Goal: Information Seeking & Learning: Learn about a topic

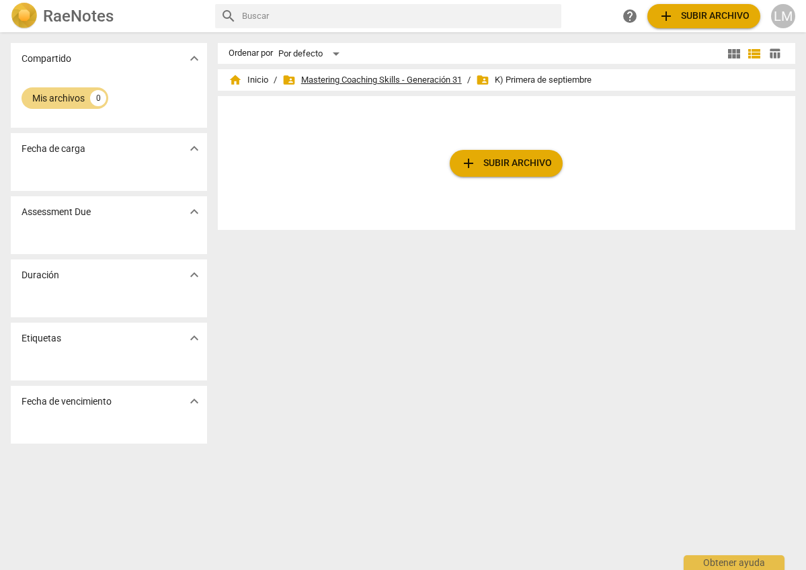
click at [343, 77] on span "folder_shared Mastering Coaching Skills - Generación 31" at bounding box center [371, 79] width 179 height 13
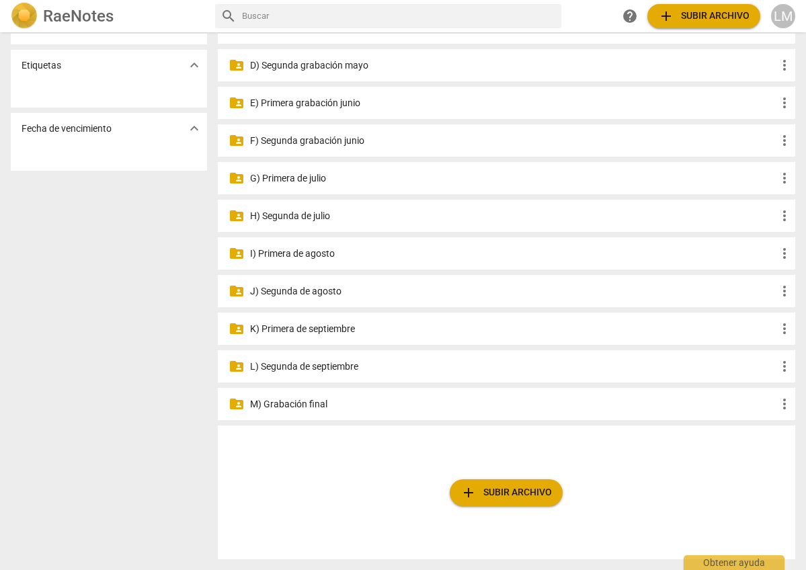
scroll to position [273, 0]
click at [316, 328] on p "K) Primera de septiembre" at bounding box center [513, 329] width 526 height 14
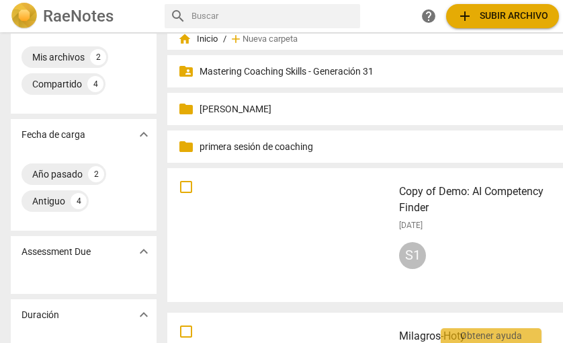
scroll to position [54, 0]
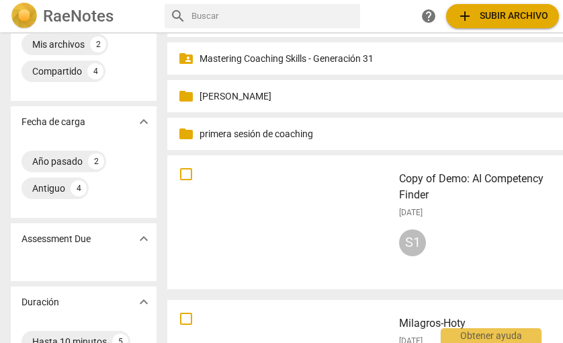
click at [241, 55] on p "Mastering Coaching Skills - Generación 31" at bounding box center [388, 59] width 376 height 14
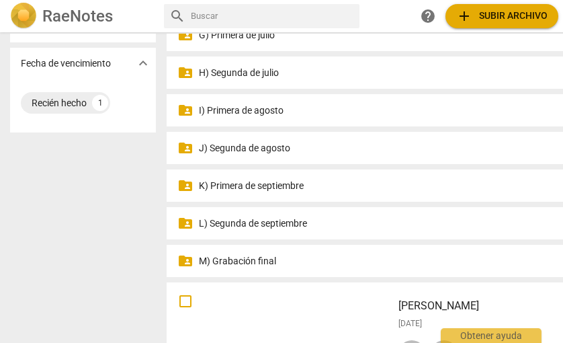
scroll to position [409, 0]
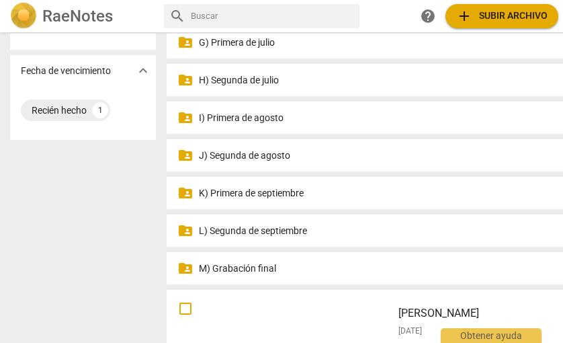
click at [235, 191] on p "K) Primera de septiembre" at bounding box center [387, 193] width 376 height 14
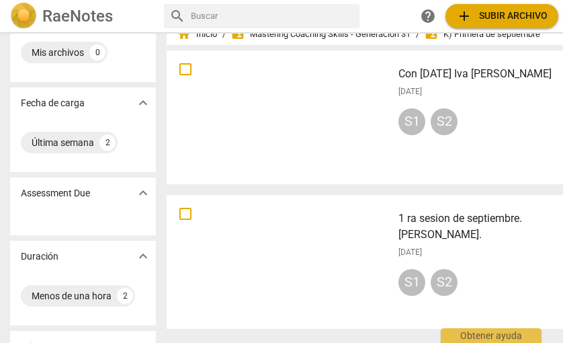
scroll to position [52, 0]
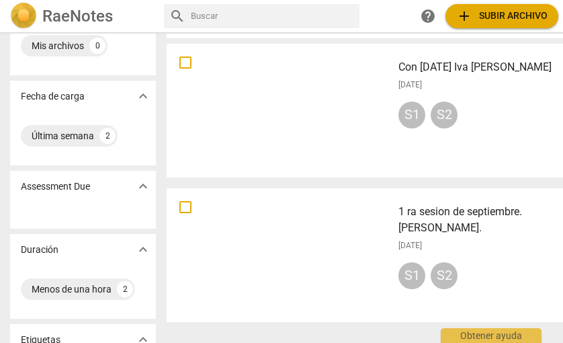
click at [289, 145] on div at bounding box center [279, 110] width 216 height 124
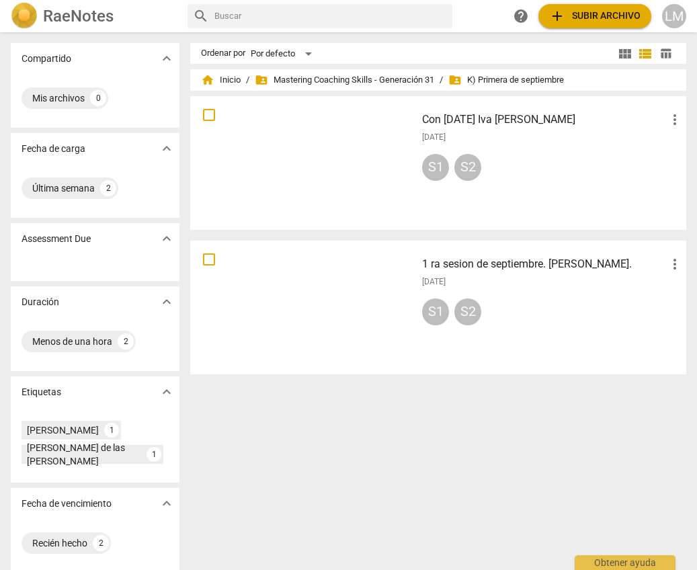
click at [292, 78] on span "folder_shared Mastering Coaching Skills - Generación 31" at bounding box center [344, 79] width 179 height 13
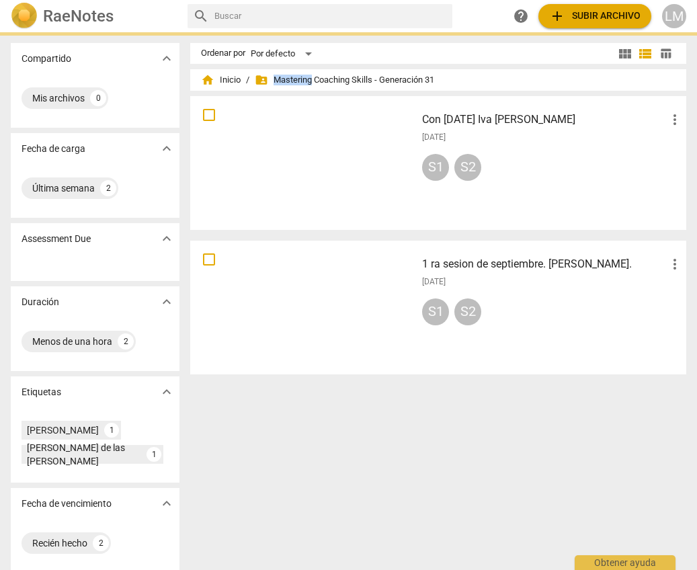
click at [292, 78] on span "folder_shared Mastering Coaching Skills - Generación 31" at bounding box center [344, 79] width 179 height 13
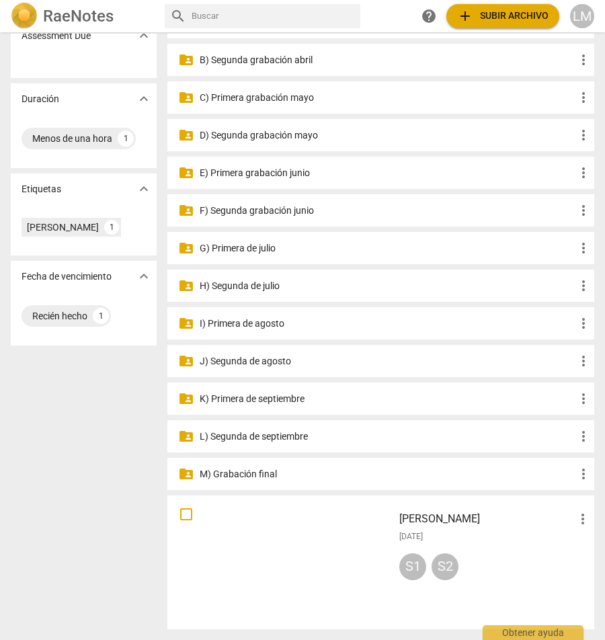
click at [232, 342] on p "K) Primera de septiembre" at bounding box center [388, 399] width 376 height 14
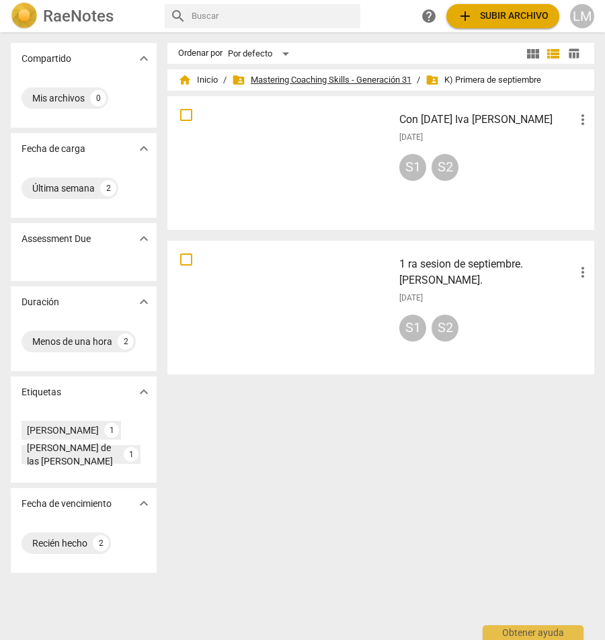
click at [293, 79] on span "folder_shared Mastering Coaching Skills - Generación 31" at bounding box center [321, 79] width 179 height 13
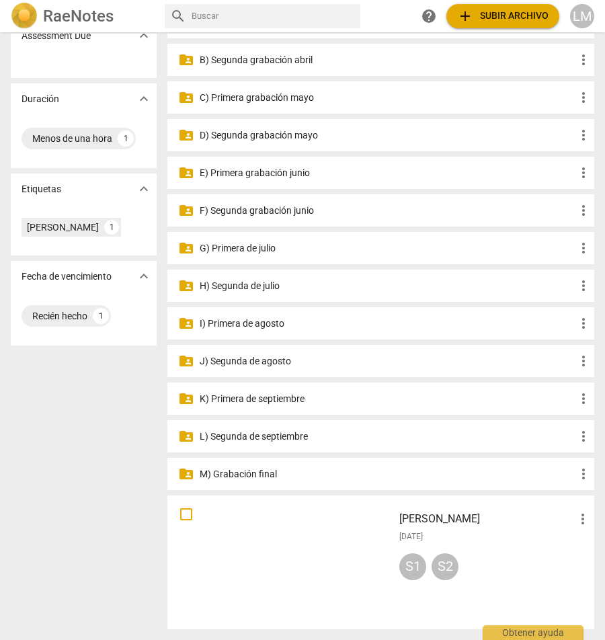
click at [232, 342] on p "K) Primera de septiembre" at bounding box center [388, 399] width 376 height 14
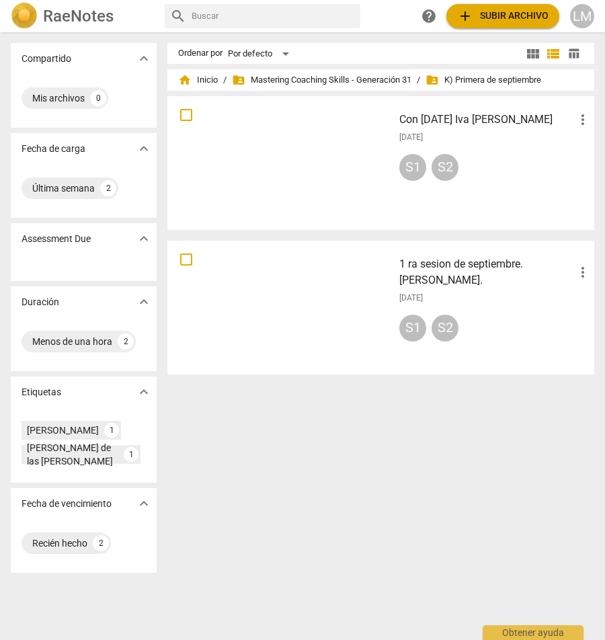
click at [464, 79] on span "folder_shared K) Primera de septiembre" at bounding box center [483, 79] width 116 height 13
click at [202, 11] on input "text" at bounding box center [272, 16] width 163 height 22
click at [248, 115] on div at bounding box center [280, 163] width 216 height 124
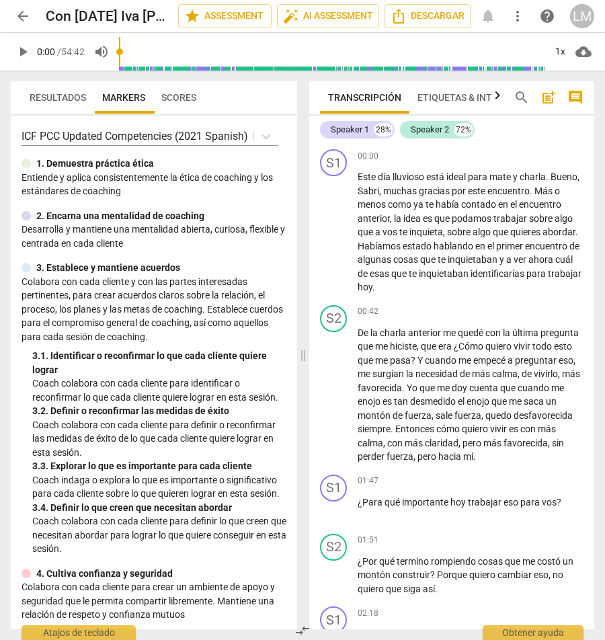
click at [19, 11] on span "arrow_back" at bounding box center [23, 16] width 16 height 16
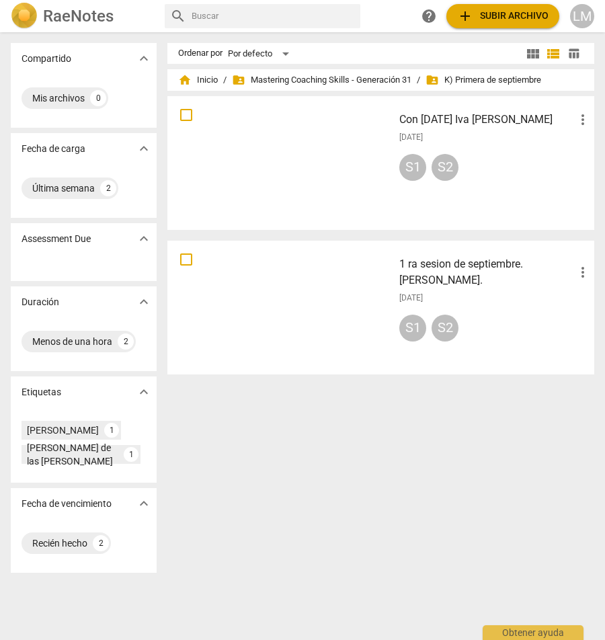
click at [298, 122] on div at bounding box center [280, 163] width 216 height 124
click at [245, 16] on input "text" at bounding box center [272, 16] width 163 height 22
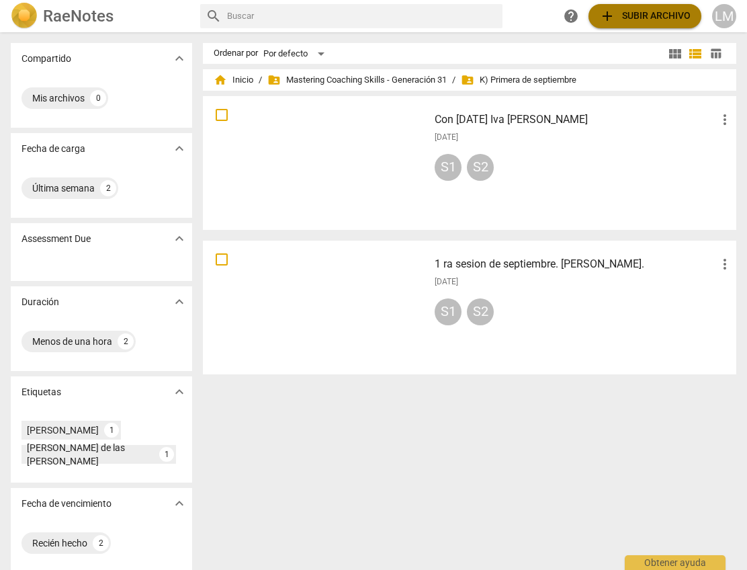
click at [562, 11] on span "add Subir archivo" at bounding box center [644, 16] width 91 height 16
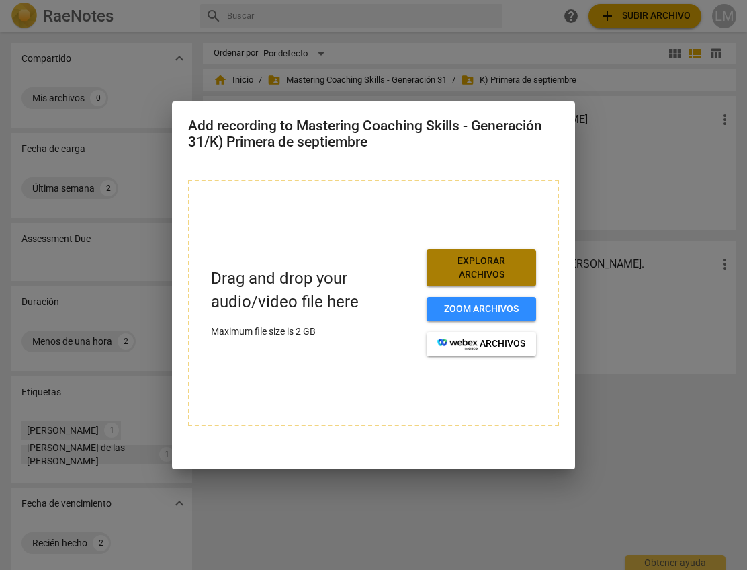
click at [506, 271] on span "Explorar archivos" at bounding box center [481, 268] width 88 height 26
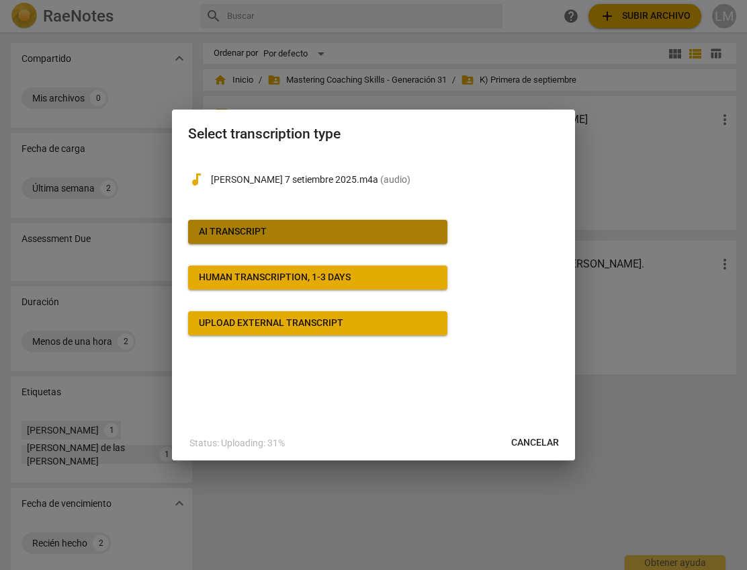
click at [351, 230] on span "AI Transcript" at bounding box center [318, 231] width 238 height 13
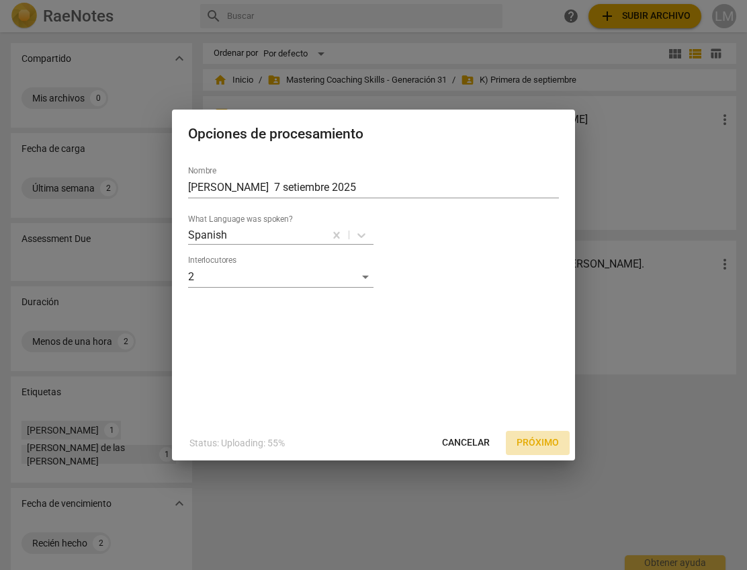
click at [531, 342] on span "Próximo" at bounding box center [538, 442] width 42 height 13
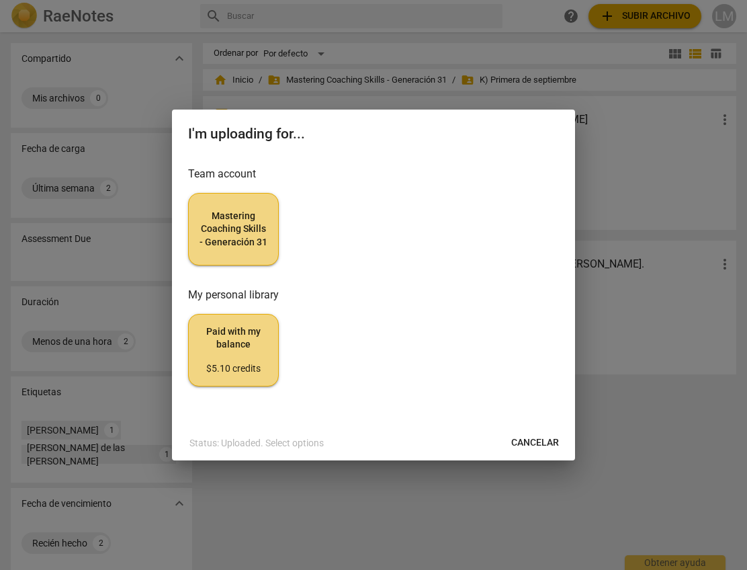
click at [245, 237] on span "Mastering Coaching Skills - Generación 31" at bounding box center [234, 230] width 68 height 40
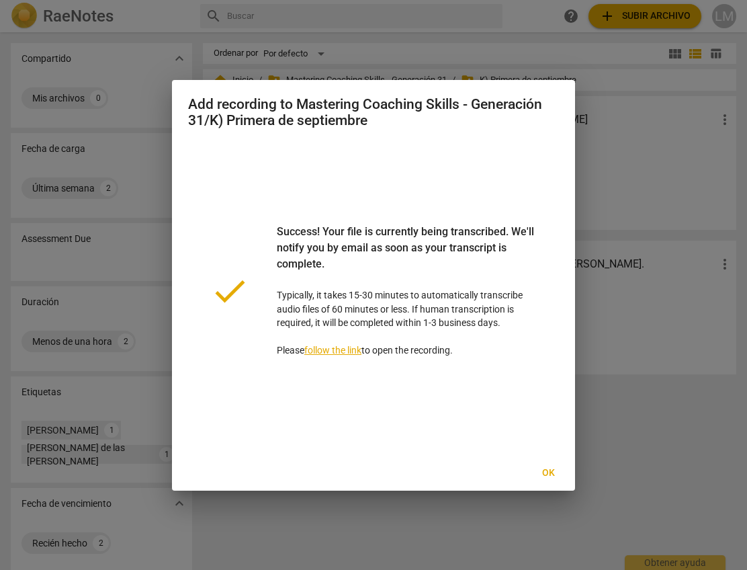
click at [546, 342] on span "Ok" at bounding box center [549, 472] width 22 height 13
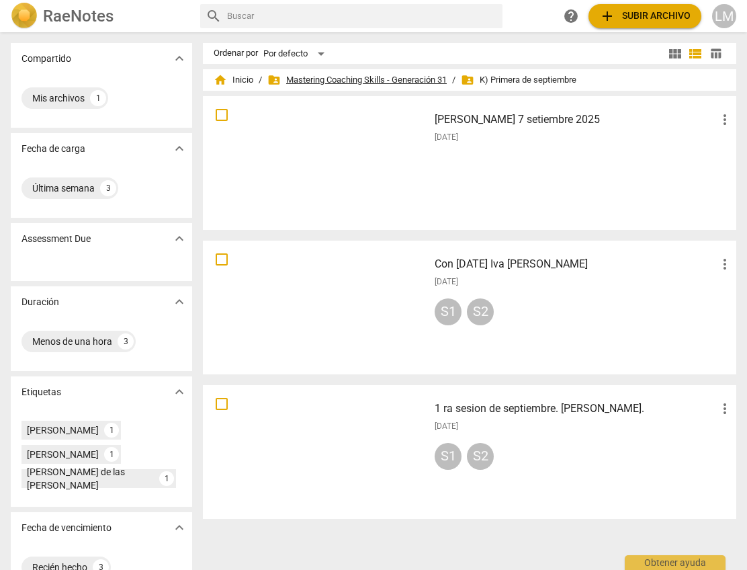
click at [431, 79] on span "folder_shared Mastering Coaching Skills - Generación 31" at bounding box center [356, 79] width 179 height 13
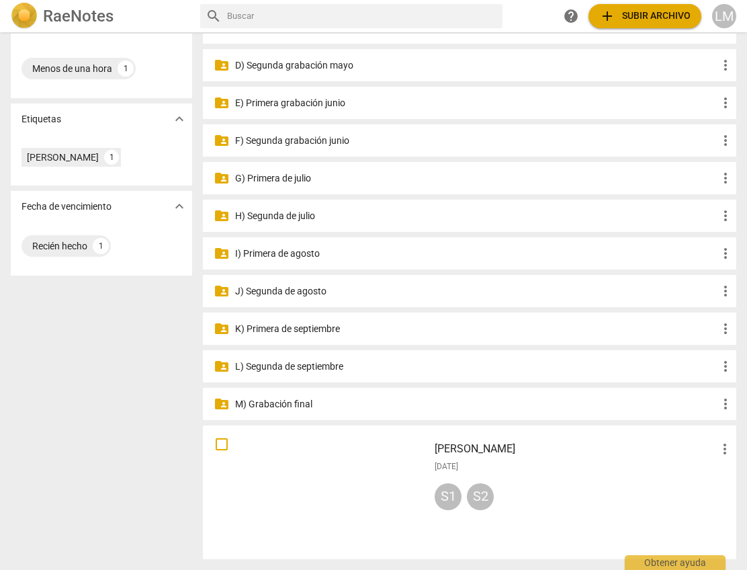
click at [316, 331] on p "K) Primera de septiembre" at bounding box center [476, 329] width 482 height 14
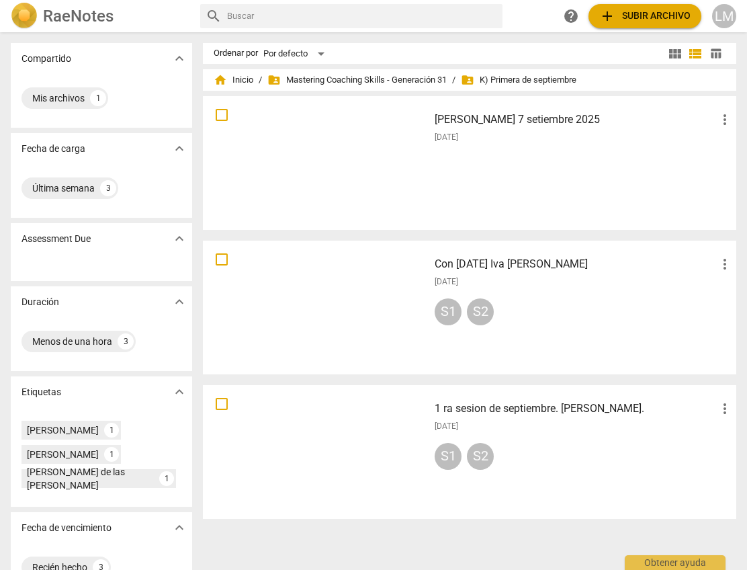
click at [467, 124] on h3 "[PERSON_NAME] 7 setiembre 2025" at bounding box center [576, 120] width 282 height 16
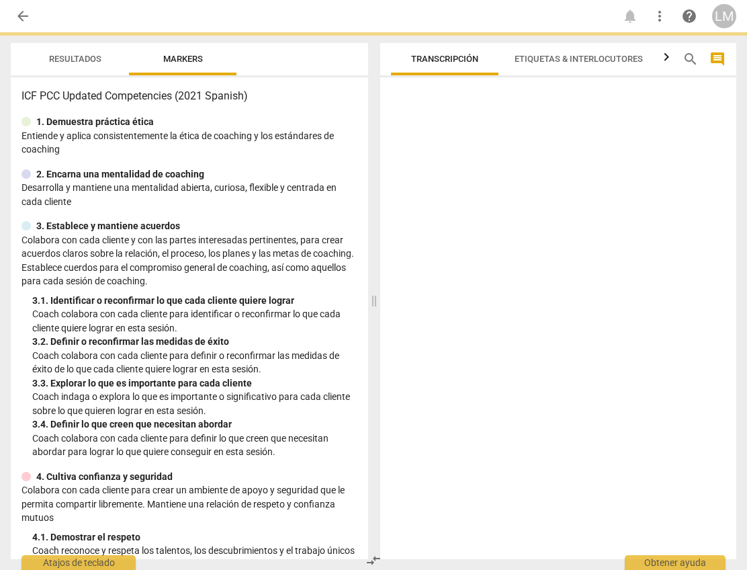
click at [467, 124] on div at bounding box center [558, 321] width 356 height 476
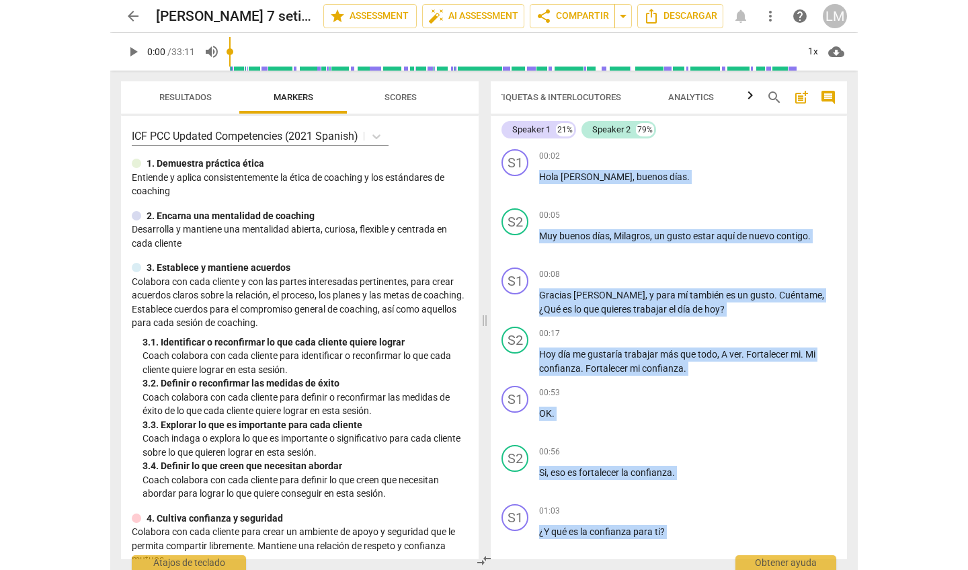
scroll to position [0, 132]
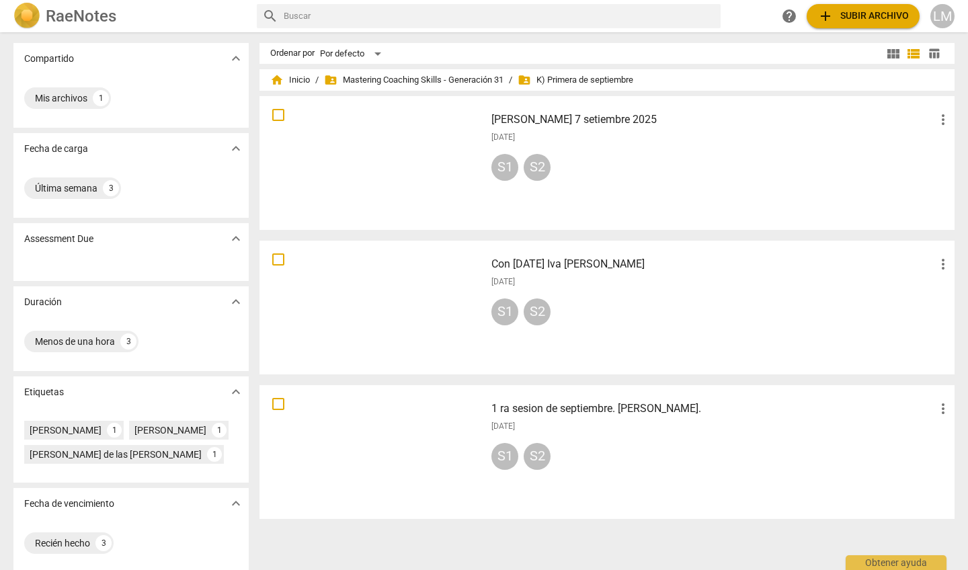
click at [499, 166] on div "S1" at bounding box center [504, 167] width 27 height 27
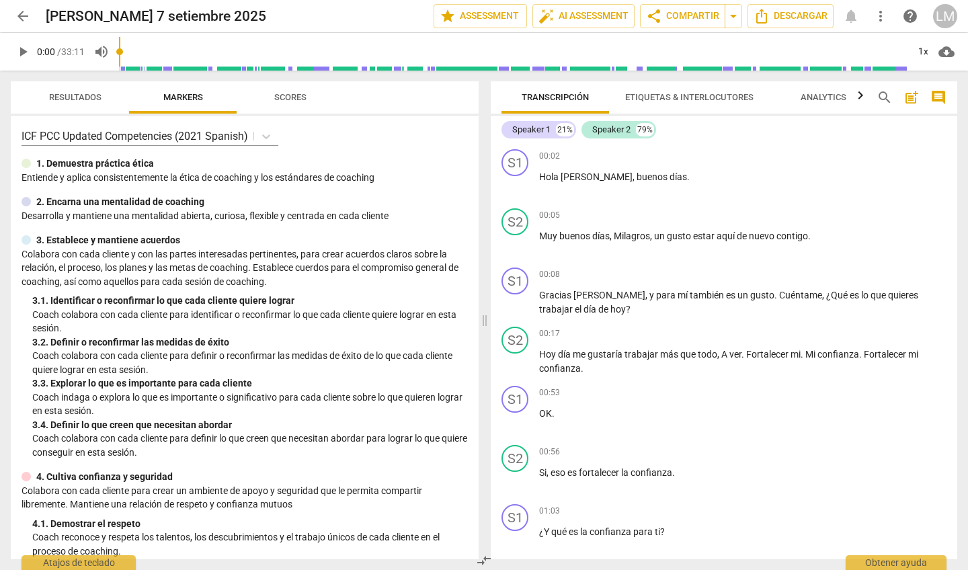
click at [562, 96] on span "Etiquetas & Interlocutores" at bounding box center [689, 97] width 128 height 10
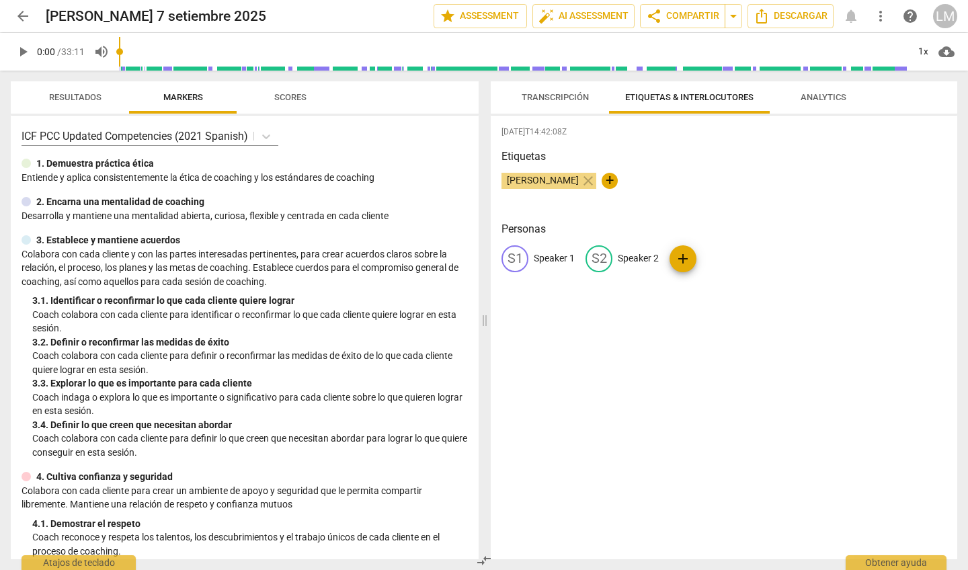
click at [562, 95] on span "Analytics" at bounding box center [823, 97] width 46 height 10
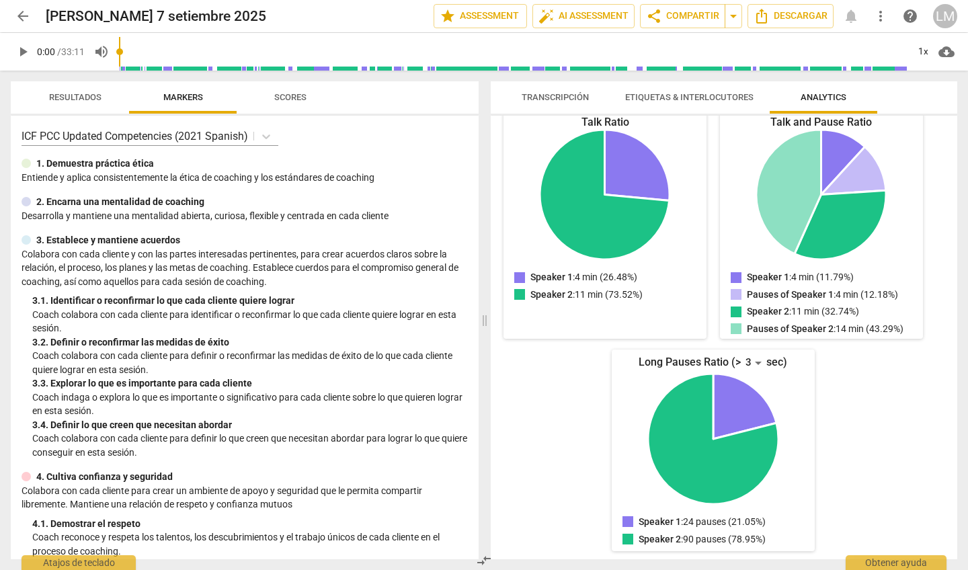
click at [562, 96] on span "Transcripción" at bounding box center [554, 97] width 67 height 10
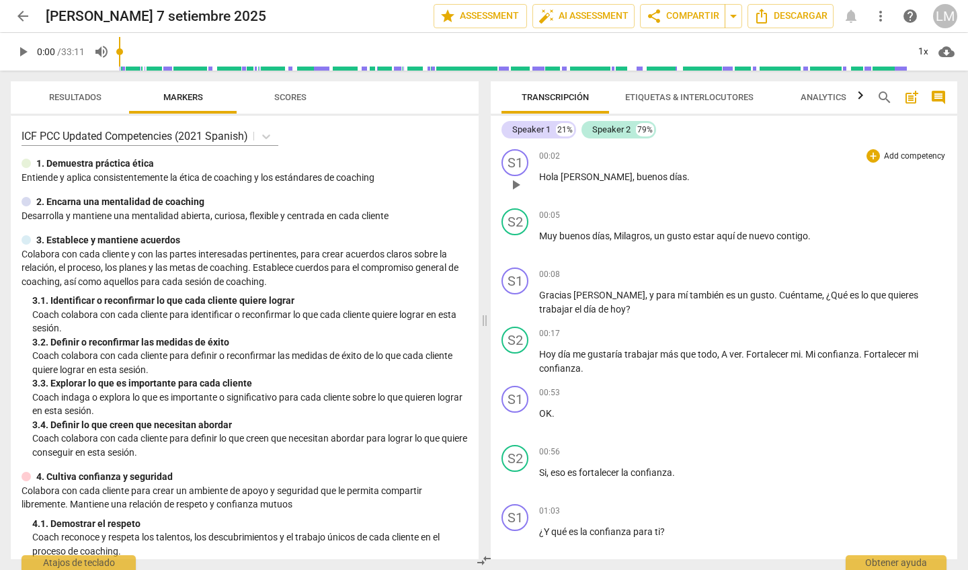
click at [562, 179] on span "[PERSON_NAME]" at bounding box center [596, 176] width 72 height 11
click at [562, 156] on p "Add competency" at bounding box center [914, 157] width 64 height 12
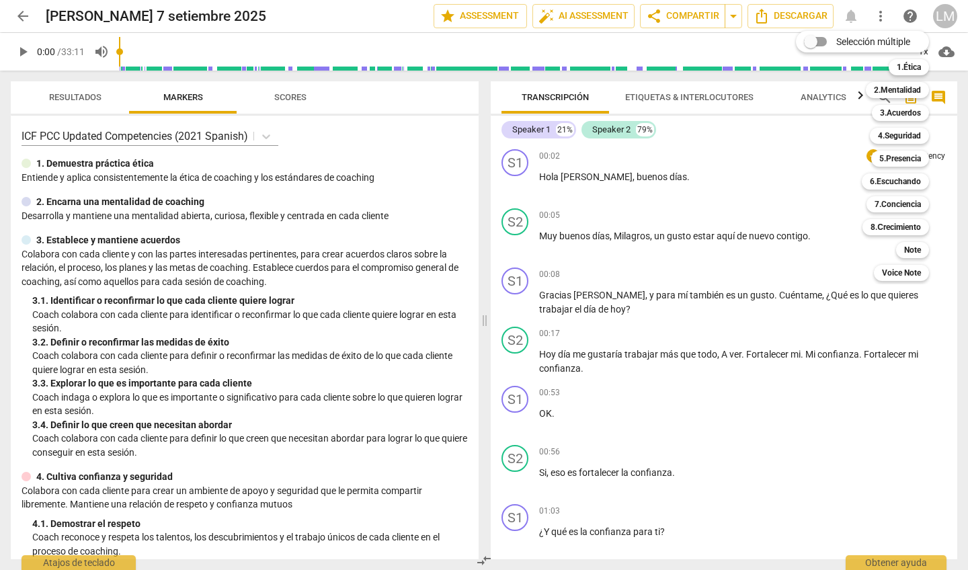
click at [562, 210] on div "Selección múltiple m 1.Ética 1 2.Mentalidad 2 3.Acuerdos 3 4.Seguridad 4 5.Pres…" at bounding box center [872, 156] width 164 height 257
click at [562, 130] on div "Selección múltiple m 1.Ética 1 2.Mentalidad 2 3.Acuerdos 3 4.Seguridad 4 5.Pres…" at bounding box center [872, 156] width 164 height 257
click at [562, 173] on div "Selección múltiple m 1.Ética 1 2.Mentalidad 2 3.Acuerdos 3 4.Seguridad 4 5.Pres…" at bounding box center [872, 156] width 164 height 257
click at [562, 167] on div "Selección múltiple m 1.Ética 1 2.Mentalidad 2 3.Acuerdos 3 4.Seguridad 4 5.Pres…" at bounding box center [872, 156] width 164 height 257
click at [562, 138] on div at bounding box center [484, 285] width 968 height 570
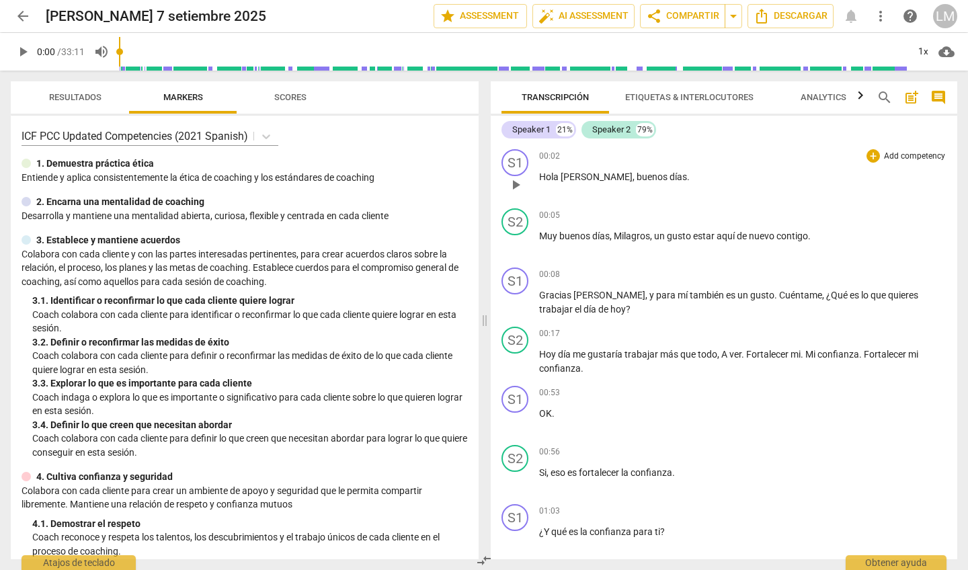
click at [562, 153] on p "Add competency" at bounding box center [914, 157] width 64 height 12
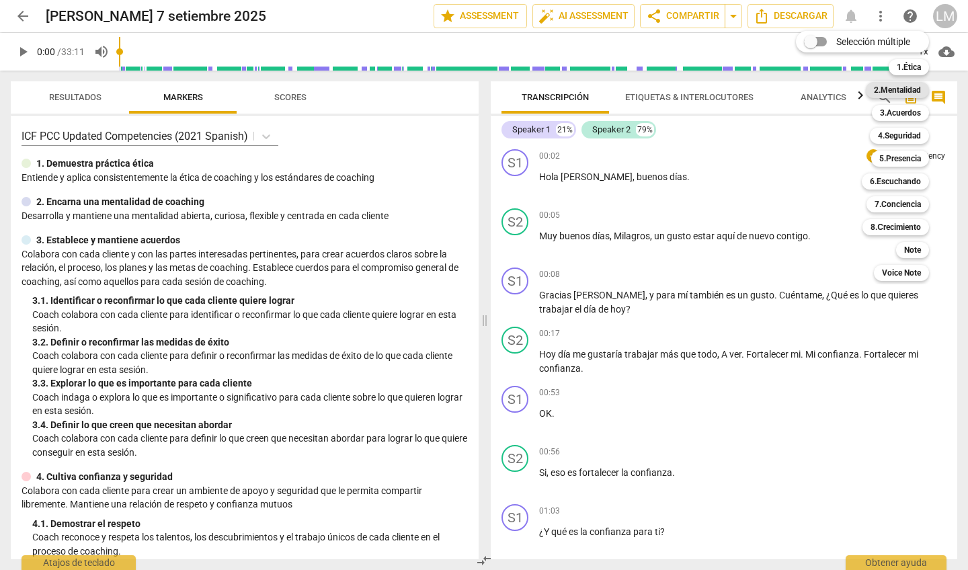
click at [562, 87] on b "2.Mentalidad" at bounding box center [896, 90] width 47 height 16
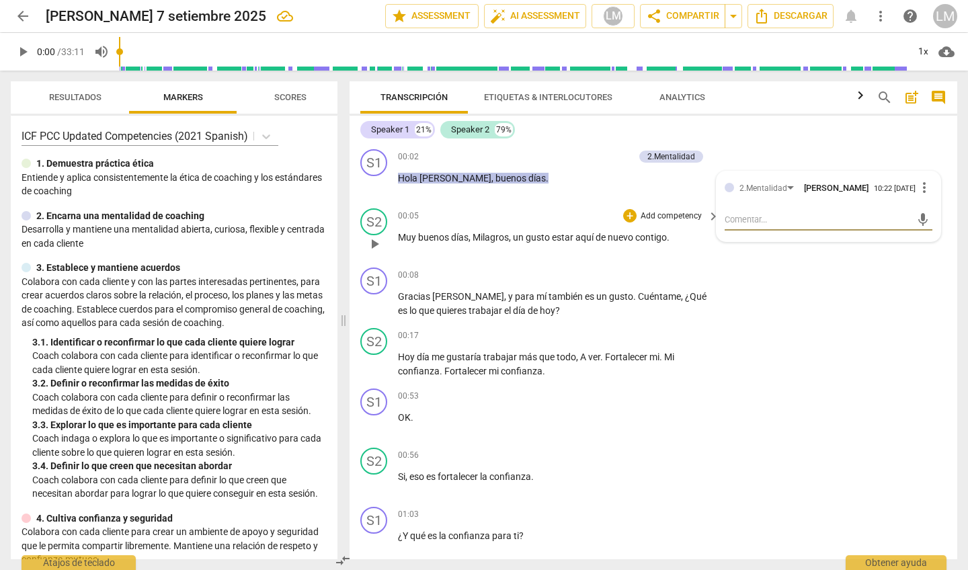
scroll to position [1, 0]
type textarea "M"
type textarea "C"
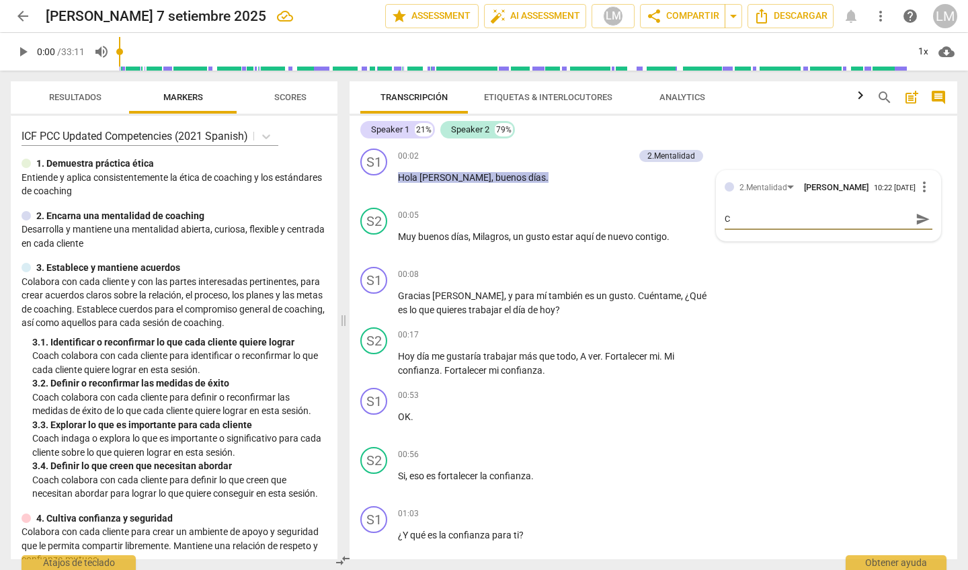
type textarea "Ce"
type textarea "Cen"
type textarea "Cent"
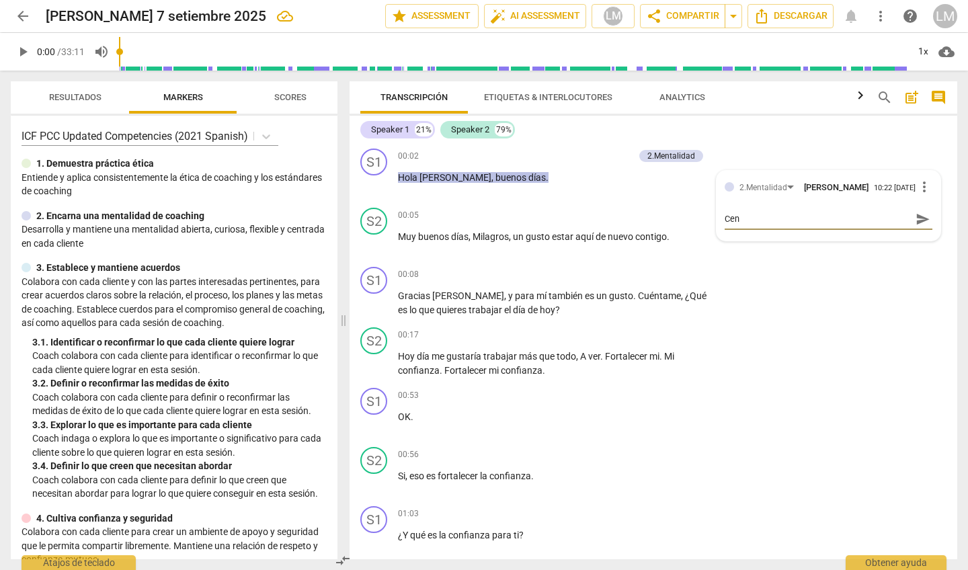
type textarea "Cent"
type textarea "Centr"
type textarea "Centra"
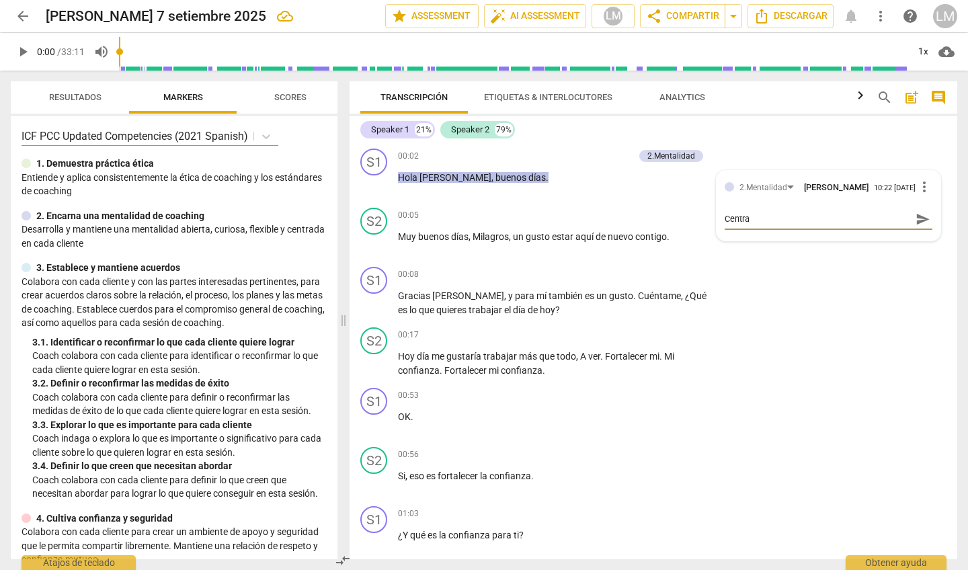
type textarea "Centram"
type textarea "Centrami"
type textarea "Centramie"
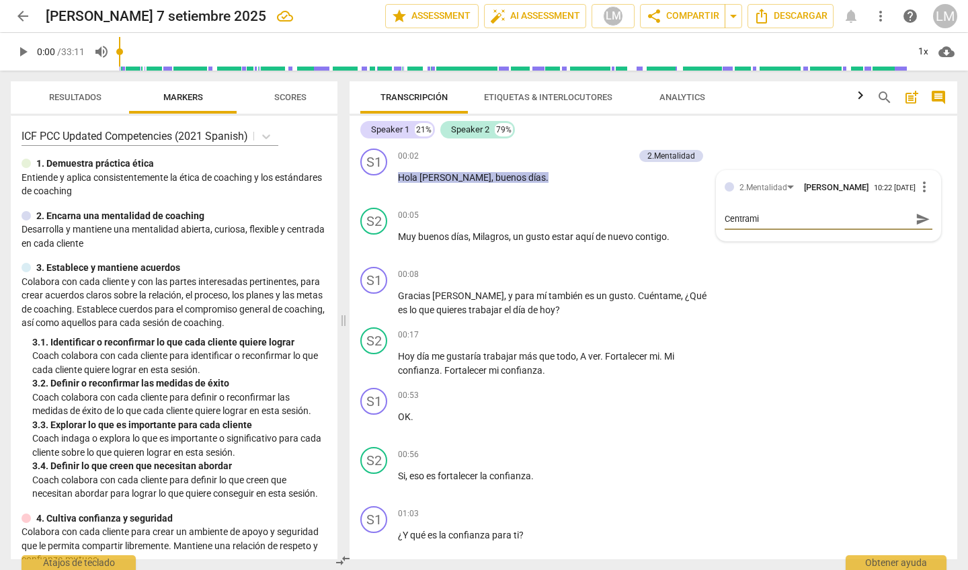
type textarea "Centramie"
type textarea "Centramien"
type textarea "Centramient"
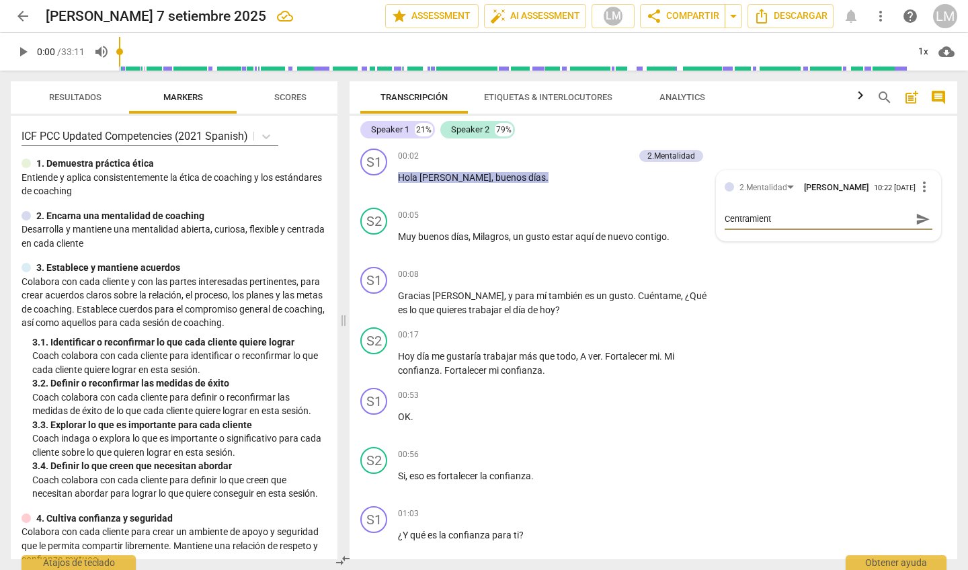
type textarea "Centramiento"
type textarea "Centramiento e"
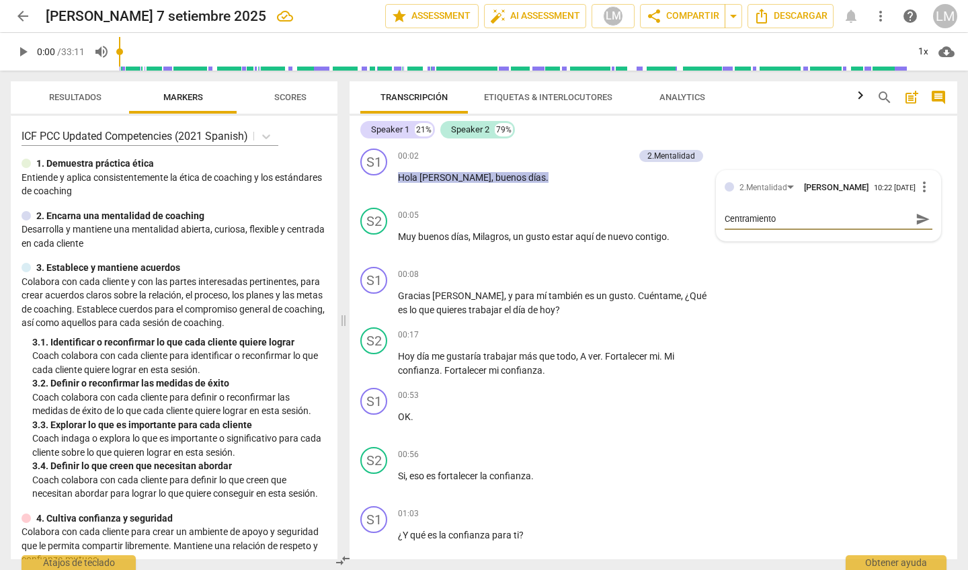
type textarea "Centramiento e"
type textarea "Centramiento en"
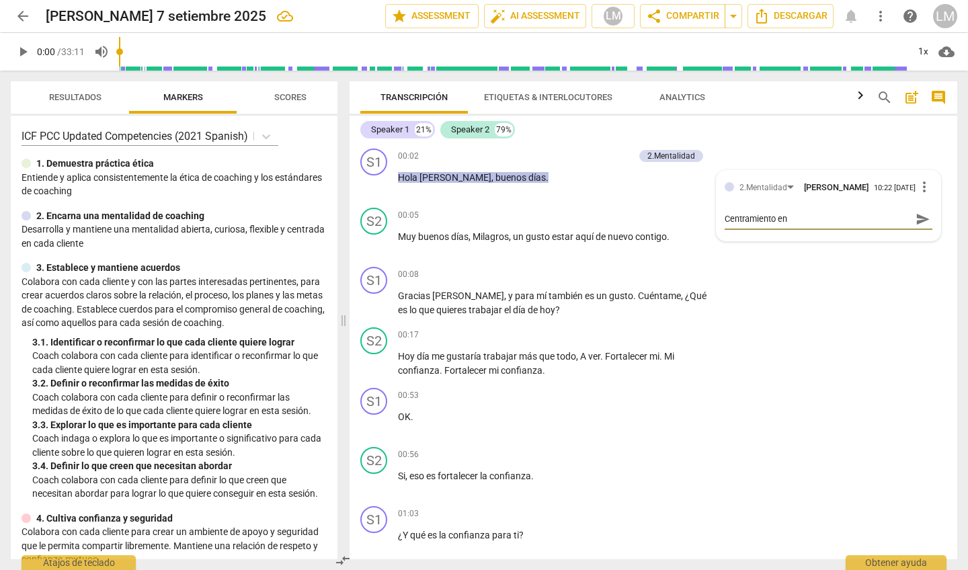
type textarea "Centramiento en e"
type textarea "Centramiento en el"
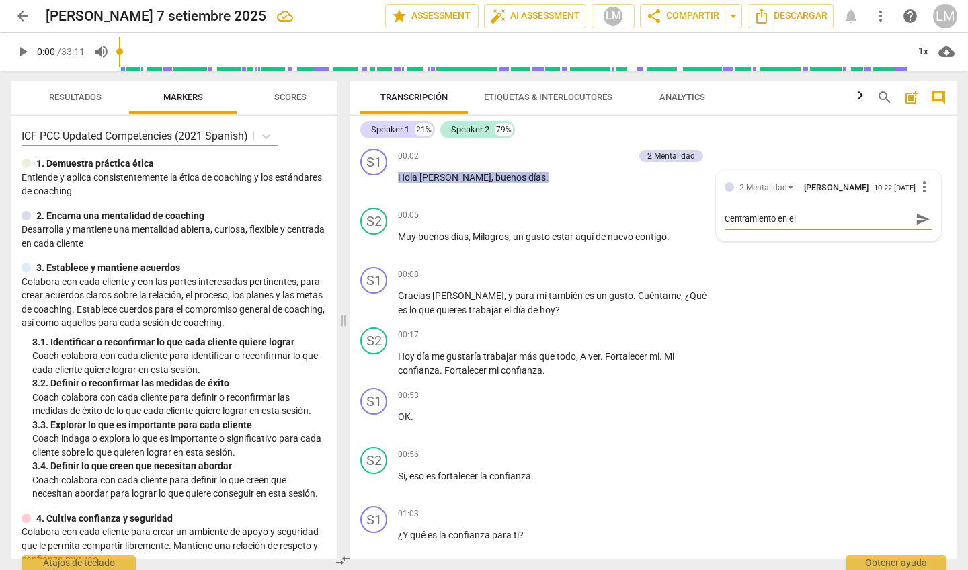
type textarea "Centramiento en el"
type textarea "Centramiento en el c"
type textarea "Centramiento en el cl"
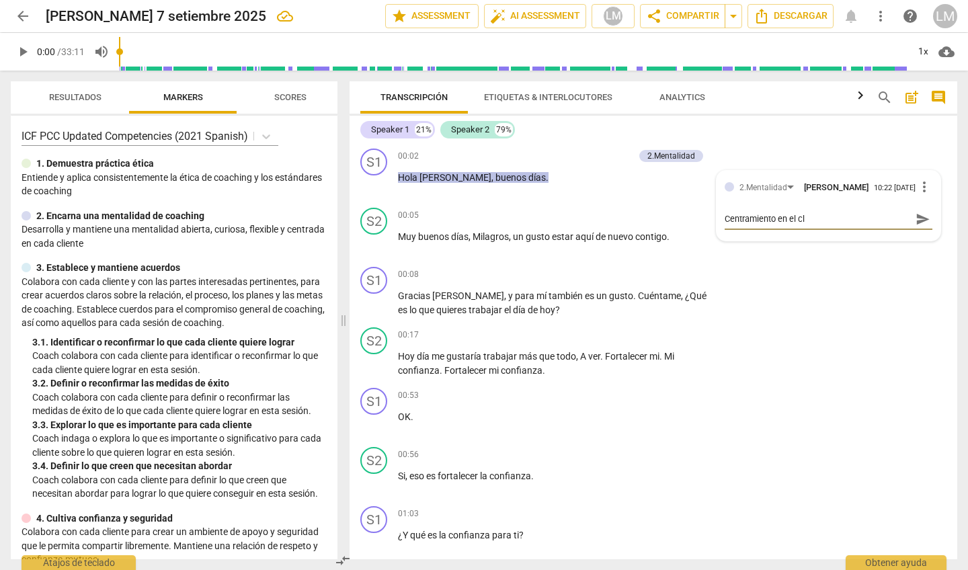
type textarea "Centramiento en el cli"
type textarea "Centramiento en el clin"
type textarea "Centramiento en el [PERSON_NAME]"
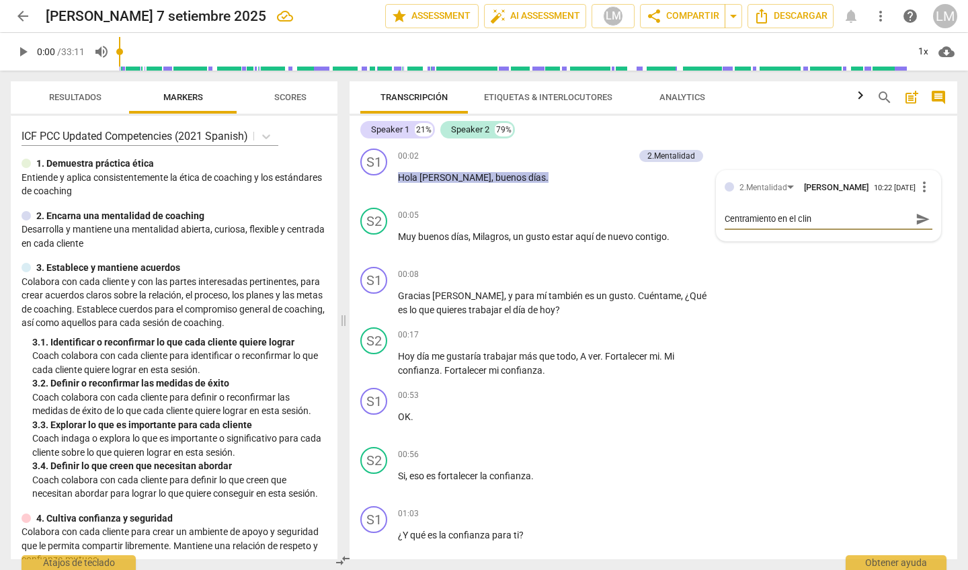
type textarea "Centramiento en el [PERSON_NAME]"
type textarea "Centramiento en el clin"
type textarea "Centramiento en el cli"
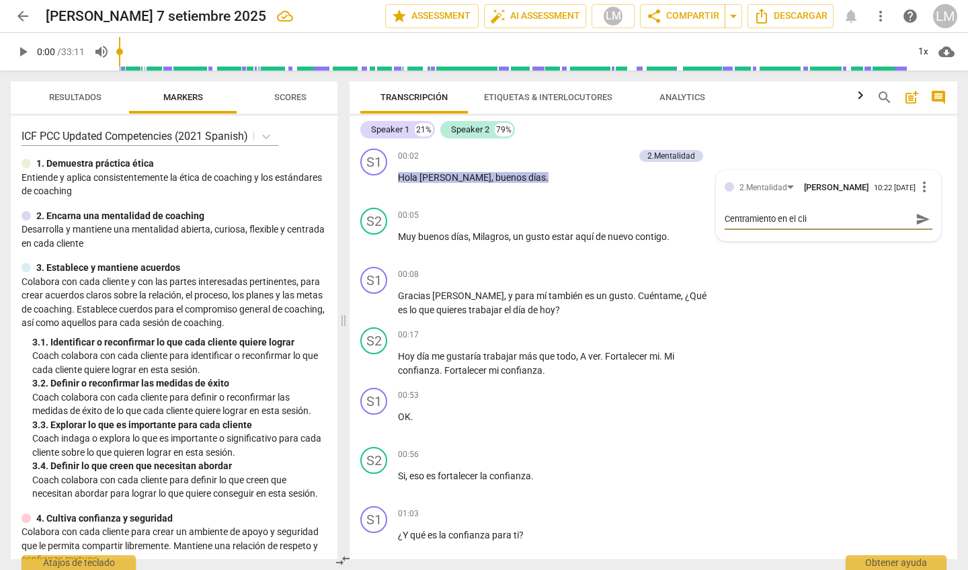
type textarea "Centramiento en el cl"
type textarea "Centramiento en el c"
type textarea "Centramiento en el"
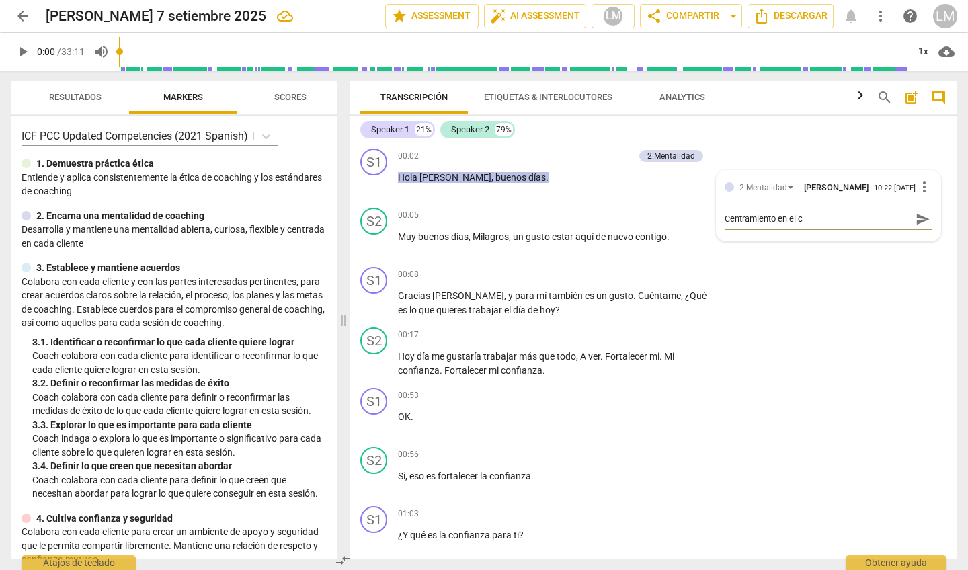
type textarea "Centramiento en el"
type textarea "Centramiento en e"
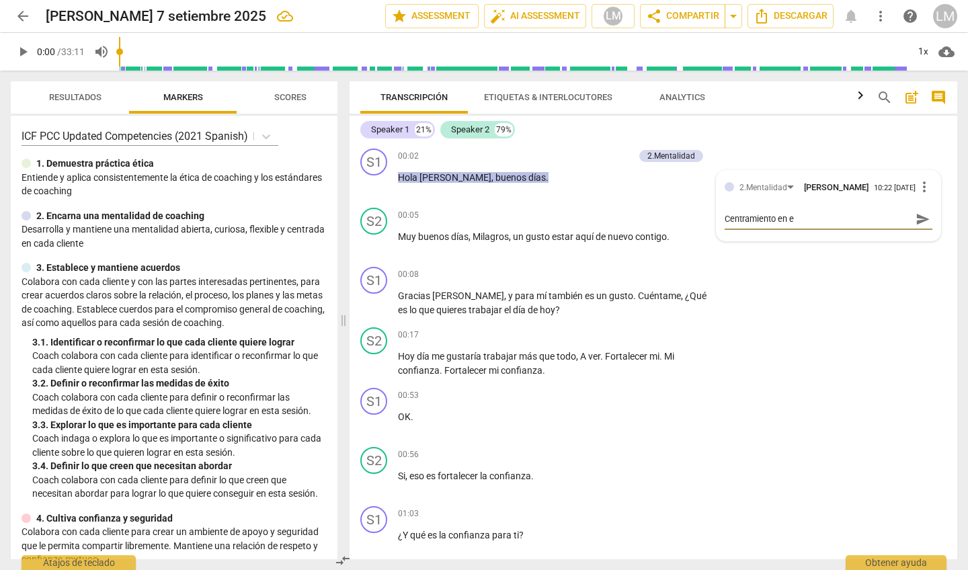
type textarea "Centramiento en"
type textarea "Centramiento e"
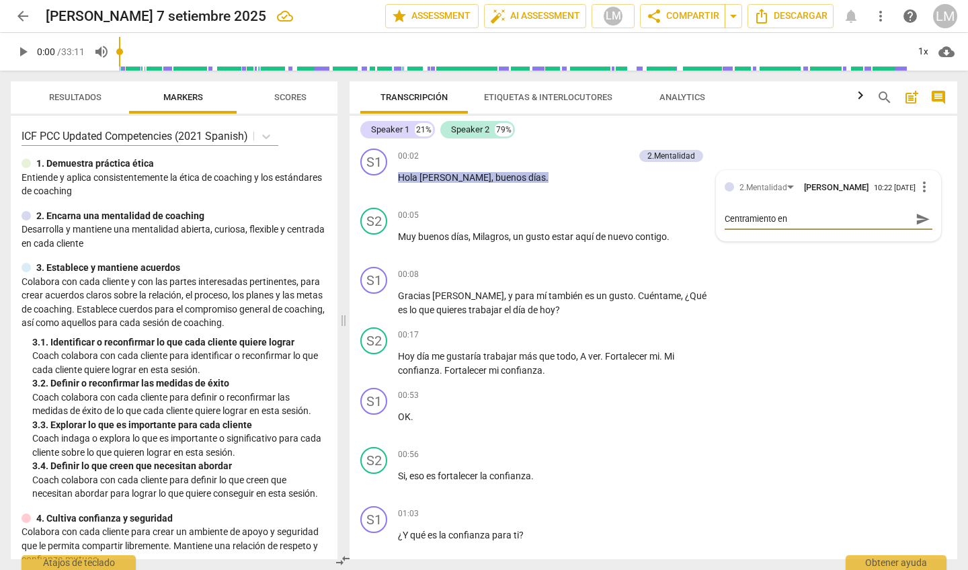
type textarea "Centramiento e"
type textarea "Centramiento"
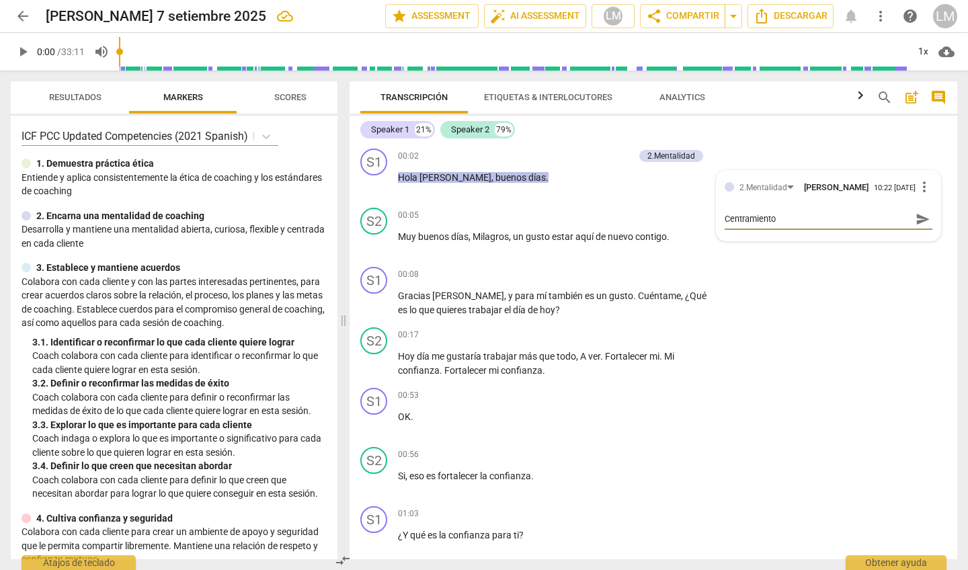
type textarea "Centramient"
type textarea "Centramien"
type textarea "Centramie"
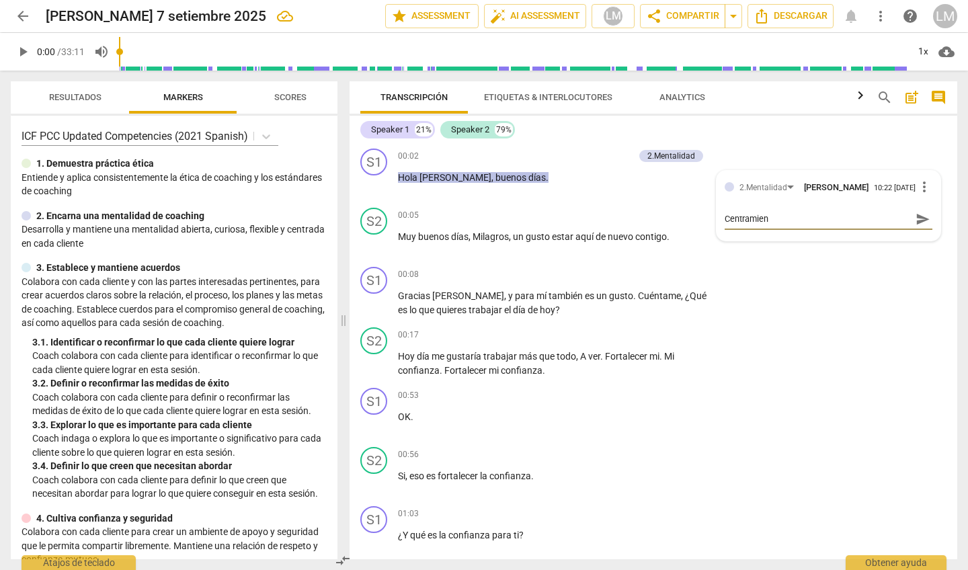
type textarea "Centramie"
type textarea "Centrami"
type textarea "Centram"
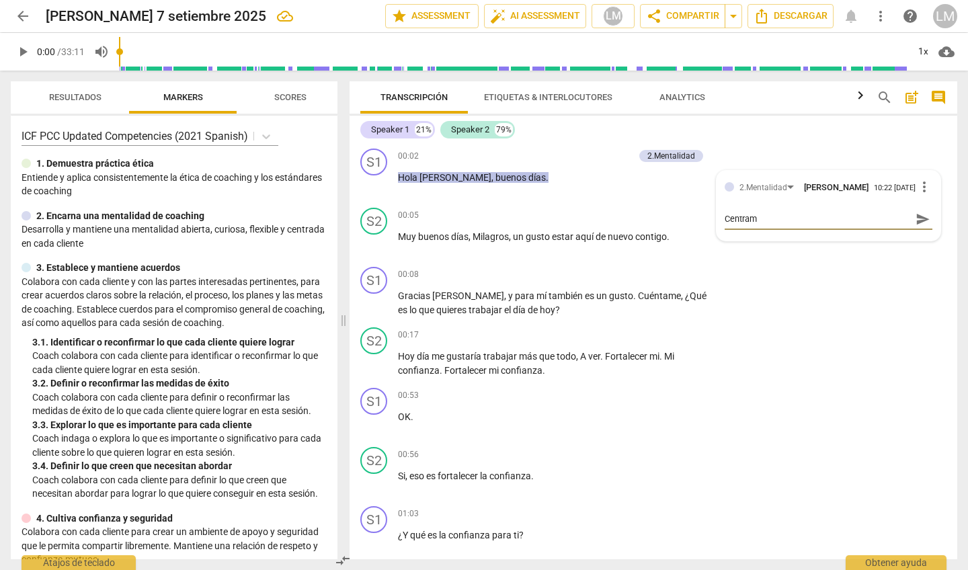
type textarea "Centra"
type textarea "Centr"
type textarea "Cent"
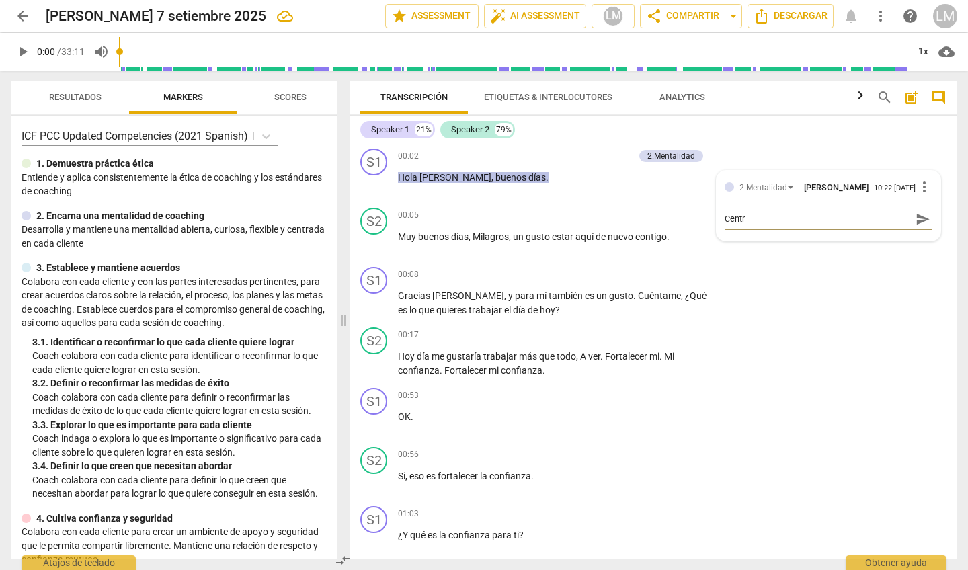
type textarea "Cent"
type textarea "Cen"
type textarea "Ce"
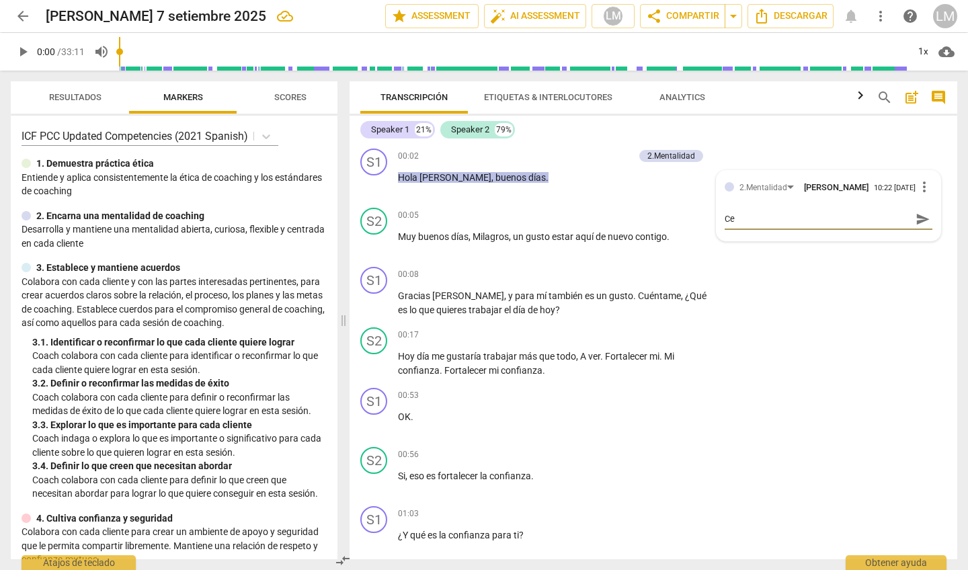
type textarea "C"
click at [562, 189] on span "more_vert" at bounding box center [924, 187] width 16 height 16
click at [562, 212] on li "Borrar" at bounding box center [933, 215] width 47 height 26
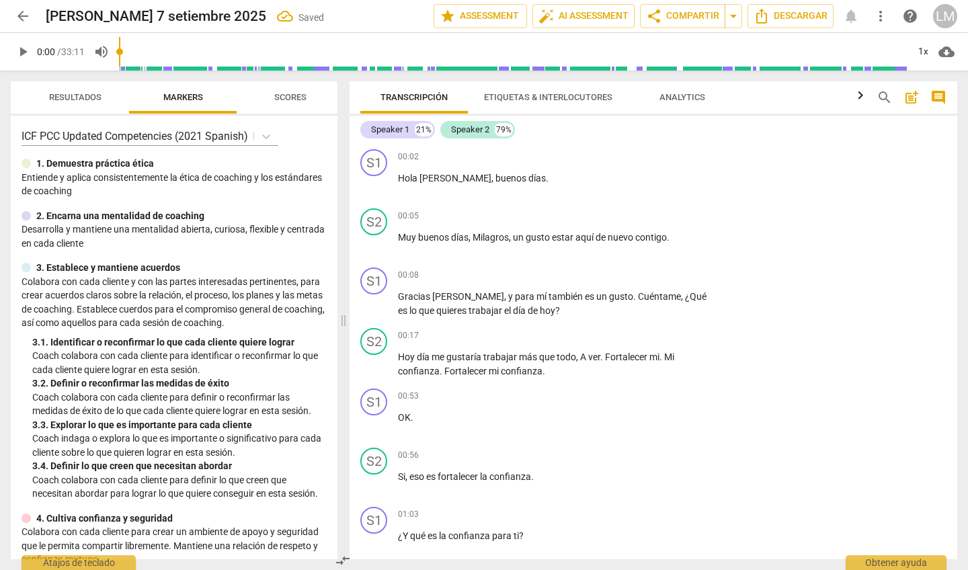
scroll to position [0, 0]
click at [562, 273] on p "Add competency" at bounding box center [671, 275] width 64 height 12
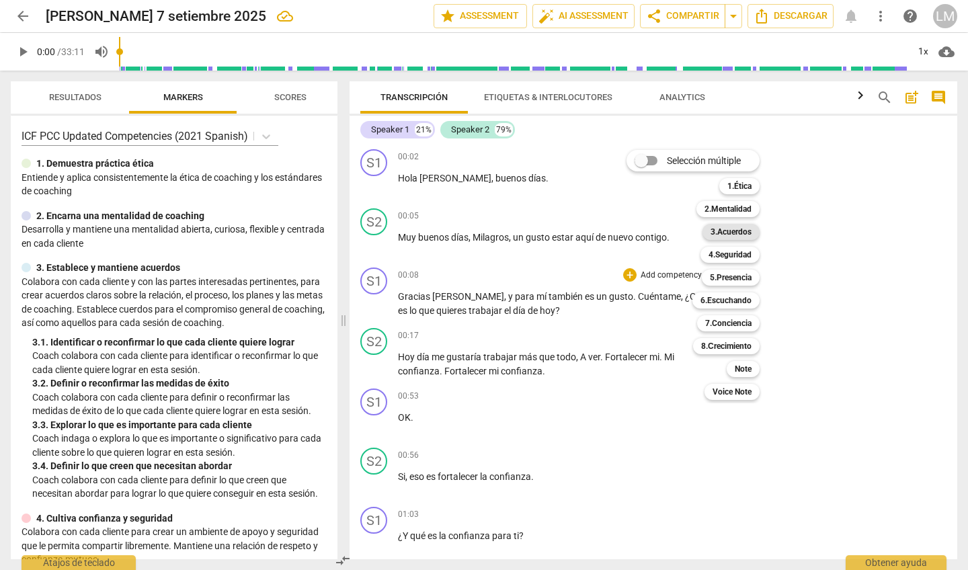
click at [562, 230] on b "3.Acuerdos" at bounding box center [730, 232] width 41 height 16
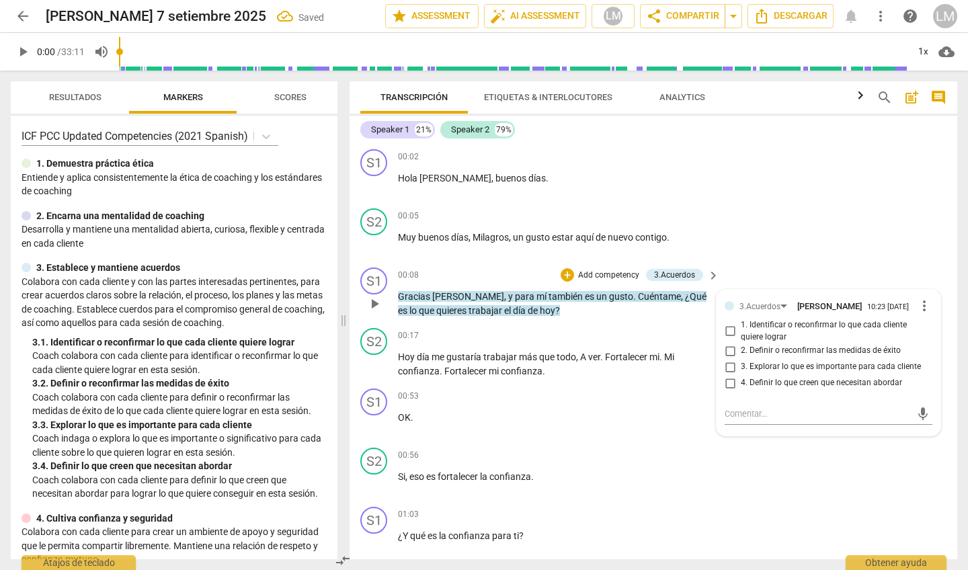
click at [562, 271] on p "Add competency" at bounding box center [609, 275] width 64 height 12
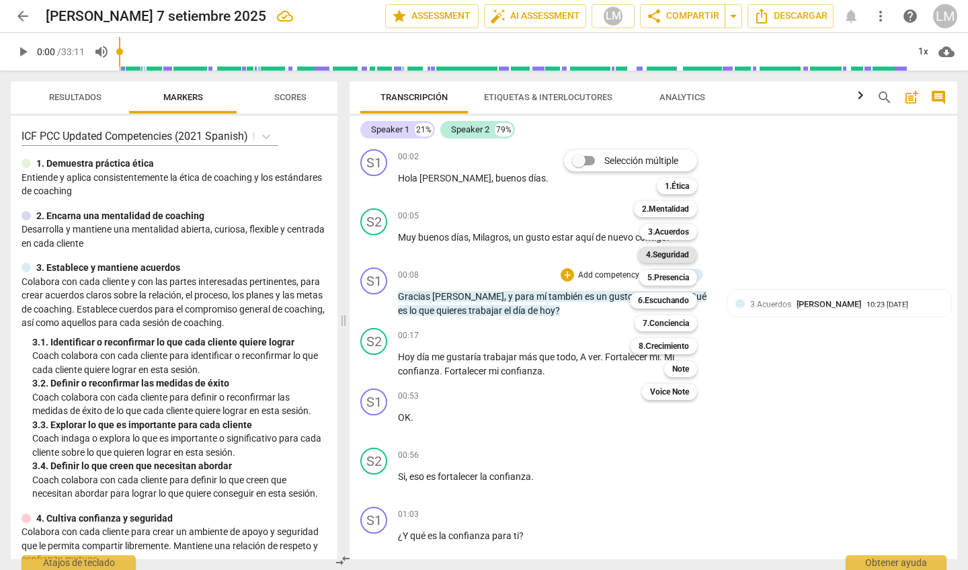
click at [562, 256] on b "4.Seguridad" at bounding box center [667, 255] width 43 height 16
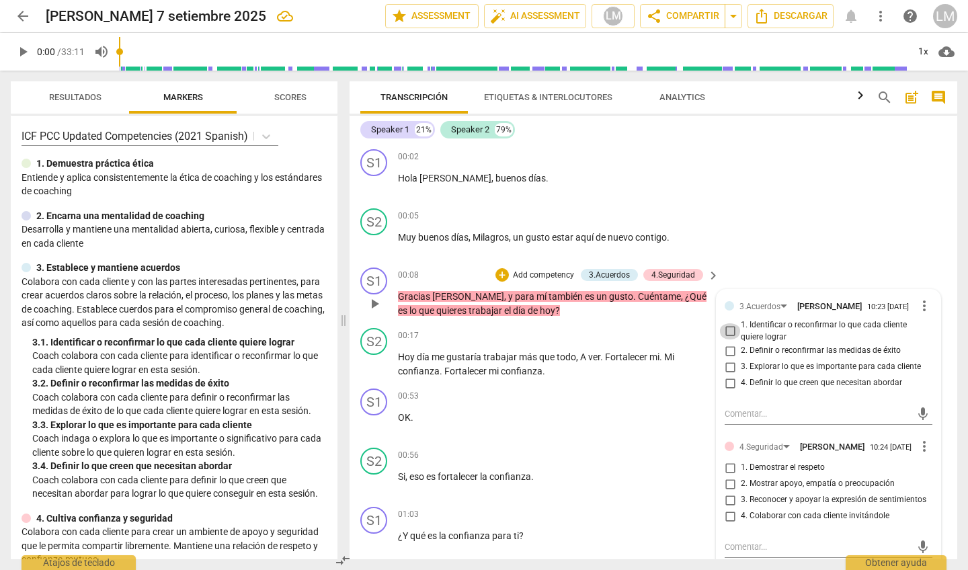
click at [562, 333] on input "1. Identificar o reconfirmar lo que cada cliente quiere lograr" at bounding box center [730, 331] width 22 height 16
checkbox input "true"
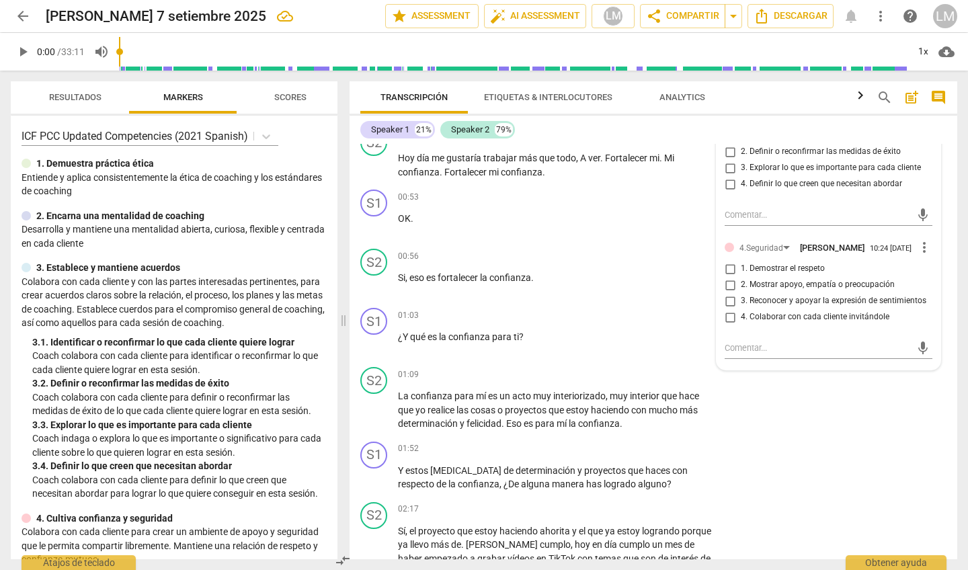
scroll to position [200, 0]
click at [562, 276] on input "1. Demostrar el respeto" at bounding box center [730, 268] width 22 height 16
checkbox input "true"
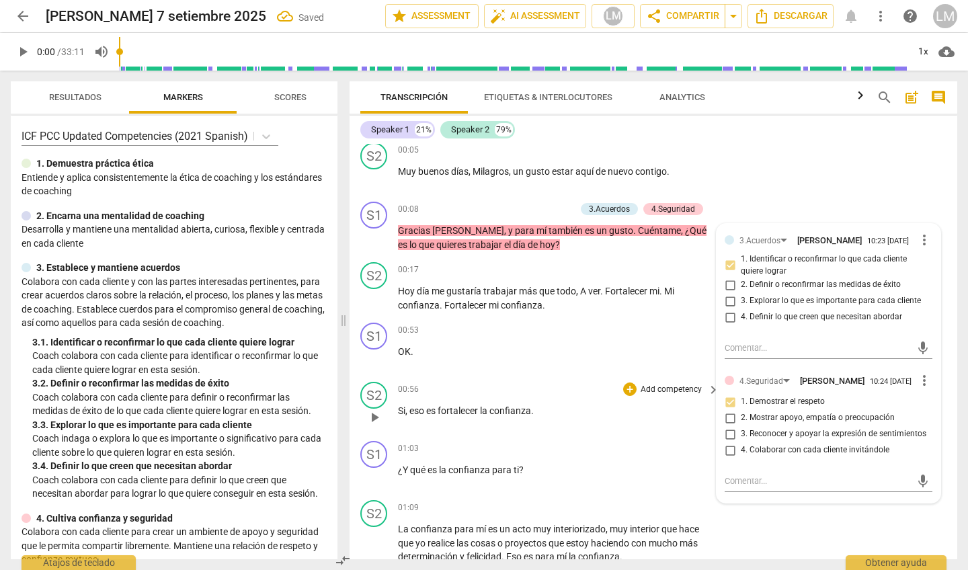
scroll to position [62, 0]
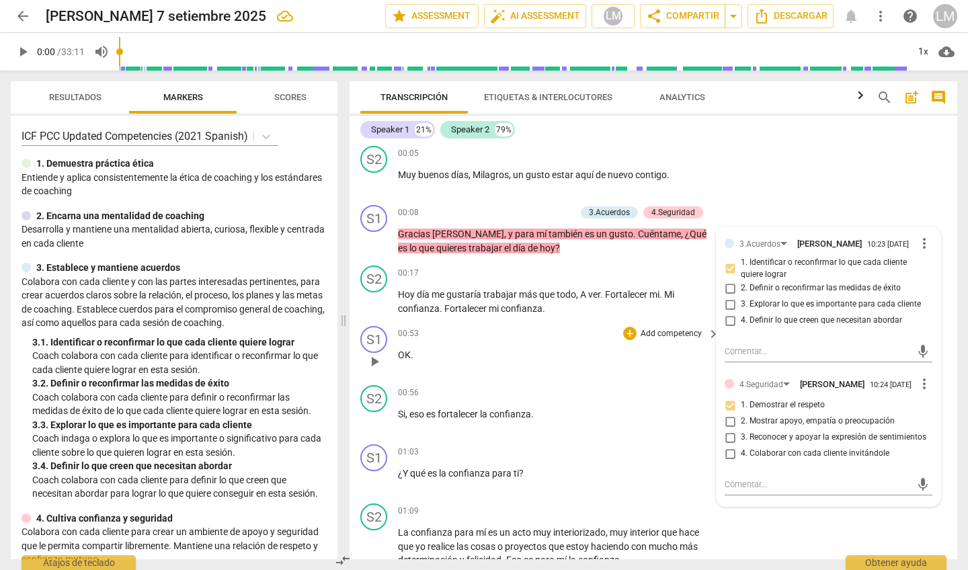
click at [562, 331] on p "Add competency" at bounding box center [671, 334] width 64 height 12
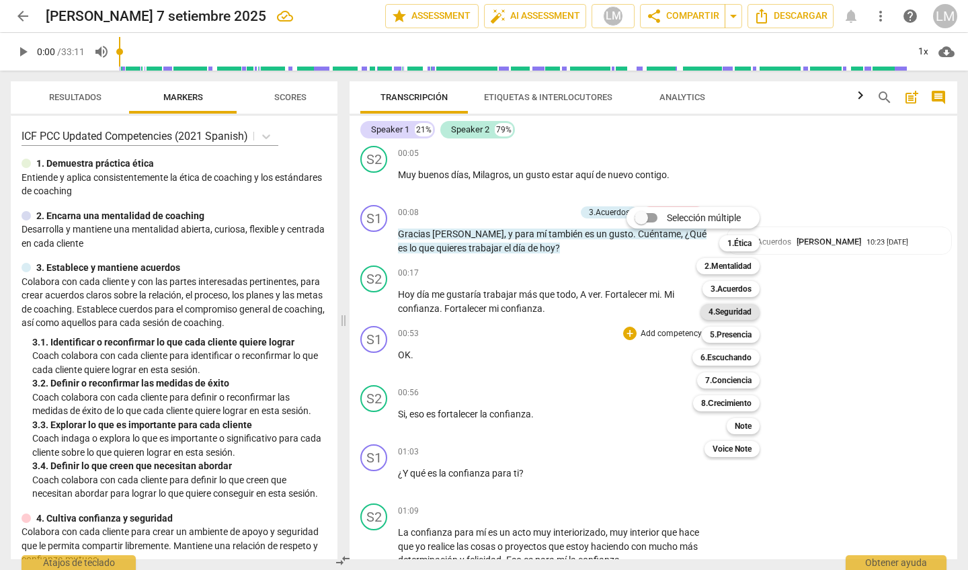
click at [562, 312] on b "4.Seguridad" at bounding box center [729, 312] width 43 height 16
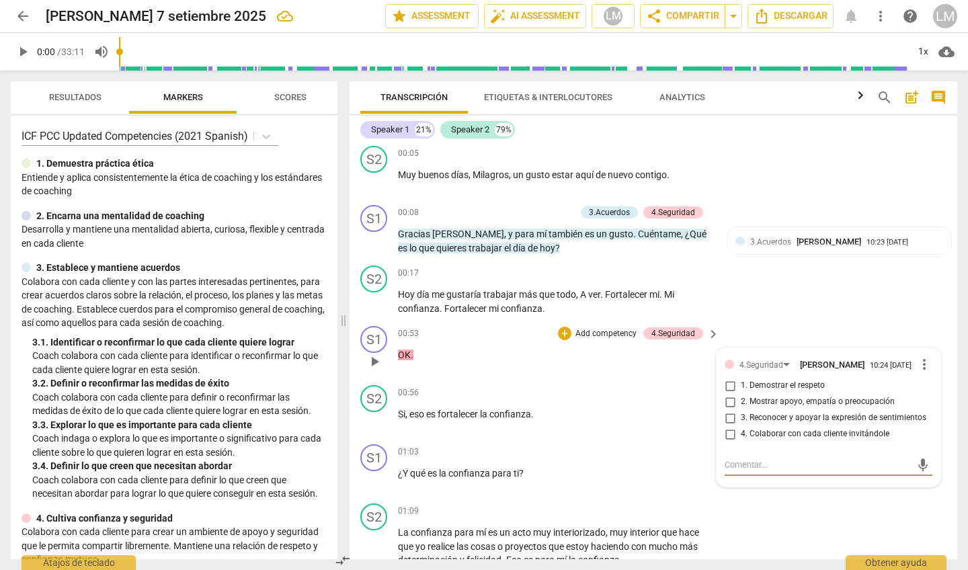
click at [562, 342] on input "1. Demostrar el respeto" at bounding box center [730, 386] width 22 height 16
checkbox input "true"
click at [562, 342] on input "2. Mostrar apoyo, empatía o preocupación" at bounding box center [730, 402] width 22 height 16
checkbox input "true"
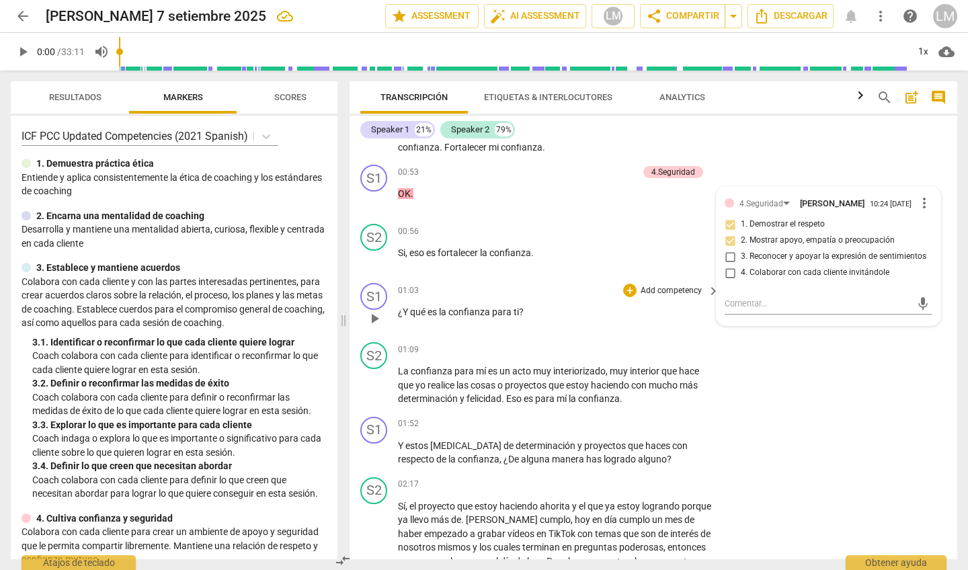
scroll to position [241, 0]
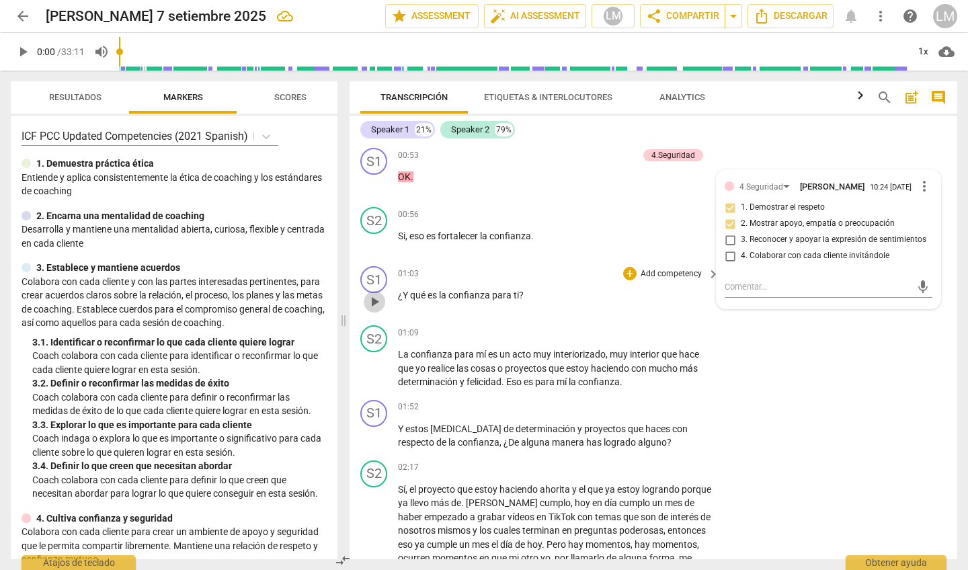
click at [373, 296] on span "play_arrow" at bounding box center [374, 302] width 16 height 16
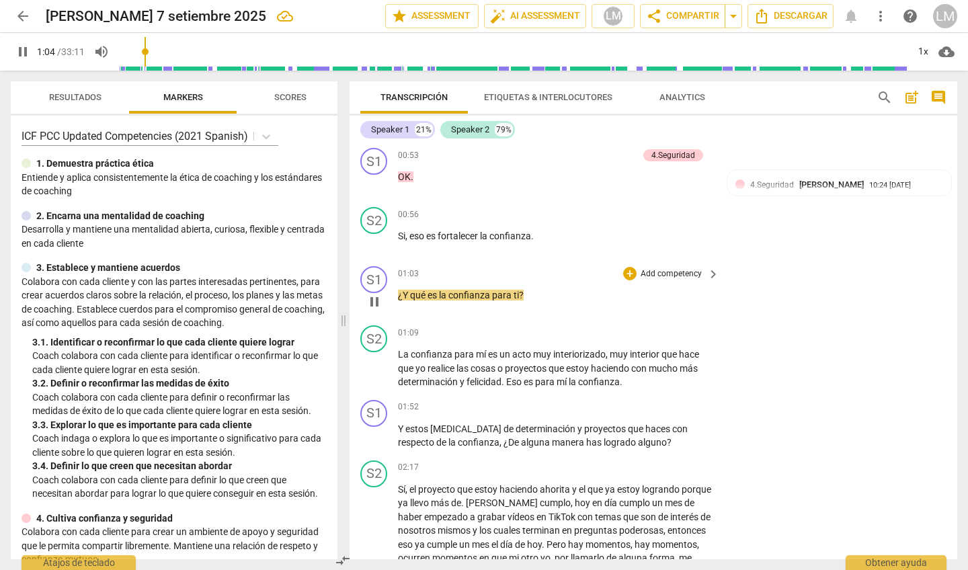
click at [373, 296] on span "pause" at bounding box center [374, 302] width 16 height 16
type input "65"
click at [562, 269] on p "Add competency" at bounding box center [671, 274] width 64 height 12
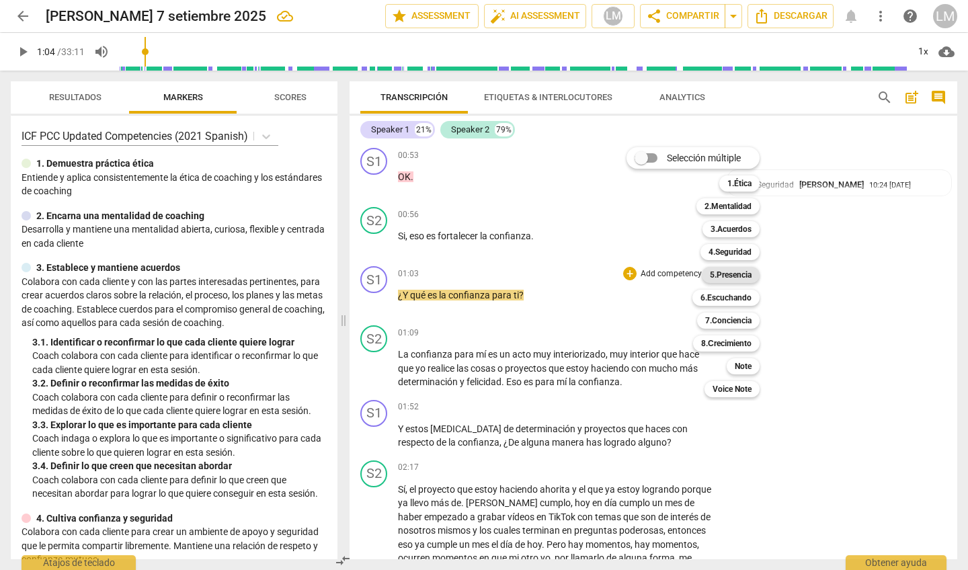
click at [562, 274] on b "5.Presencia" at bounding box center [731, 275] width 42 height 16
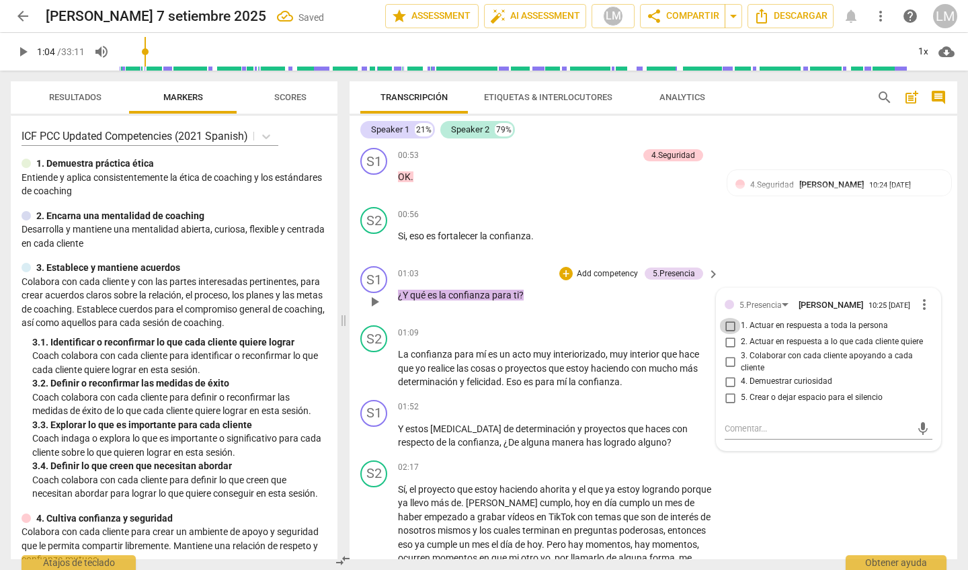
click at [562, 327] on input "1. Actuar en respuesta a toda la persona" at bounding box center [730, 326] width 22 height 16
checkbox input "true"
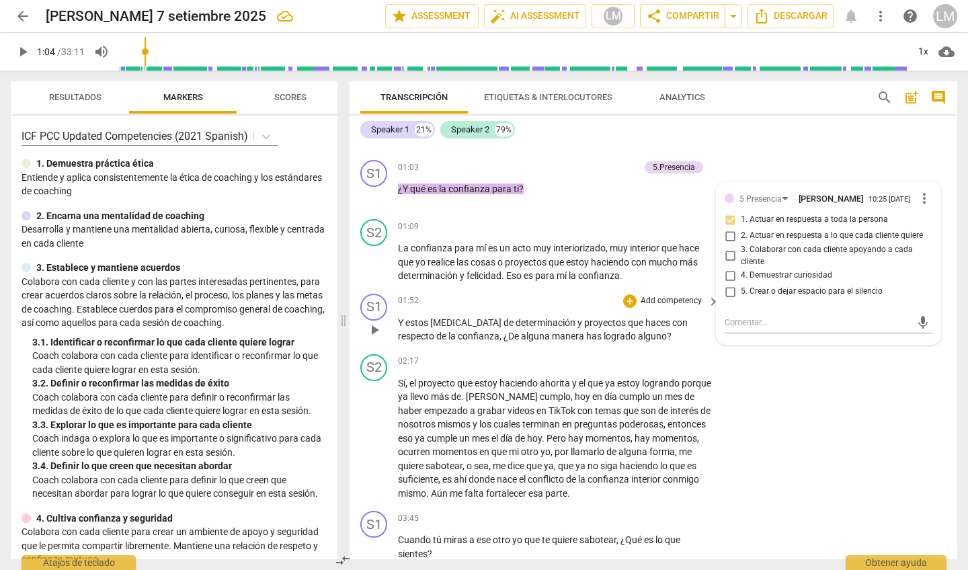
scroll to position [349, 0]
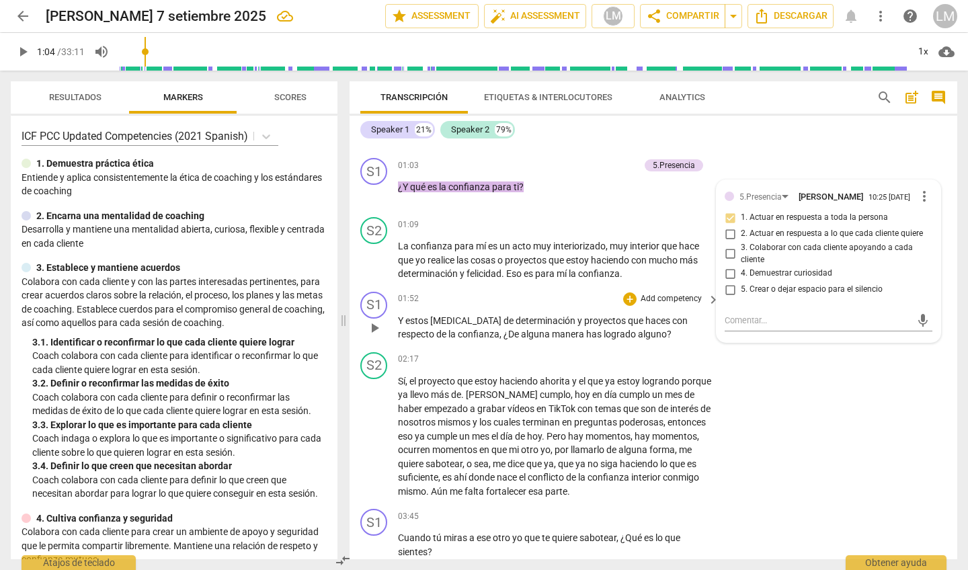
click at [562, 295] on p "Add competency" at bounding box center [671, 299] width 64 height 12
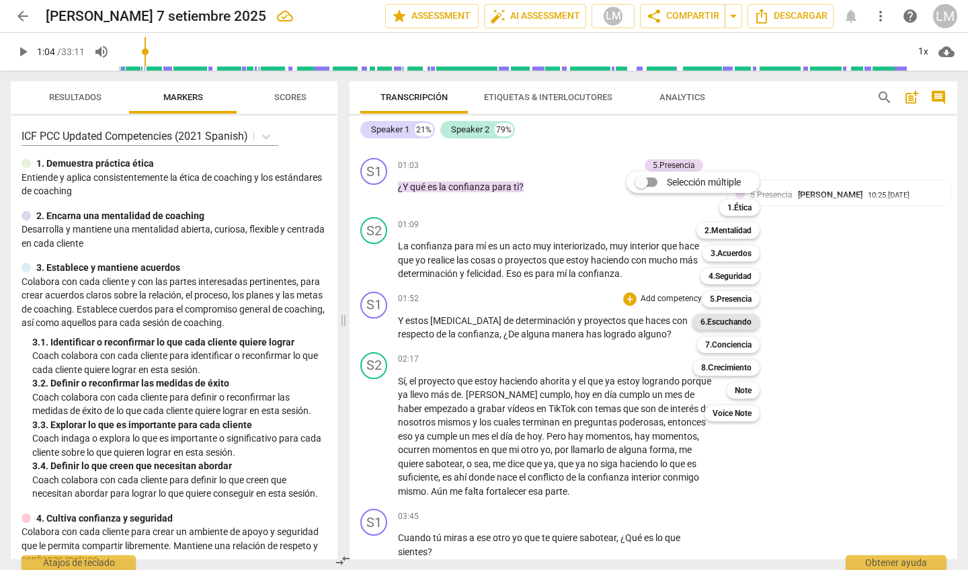
click at [562, 319] on b "6.Escuchando" at bounding box center [725, 322] width 51 height 16
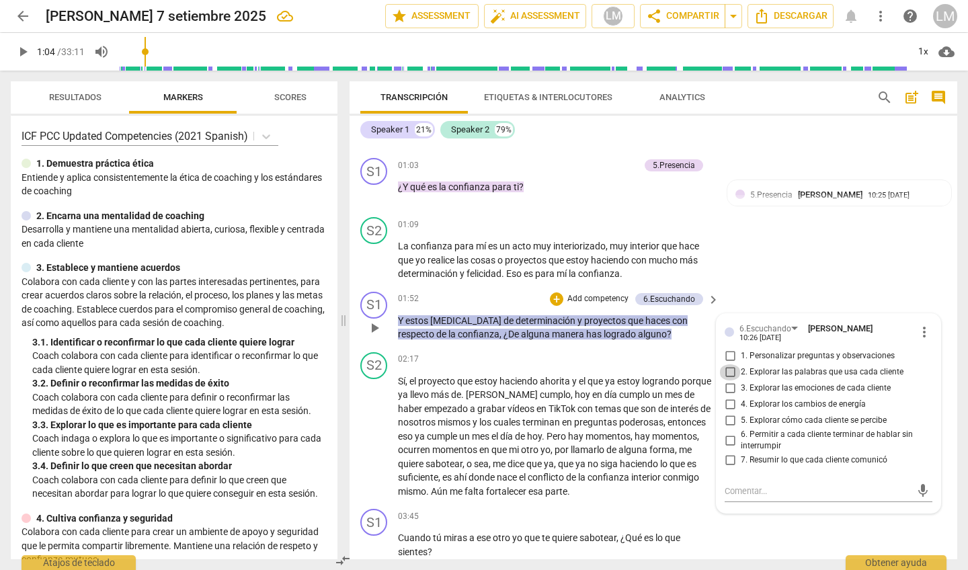
click at [562, 342] on input "2. Explorar las palabras que usa cada cliente" at bounding box center [730, 372] width 22 height 16
checkbox input "true"
click at [562, 342] on input "1. Personalizar preguntas y observaciones" at bounding box center [730, 356] width 22 height 16
checkbox input "true"
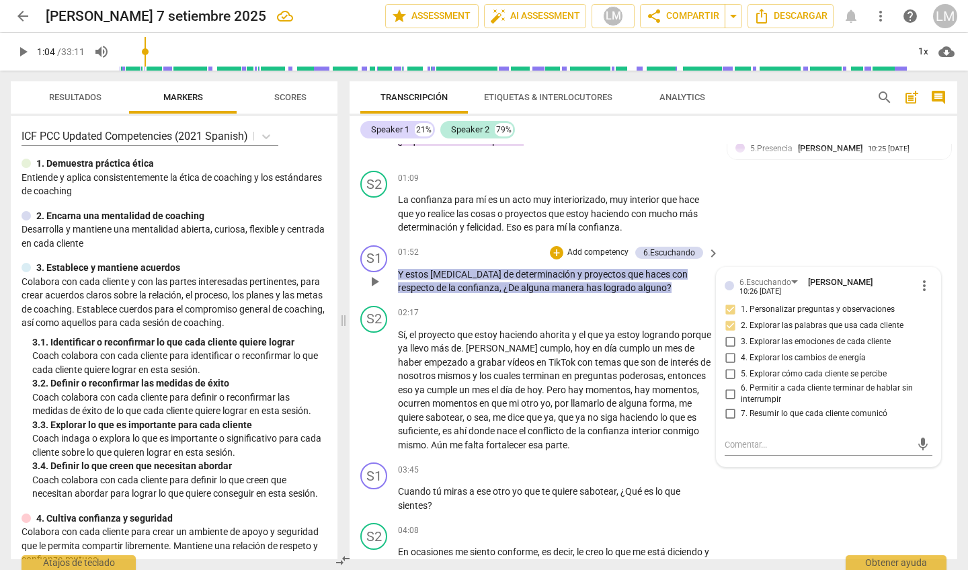
scroll to position [396, 0]
click at [562, 342] on input "6. Permitir a cada cliente terminar de hablar sin interrumpir" at bounding box center [730, 392] width 22 height 16
checkbox input "true"
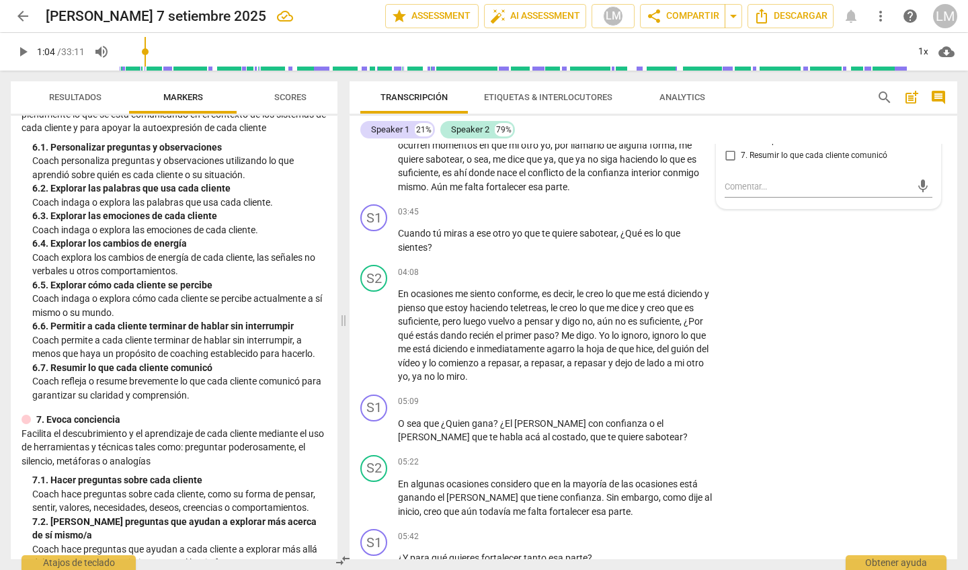
scroll to position [878, 0]
click at [562, 206] on p "Add competency" at bounding box center [671, 212] width 64 height 12
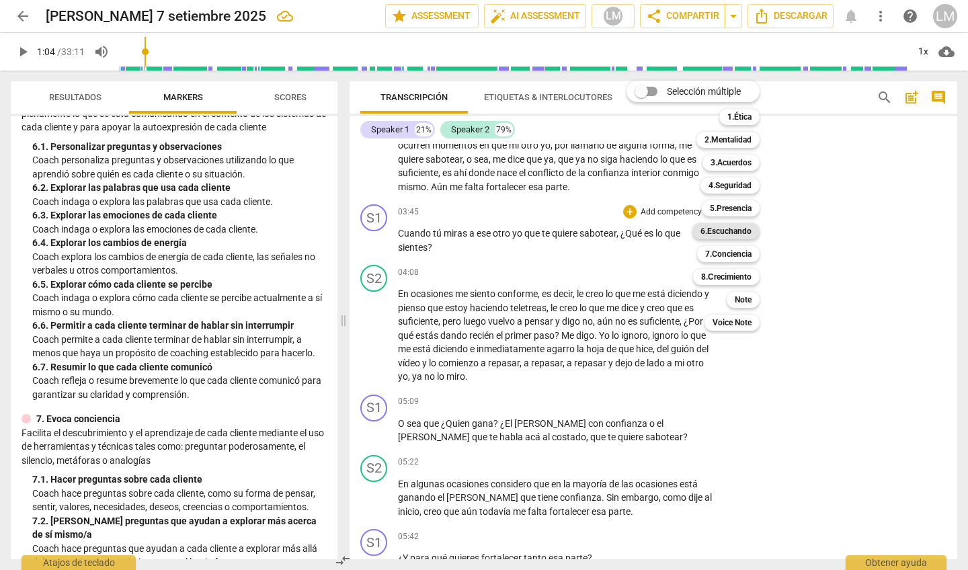
click at [562, 230] on b "6.Escuchando" at bounding box center [725, 231] width 51 height 16
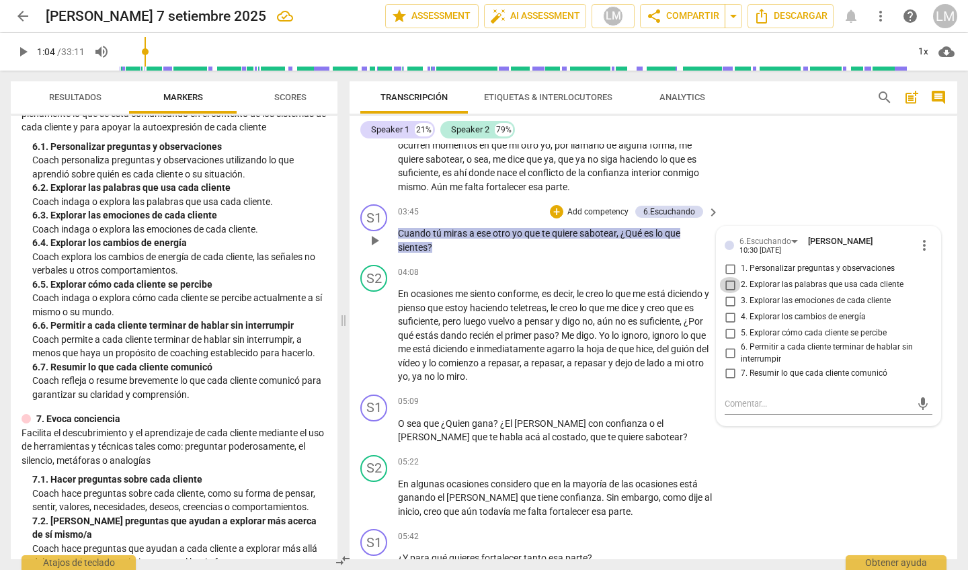
click at [562, 277] on input "2. Explorar las palabras que usa cada cliente" at bounding box center [730, 285] width 22 height 16
checkbox input "true"
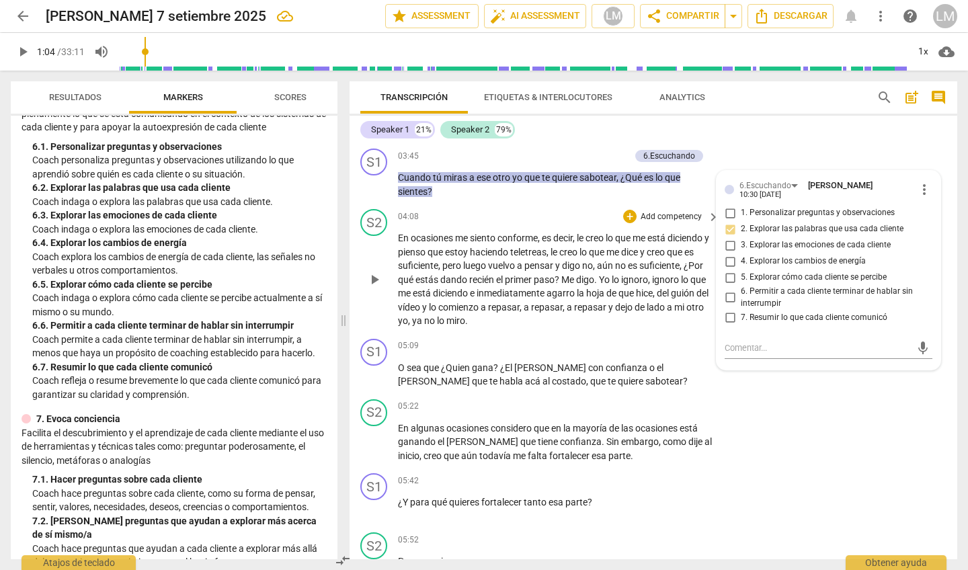
scroll to position [720, 0]
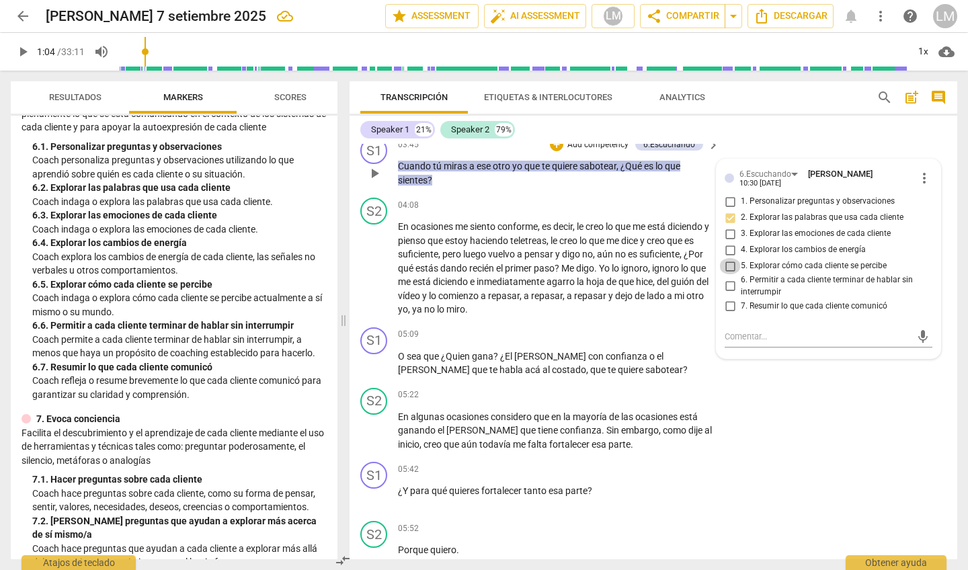
click at [562, 258] on input "5. Explorar cómo cada cliente se percibe" at bounding box center [730, 266] width 22 height 16
checkbox input "true"
click at [562, 282] on input "6. Permitir a cada cliente terminar de hablar sin interrumpir" at bounding box center [730, 286] width 22 height 16
checkbox input "true"
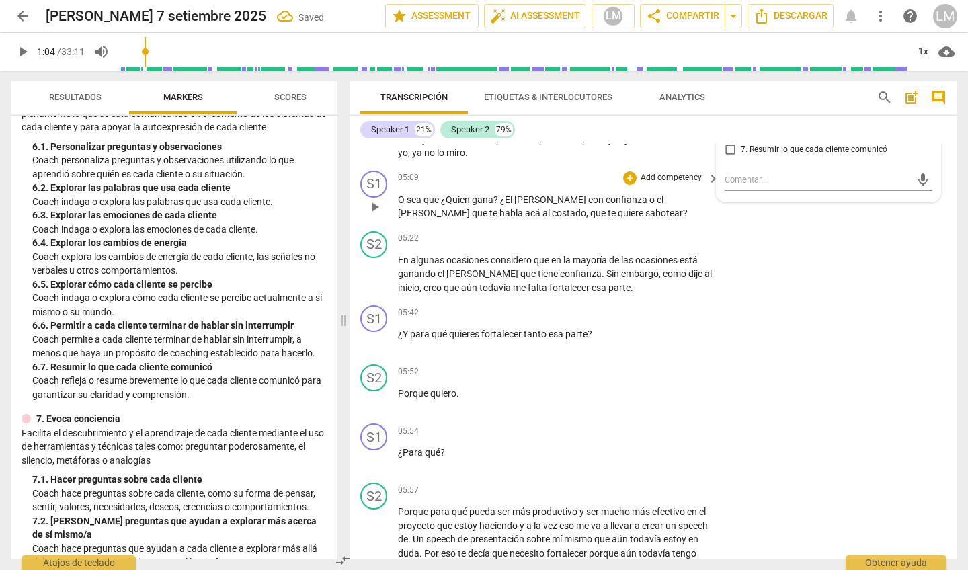
scroll to position [865, 0]
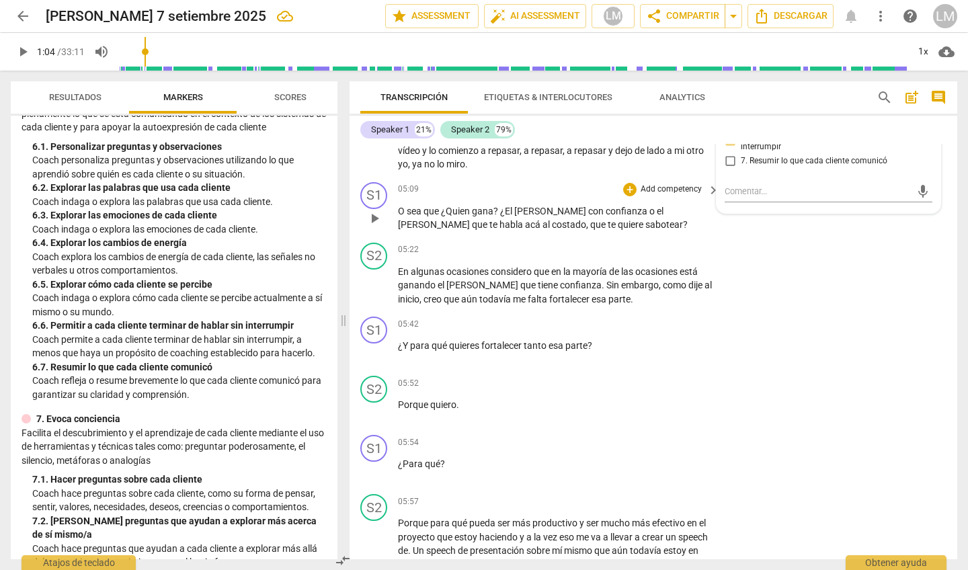
click at [562, 183] on p "Add competency" at bounding box center [671, 189] width 64 height 12
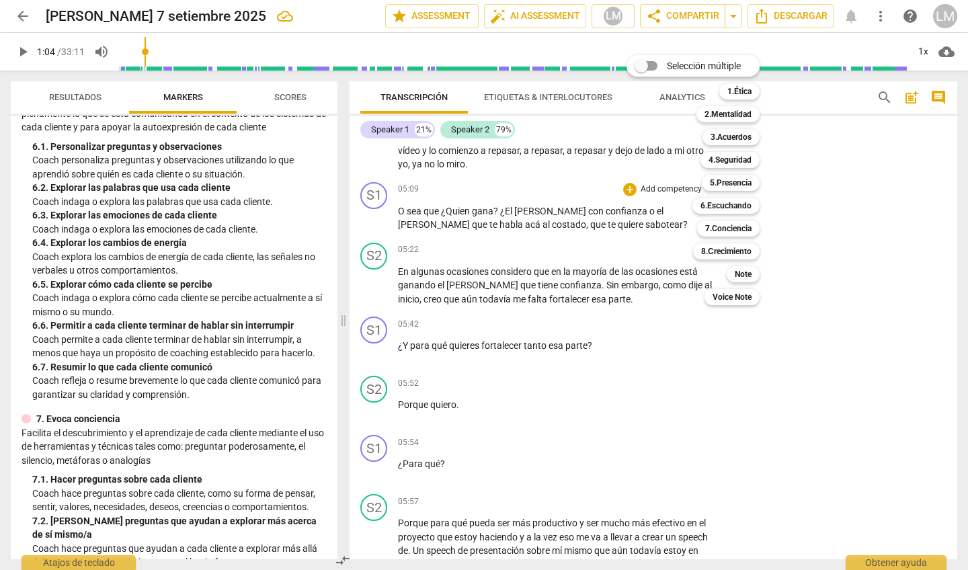
click at [529, 342] on div at bounding box center [484, 285] width 968 height 570
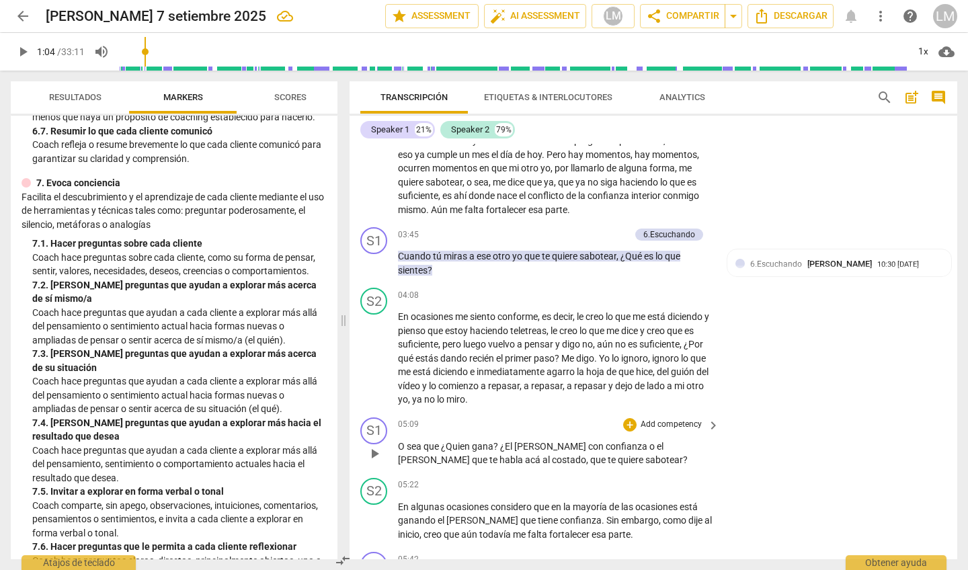
scroll to position [608, 0]
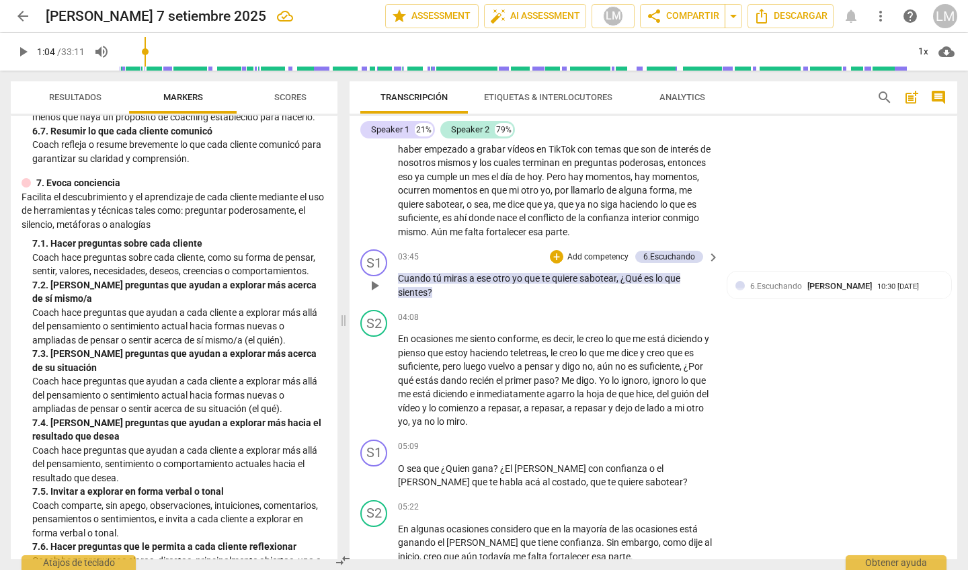
click at [562, 251] on p "Add competency" at bounding box center [598, 257] width 64 height 12
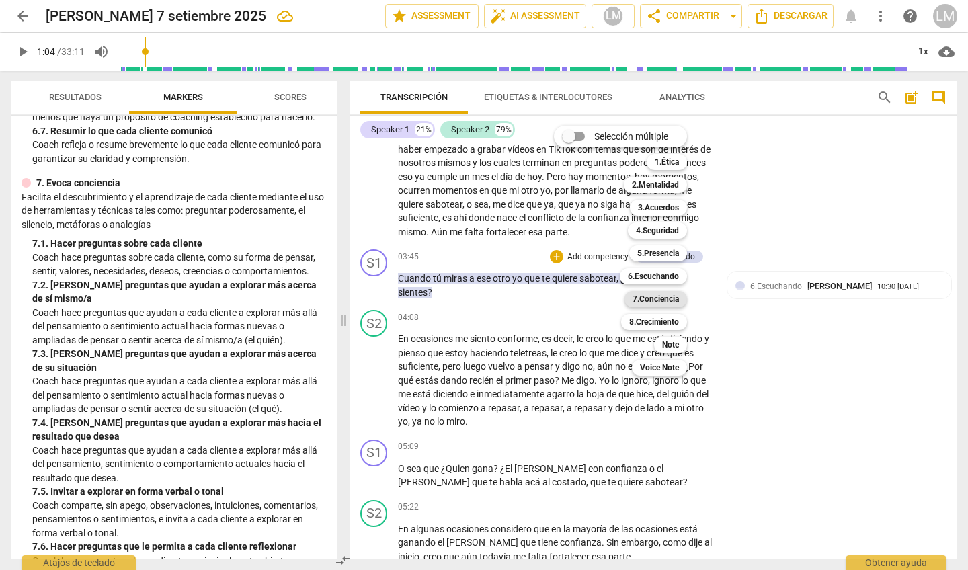
click at [562, 297] on b "7.Conciencia" at bounding box center [655, 299] width 46 height 16
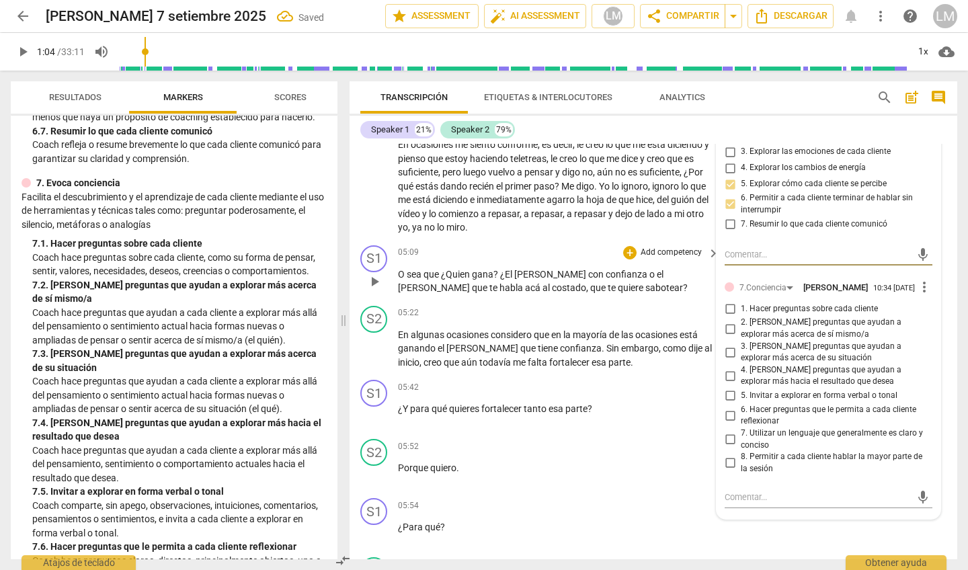
scroll to position [810, 0]
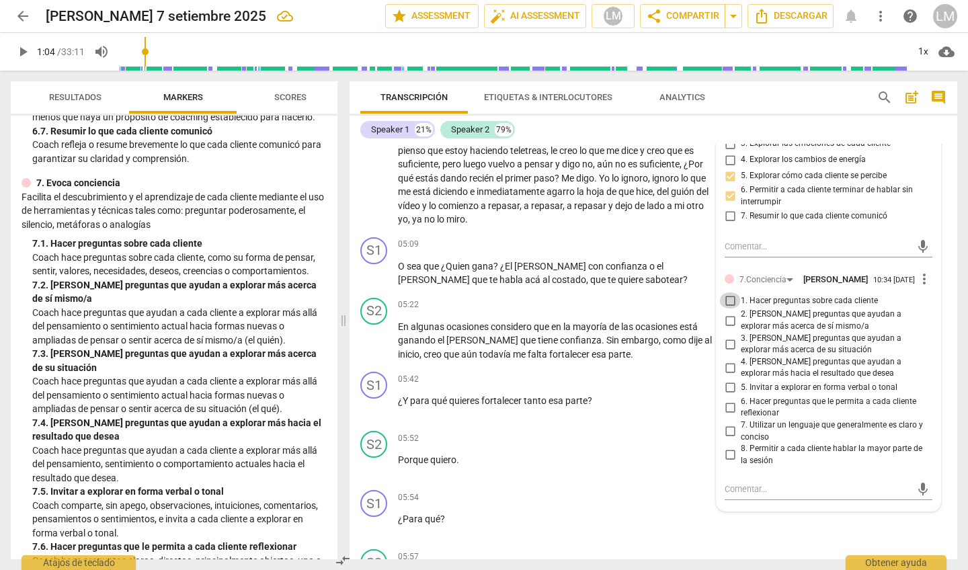
click at [562, 296] on input "1. Hacer preguntas sobre cada cliente" at bounding box center [730, 300] width 22 height 16
checkbox input "true"
click at [562, 316] on input "2. [PERSON_NAME] preguntas que ayudan a explorar más acerca de sí mismo/a" at bounding box center [730, 320] width 22 height 16
checkbox input "true"
click at [562, 337] on input "3. [PERSON_NAME] preguntas que ayudan a explorar más acerca de su situación" at bounding box center [730, 344] width 22 height 16
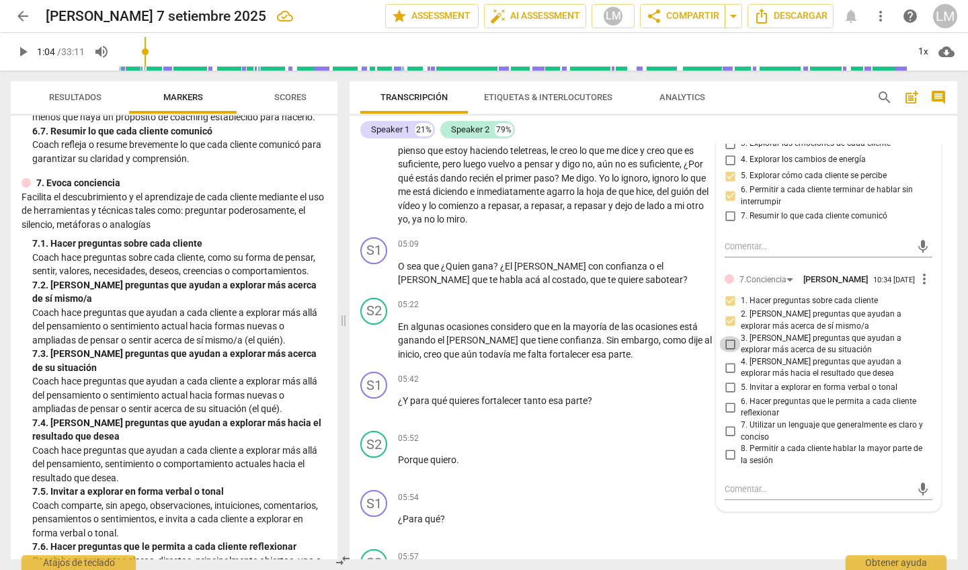
checkbox input "true"
click at [562, 342] on input "4. [PERSON_NAME] preguntas que ayudan a explorar más hacia el resultado que des…" at bounding box center [730, 367] width 22 height 16
checkbox input "true"
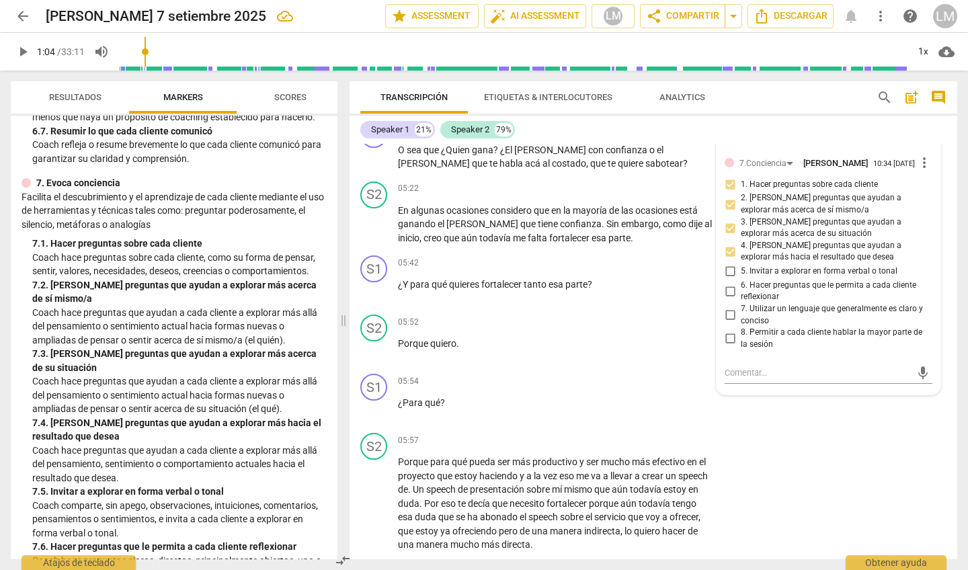
scroll to position [930, 0]
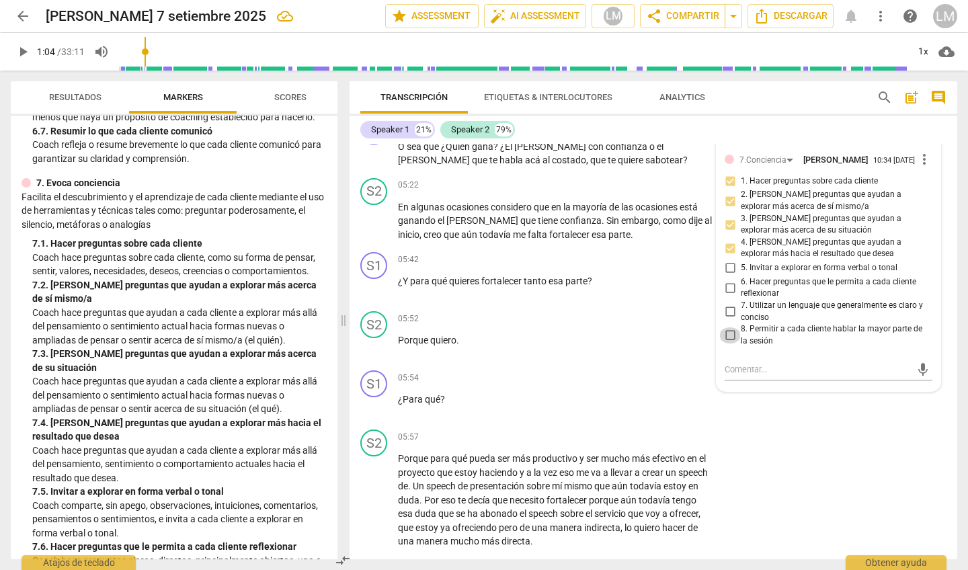
click at [562, 327] on input "8. Permitir a cada cliente hablar la mayor parte de la sesión" at bounding box center [730, 335] width 22 height 16
checkbox input "true"
click at [562, 304] on input "7. Utilizar un lenguaje que generalmente es claro y conciso" at bounding box center [730, 312] width 22 height 16
checkbox input "true"
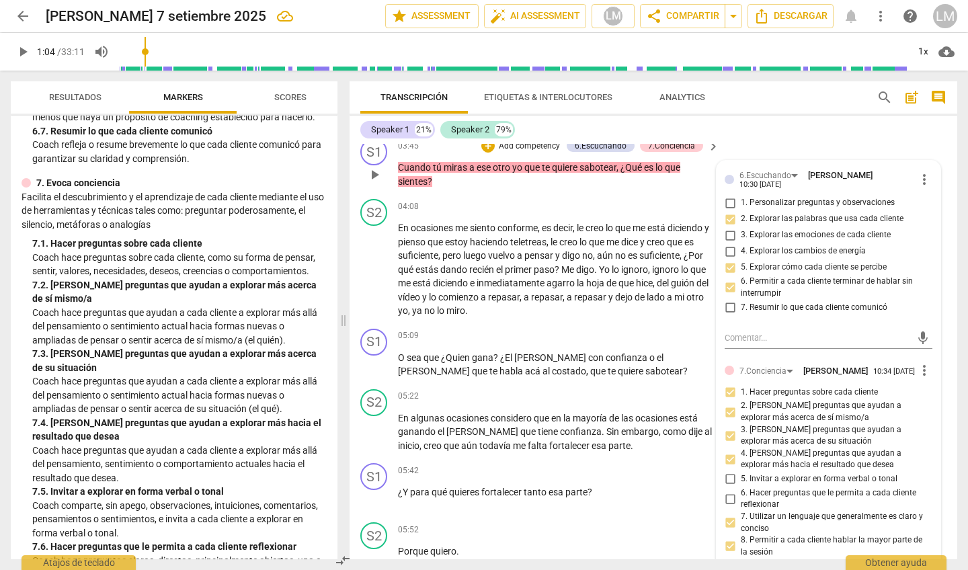
scroll to position [722, 0]
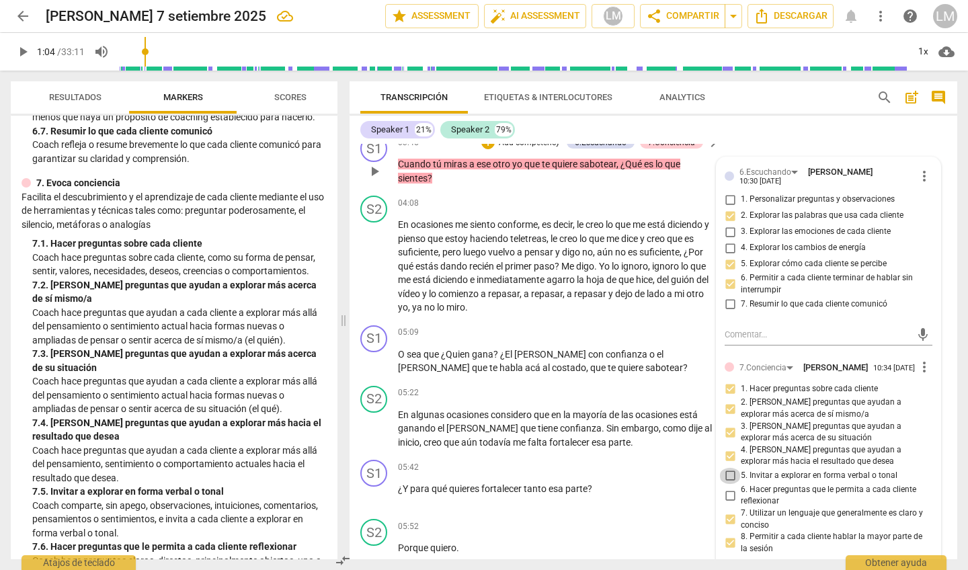
click at [562, 342] on input "5. Invitar a explorar en forma verbal o tonal" at bounding box center [730, 476] width 22 height 16
checkbox input "true"
click at [562, 342] on input "6. Hacer preguntas que le permita a cada cliente reflexionar" at bounding box center [730, 495] width 22 height 16
checkbox input "true"
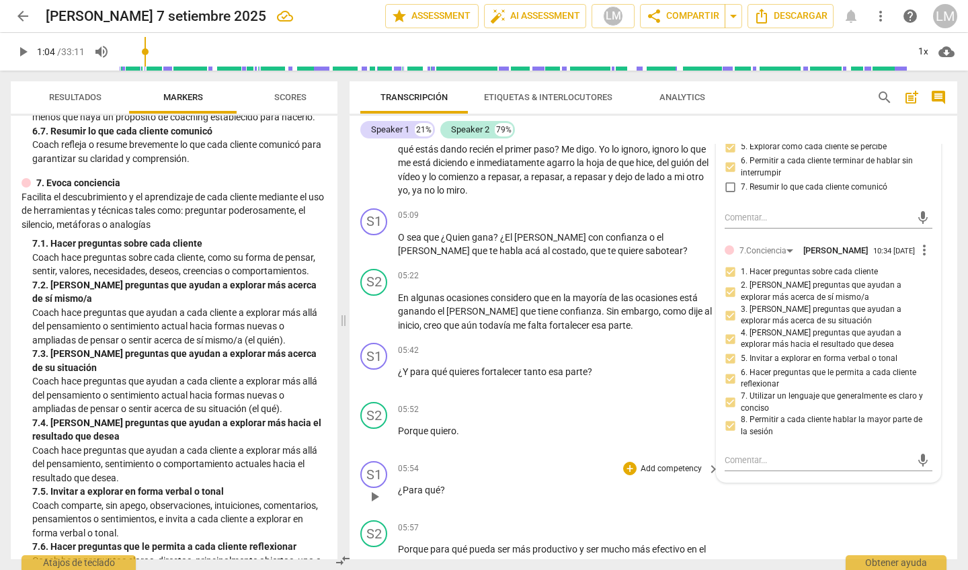
scroll to position [837, 0]
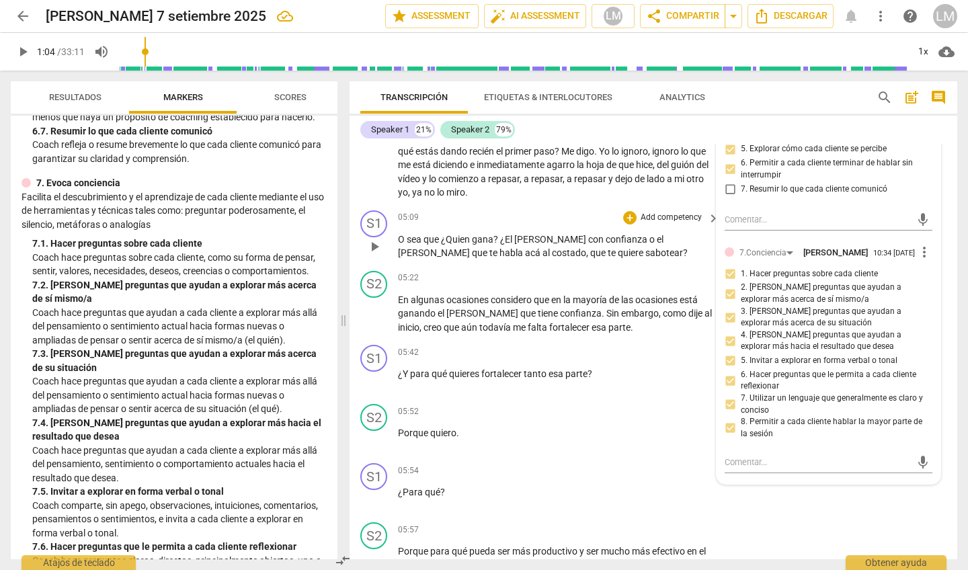
click at [562, 212] on p "Add competency" at bounding box center [671, 218] width 64 height 12
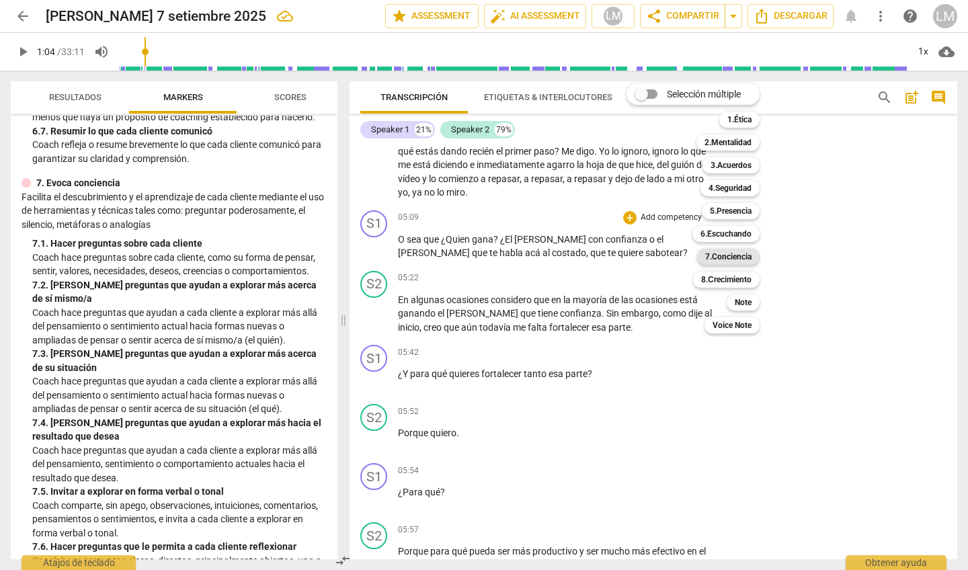
click at [562, 257] on b "7.Conciencia" at bounding box center [728, 257] width 46 height 16
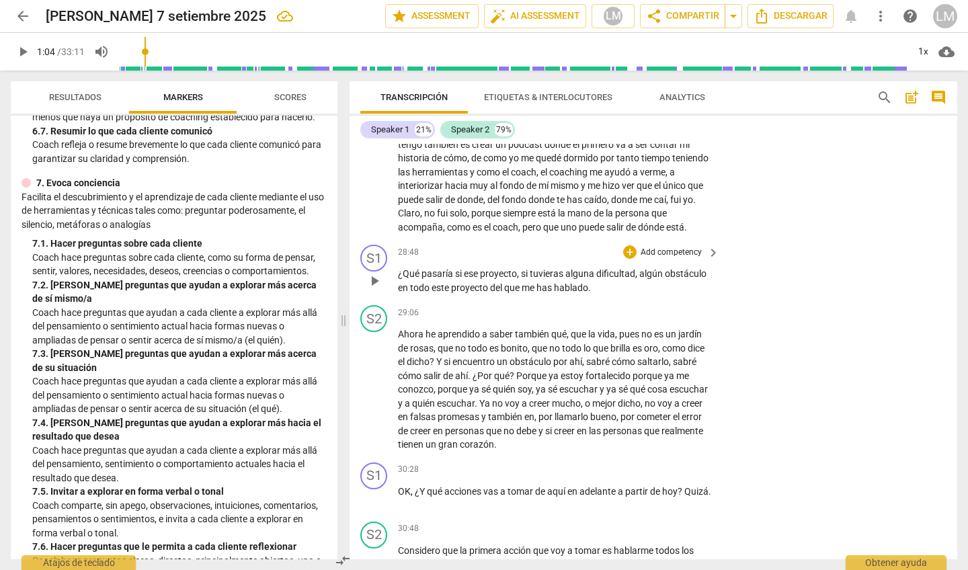
scroll to position [3878, 0]
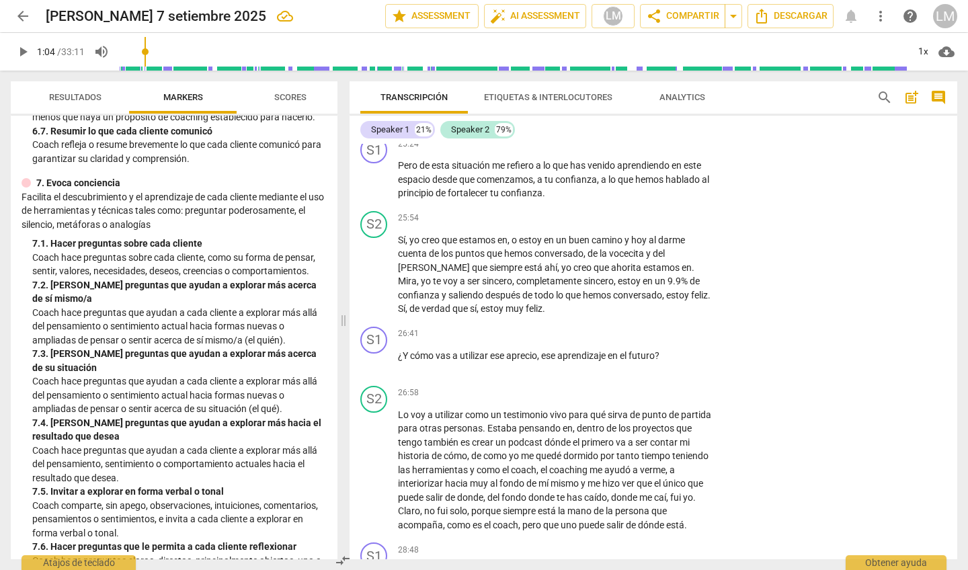
click at [23, 53] on span "play_arrow" at bounding box center [23, 52] width 16 height 16
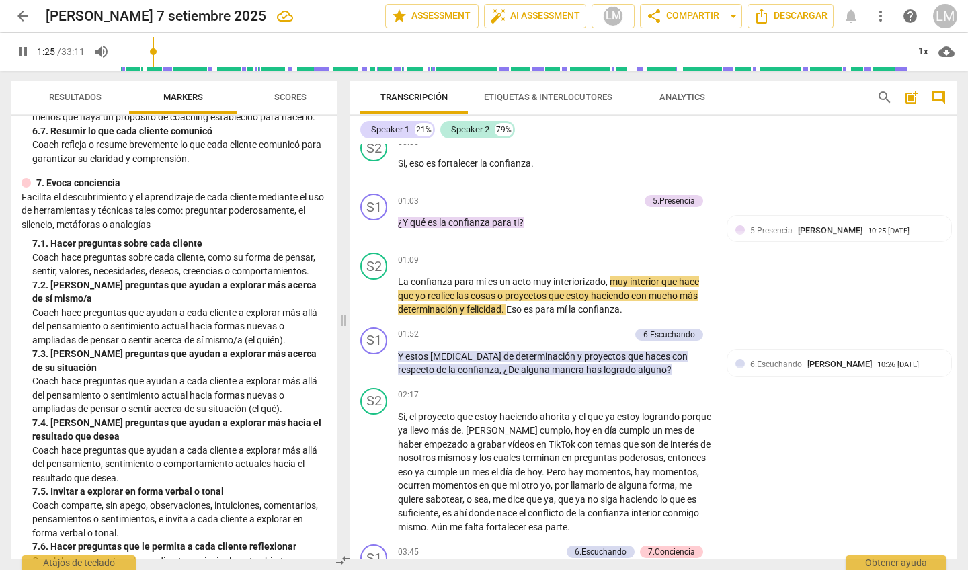
scroll to position [312, 0]
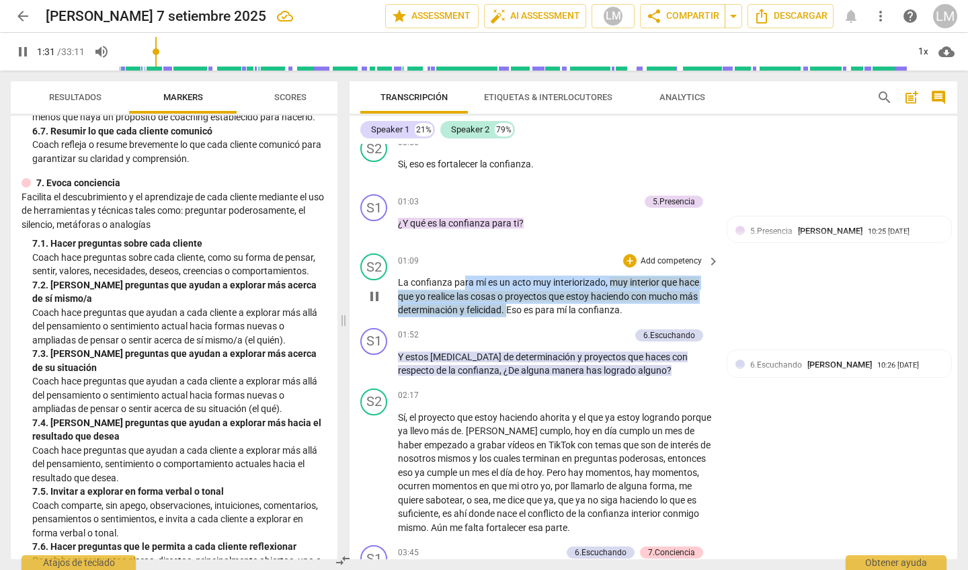
drag, startPoint x: 508, startPoint y: 306, endPoint x: 462, endPoint y: 280, distance: 52.7
click at [462, 280] on p "La confianza para mí es un acto muy interiorizado , muy interior que hace que y…" at bounding box center [555, 296] width 314 height 42
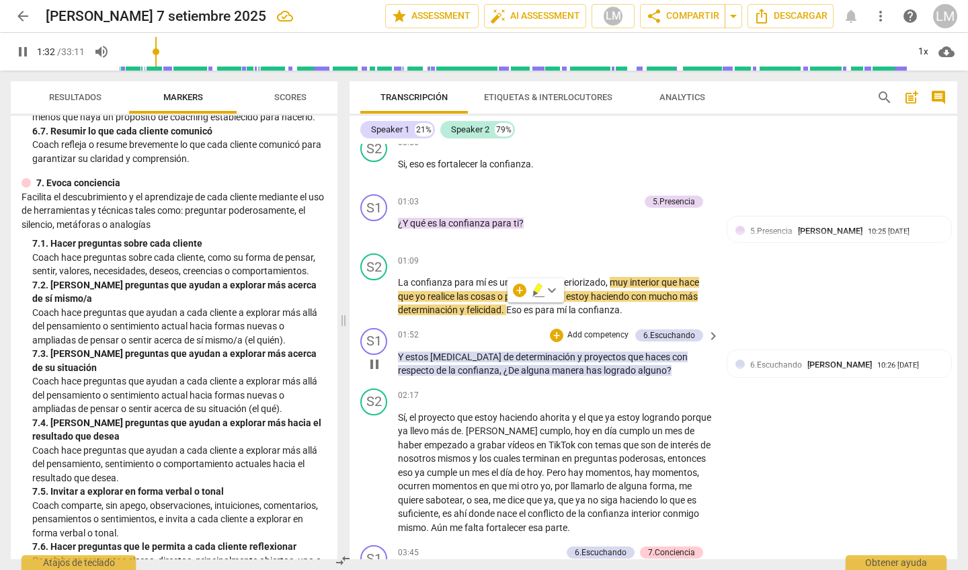
click at [526, 337] on div "01:52 + Add competency 6.Escuchando keyboard_arrow_right" at bounding box center [559, 335] width 323 height 15
click at [376, 342] on span "pause" at bounding box center [374, 364] width 16 height 16
click at [380, 342] on span "play_arrow" at bounding box center [374, 364] width 16 height 16
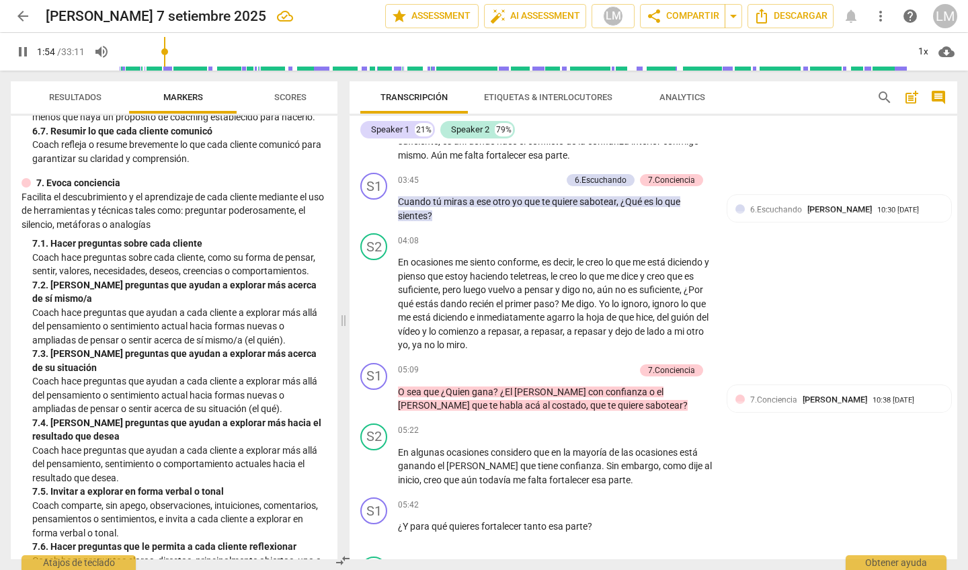
scroll to position [703, 0]
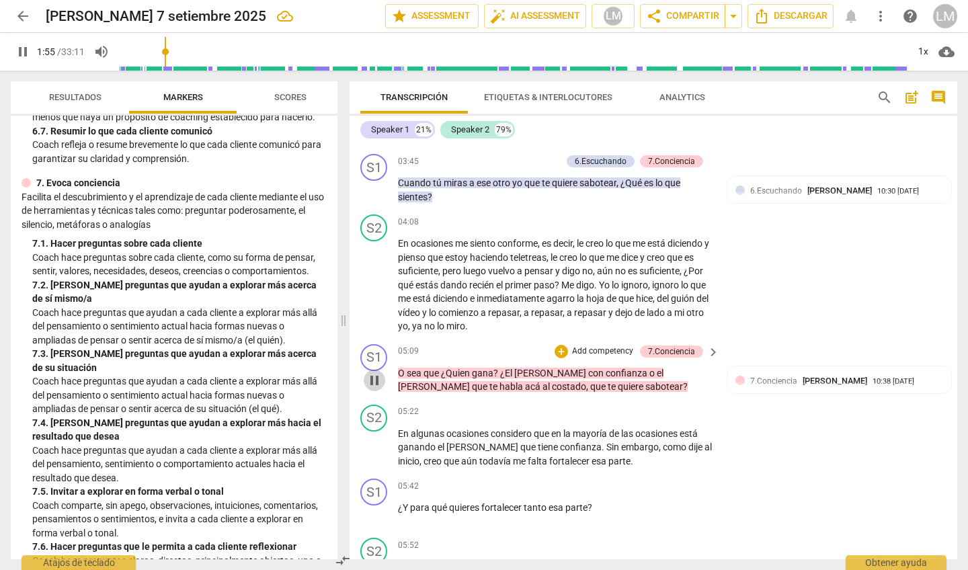
click at [371, 342] on span "pause" at bounding box center [374, 380] width 16 height 16
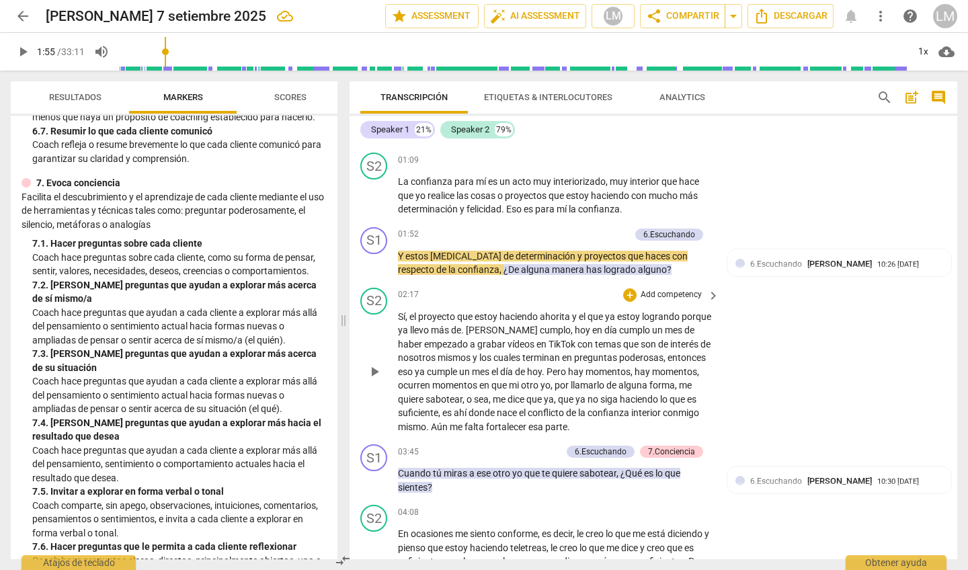
scroll to position [413, 0]
click at [374, 259] on span "play_arrow" at bounding box center [374, 264] width 16 height 16
click at [377, 342] on span "pause" at bounding box center [374, 372] width 16 height 16
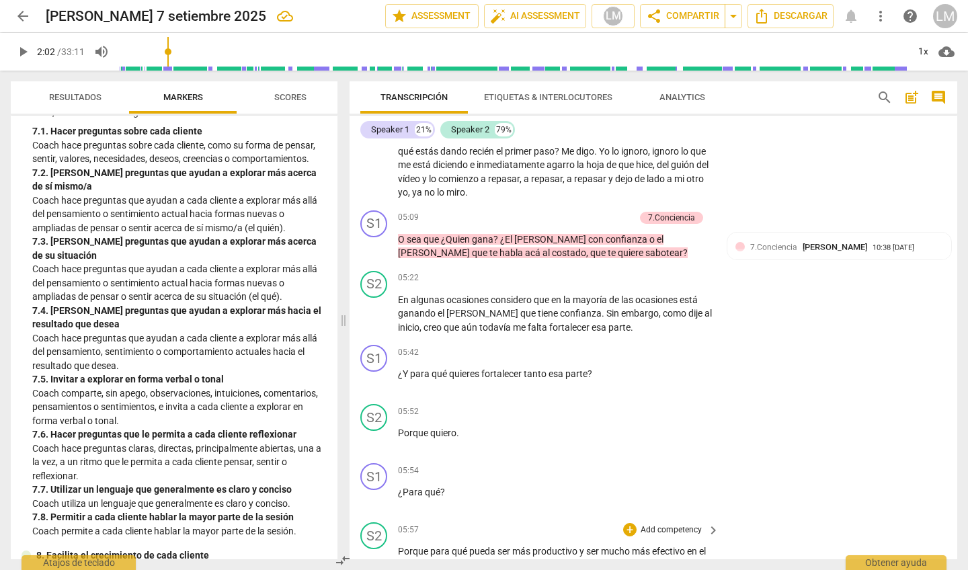
scroll to position [789, 0]
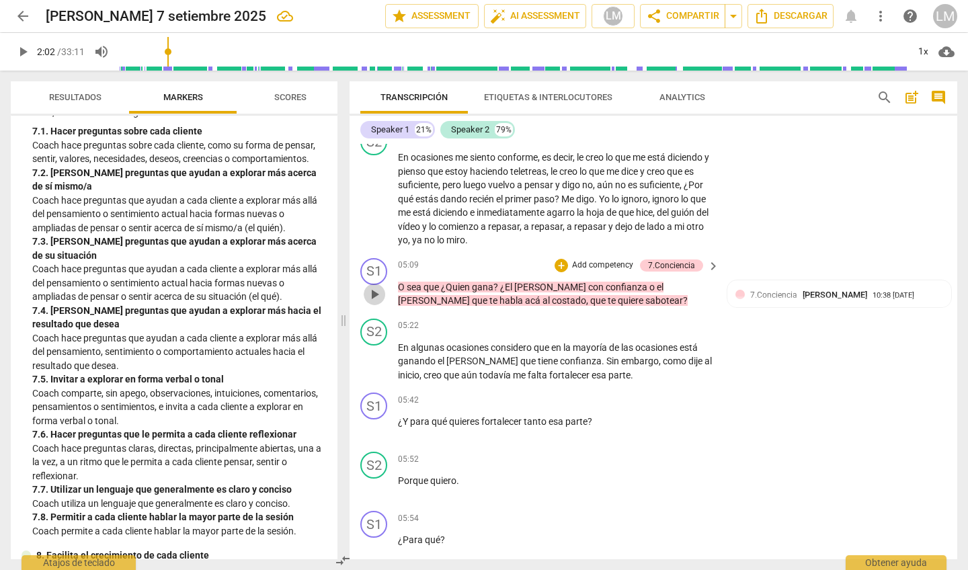
click at [375, 286] on span "play_arrow" at bounding box center [374, 294] width 16 height 16
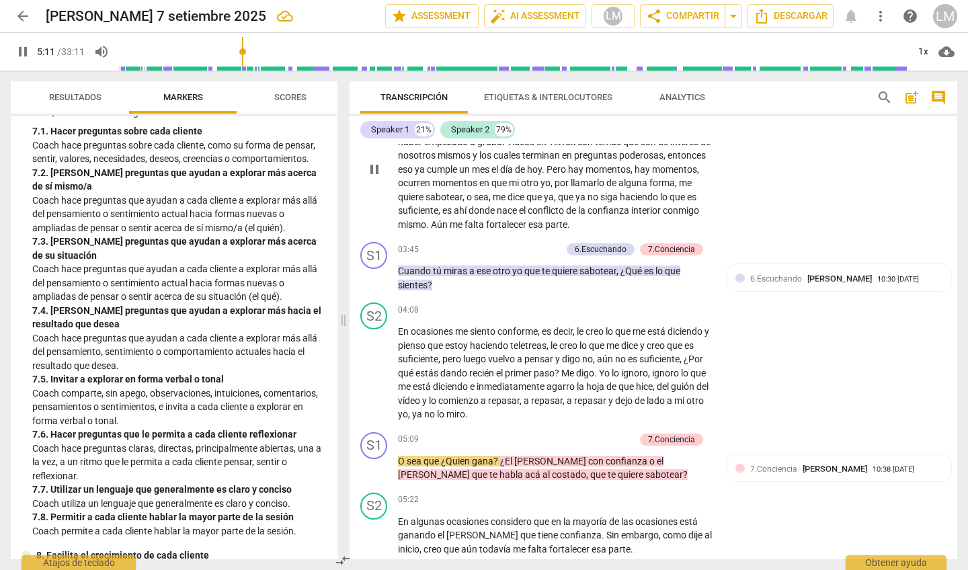
scroll to position [617, 0]
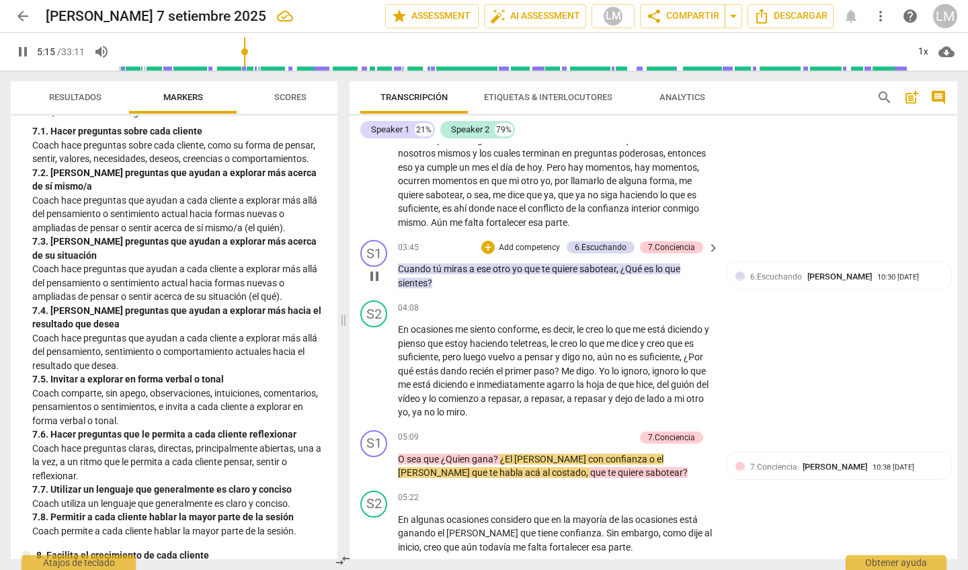
click at [375, 268] on span "pause" at bounding box center [374, 276] width 16 height 16
click at [374, 269] on span "play_arrow" at bounding box center [374, 276] width 16 height 16
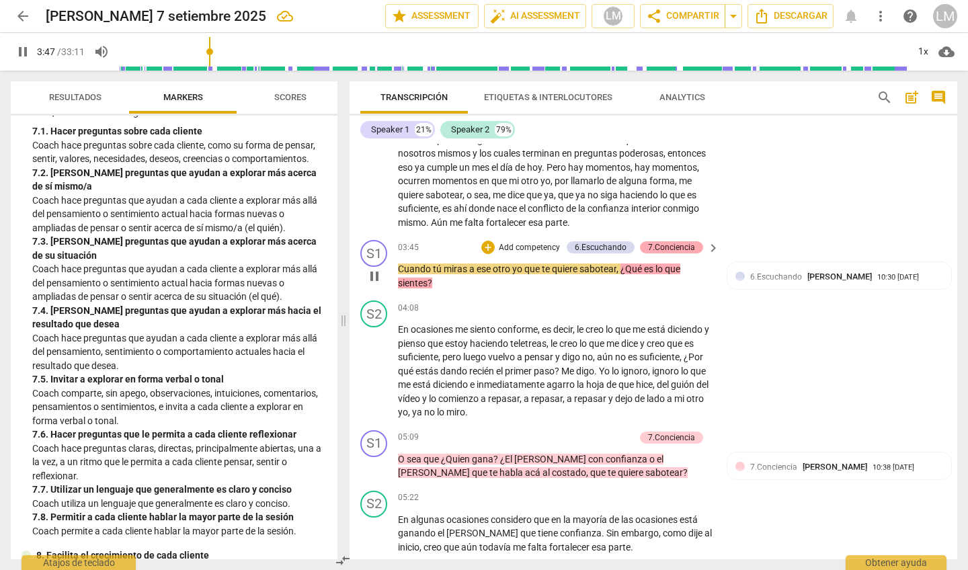
click at [562, 242] on div "7.Conciencia" at bounding box center [671, 247] width 47 height 12
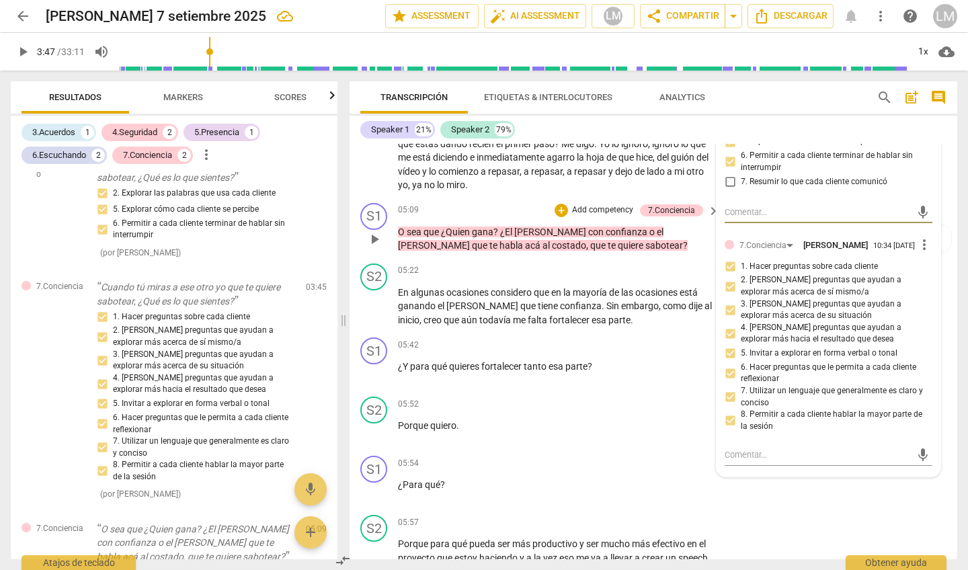
scroll to position [843, 0]
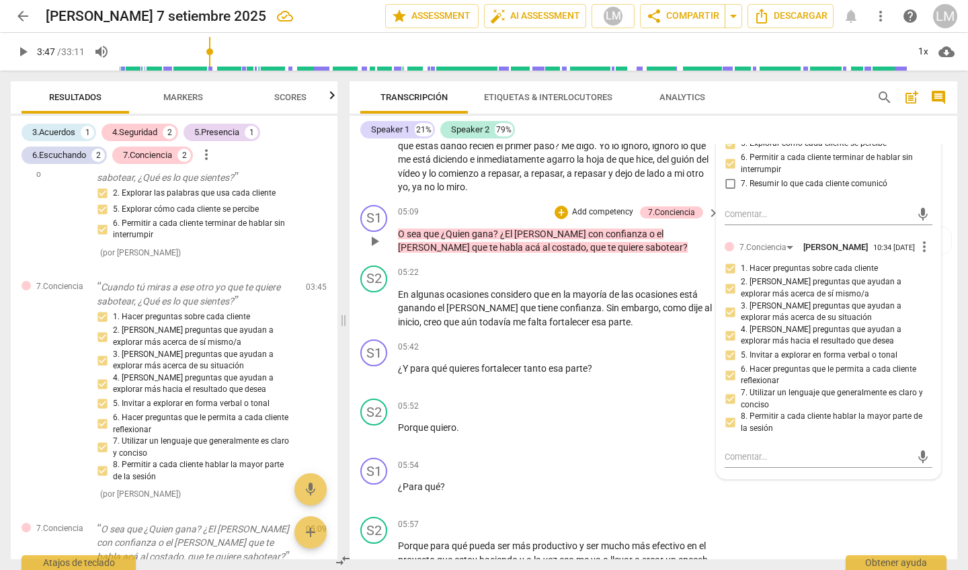
click at [499, 228] on span "?" at bounding box center [496, 233] width 7 height 11
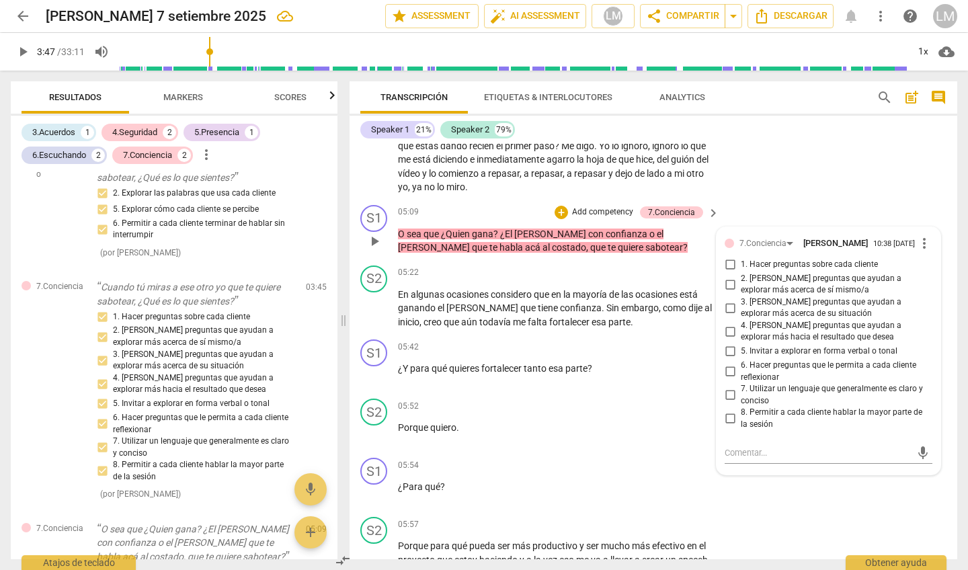
click at [497, 227] on p "O sea que ¿Quien gana ? ¿El [PERSON_NAME] con confianza o el [PERSON_NAME] que …" at bounding box center [555, 241] width 314 height 28
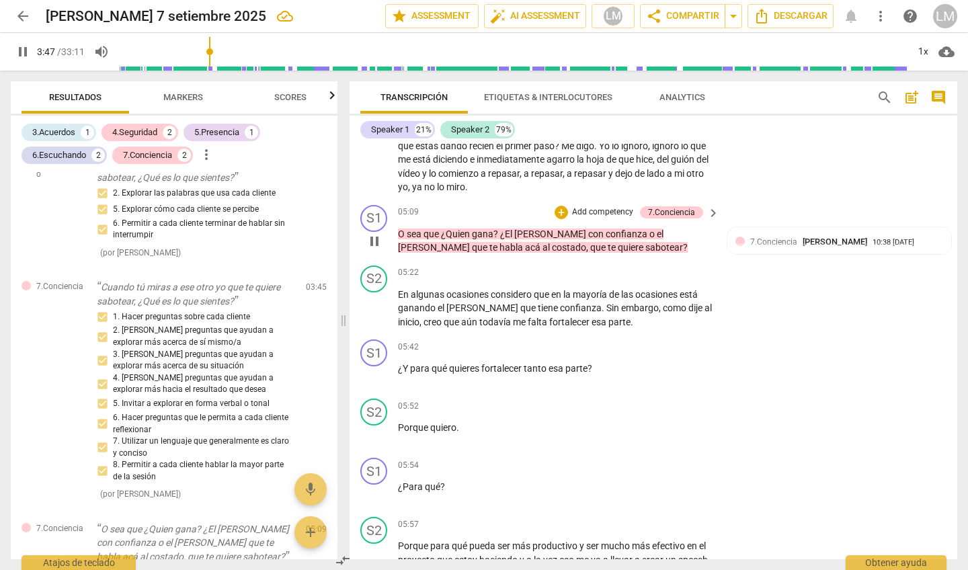
type input "228"
click at [374, 233] on span "pause" at bounding box center [374, 241] width 16 height 16
type input "234"
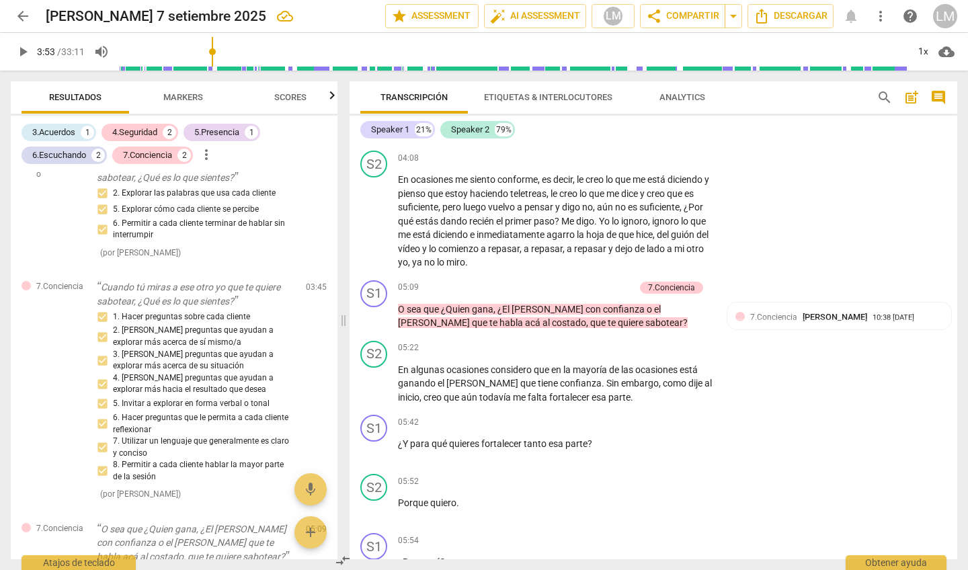
scroll to position [779, 0]
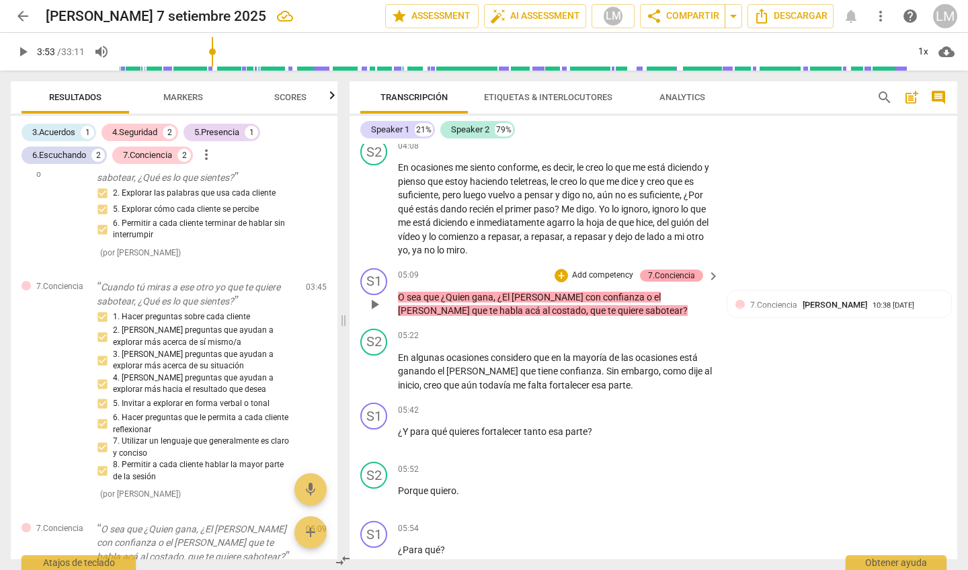
click at [562, 269] on div "7.Conciencia" at bounding box center [671, 275] width 47 height 12
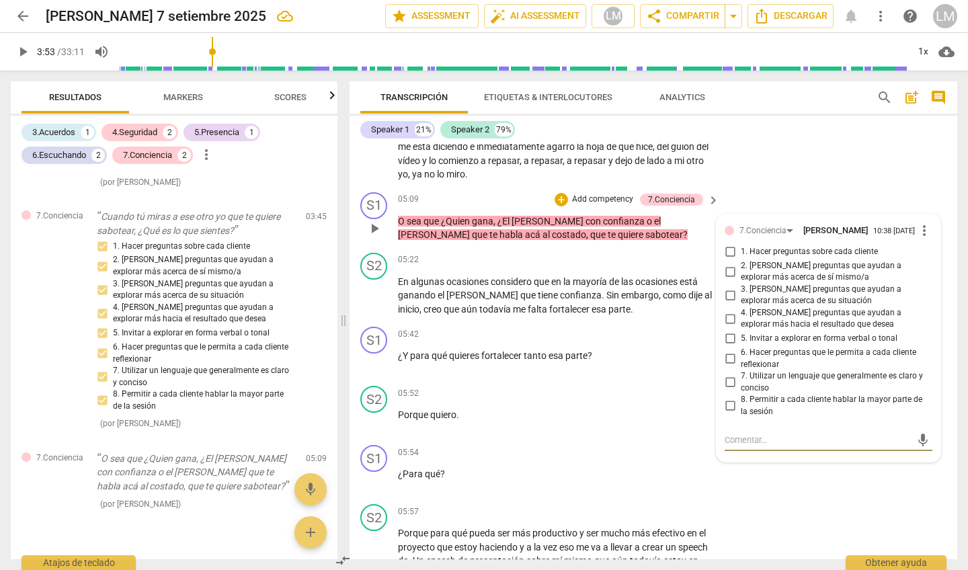
scroll to position [857, 0]
click at [466, 214] on span "¿Quien" at bounding box center [456, 219] width 31 height 11
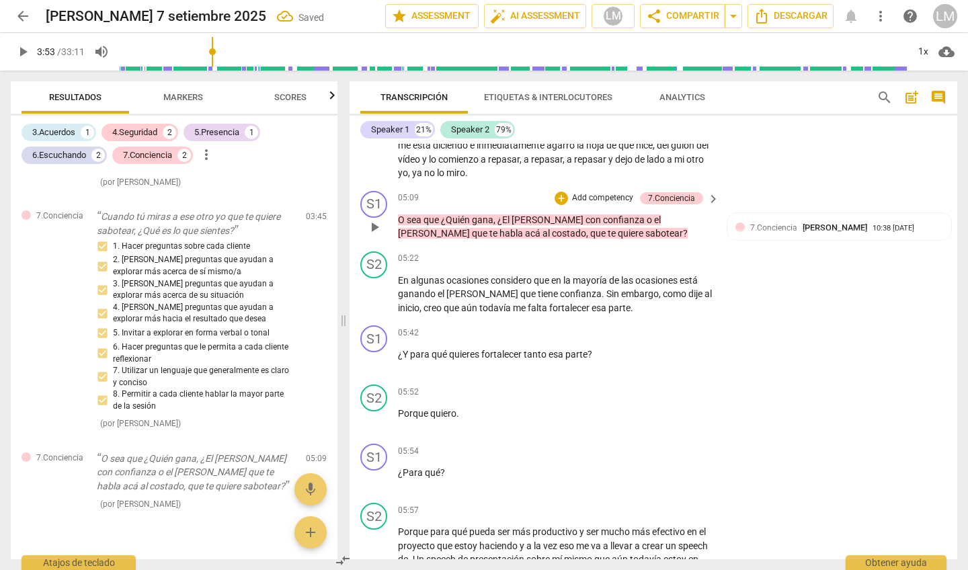
click at [444, 213] on p "O sea que ¿Quién gana , ¿El [PERSON_NAME] con confianza o el [PERSON_NAME] que …" at bounding box center [555, 227] width 314 height 28
click at [562, 232] on div "7.Conciencia [PERSON_NAME] 10:38 [DATE]" at bounding box center [839, 231] width 208 height 21
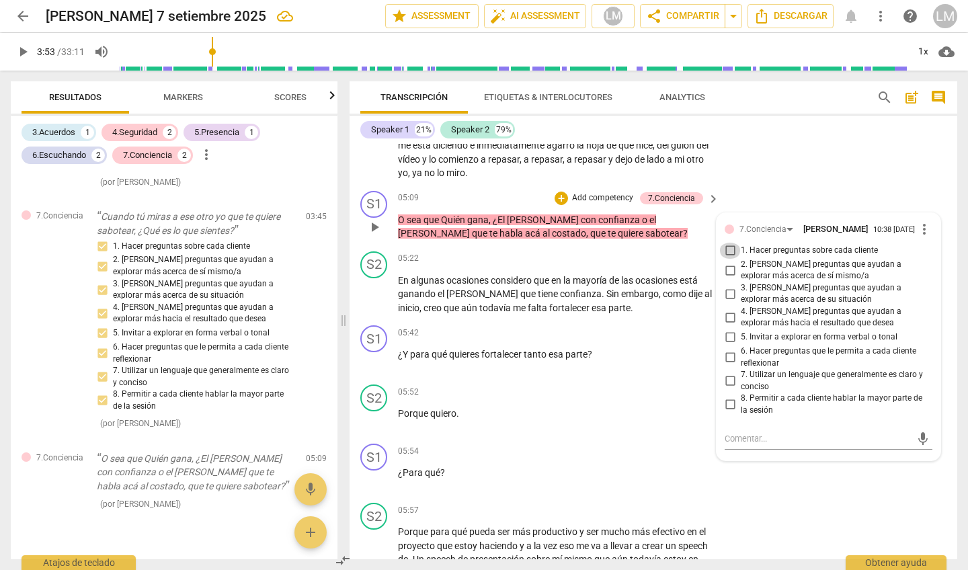
click at [562, 243] on input "1. Hacer preguntas sobre cada cliente" at bounding box center [730, 251] width 22 height 16
checkbox input "true"
click at [562, 309] on input "4. [PERSON_NAME] preguntas que ayudan a explorar más hacia el resultado que des…" at bounding box center [730, 317] width 22 height 16
checkbox input "true"
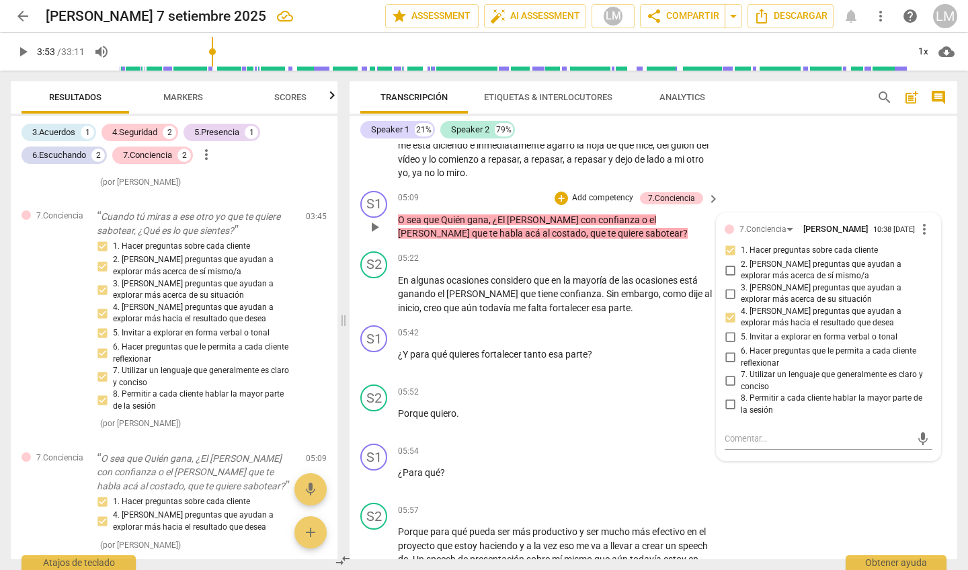
click at [562, 342] on input "6. Hacer preguntas que le permita a cada cliente reflexionar" at bounding box center [730, 357] width 22 height 16
checkbox input "true"
click at [562, 342] on input "7. Utilizar un lenguaje que generalmente es claro y conciso" at bounding box center [730, 381] width 22 height 16
checkbox input "true"
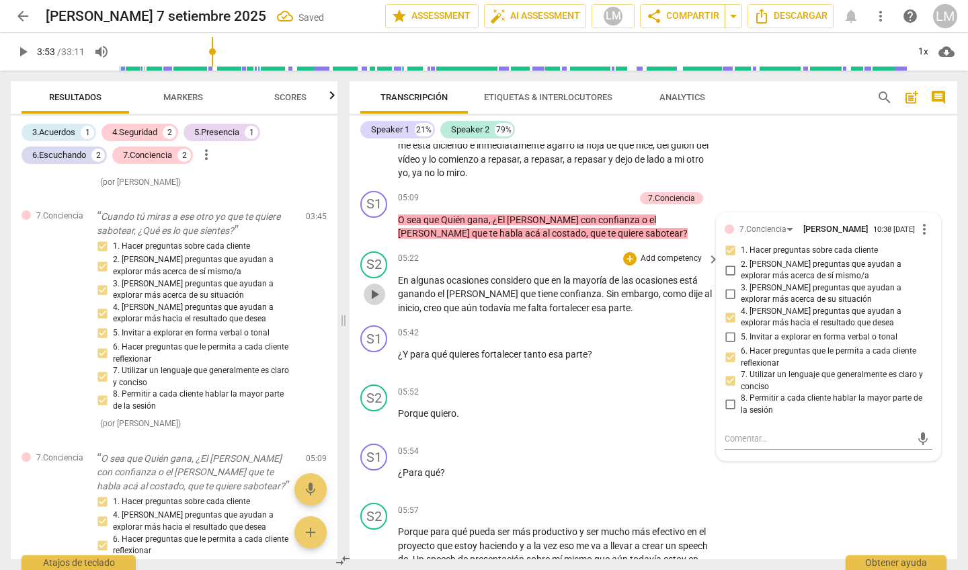
click at [378, 286] on span "play_arrow" at bounding box center [374, 294] width 16 height 16
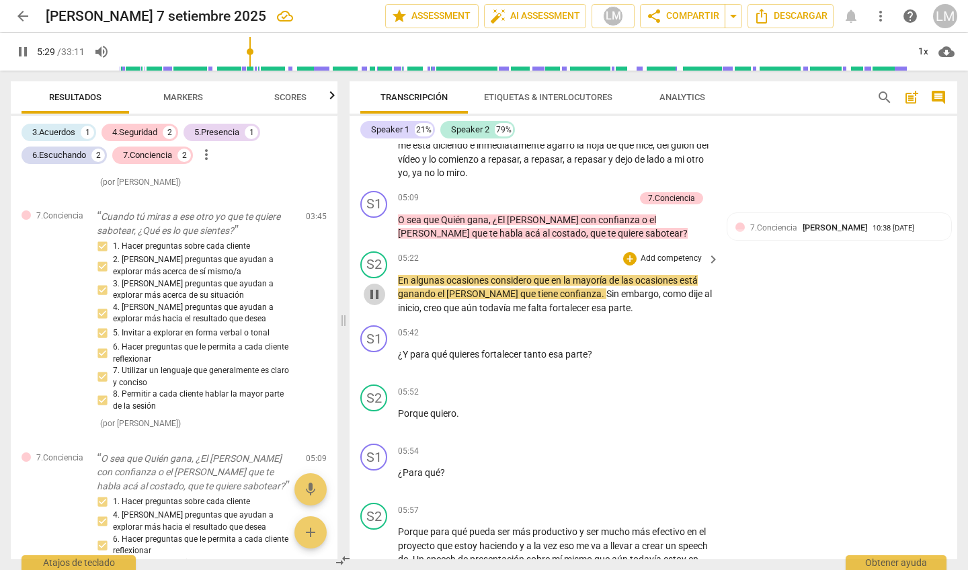
click at [377, 286] on span "pause" at bounding box center [374, 294] width 16 height 16
type input "330"
click at [488, 275] on span "ocasiones" at bounding box center [468, 280] width 44 height 11
click at [397, 263] on div "S2 play_arrow pause" at bounding box center [379, 283] width 38 height 64
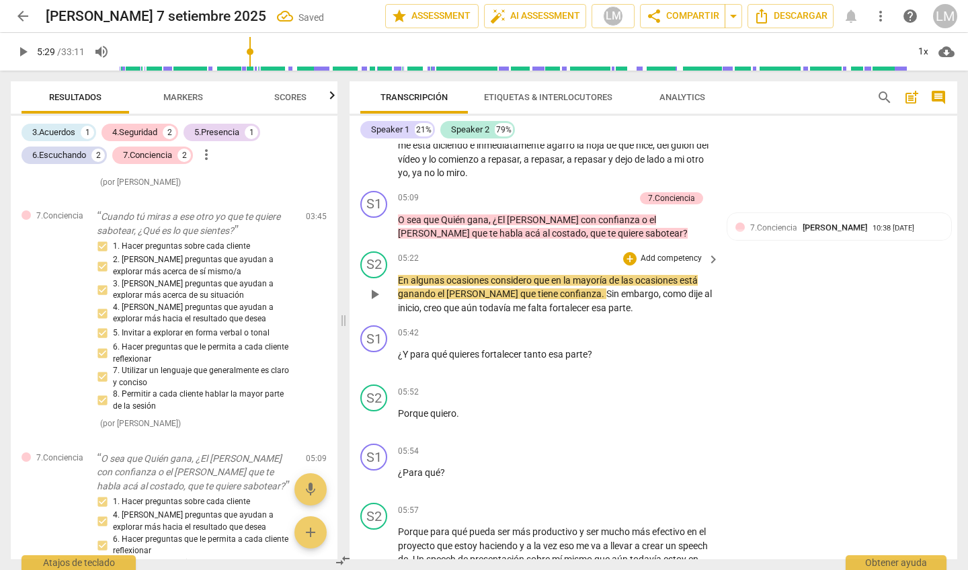
click at [392, 265] on div "S2 play_arrow pause" at bounding box center [379, 283] width 38 height 64
click at [400, 275] on span "En" at bounding box center [404, 280] width 13 height 11
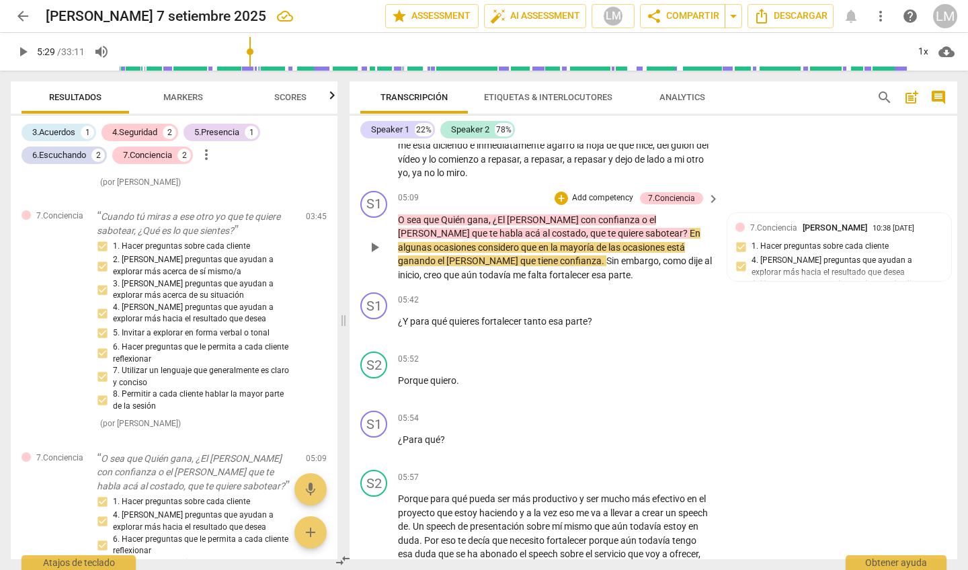
click at [521, 242] on span "considero" at bounding box center [499, 247] width 43 height 11
click at [482, 242] on span "ocasiones C" at bounding box center [457, 247] width 48 height 11
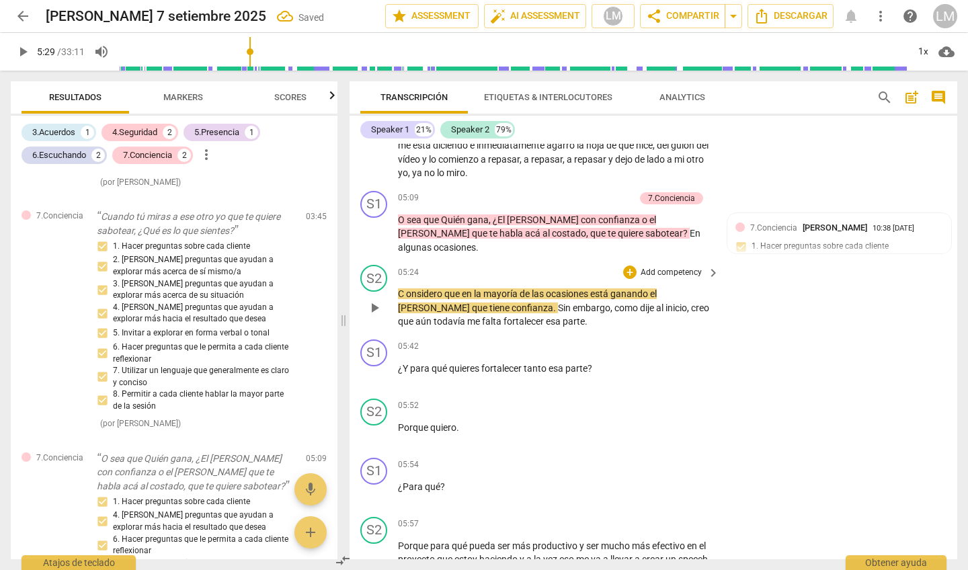
click at [562, 265] on div "+ Add competency keyboard_arrow_right" at bounding box center [670, 272] width 100 height 15
click at [407, 288] on span "onsidero" at bounding box center [425, 293] width 38 height 11
click at [523, 339] on div "05:42 + Add competency keyboard_arrow_right" at bounding box center [559, 346] width 323 height 15
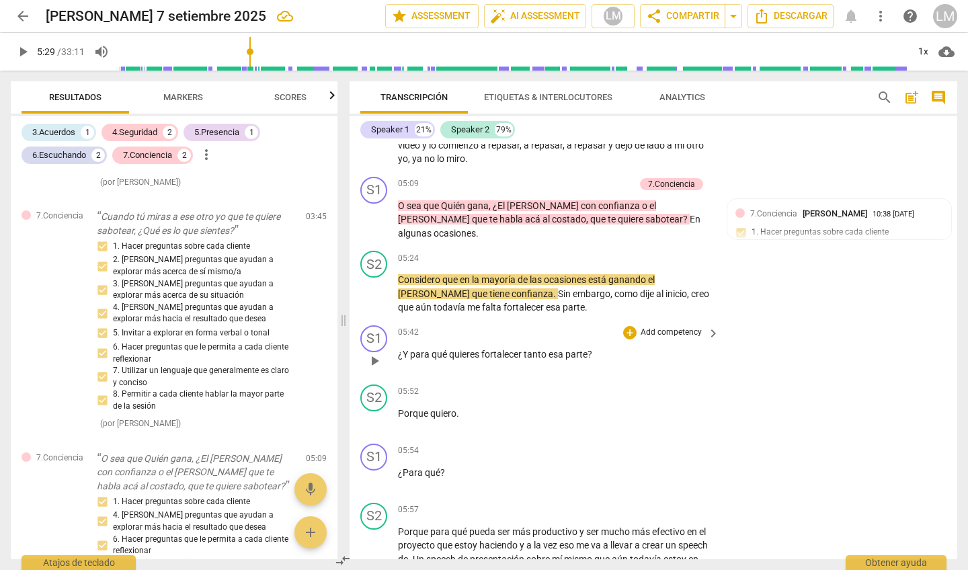
scroll to position [873, 0]
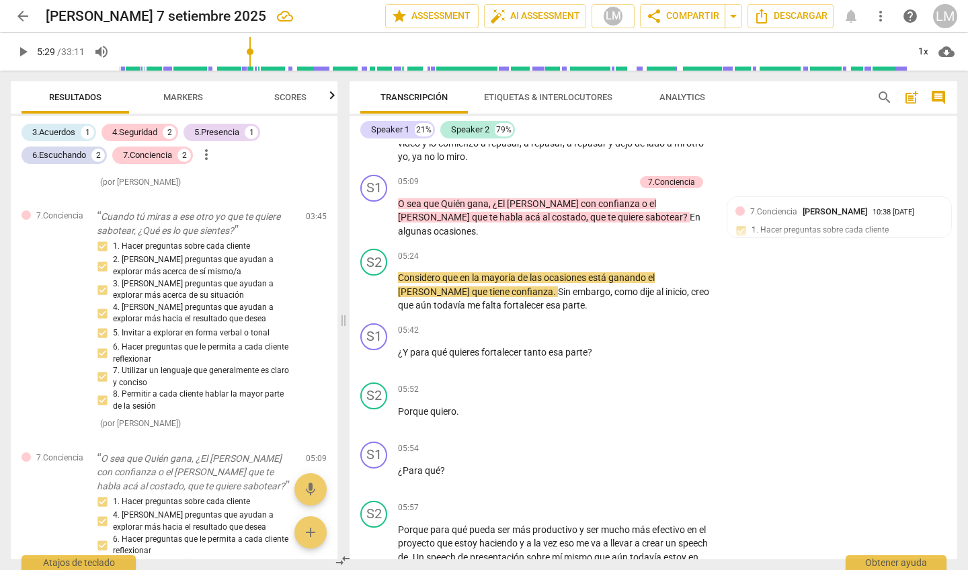
click at [27, 48] on span "play_arrow" at bounding box center [23, 52] width 16 height 16
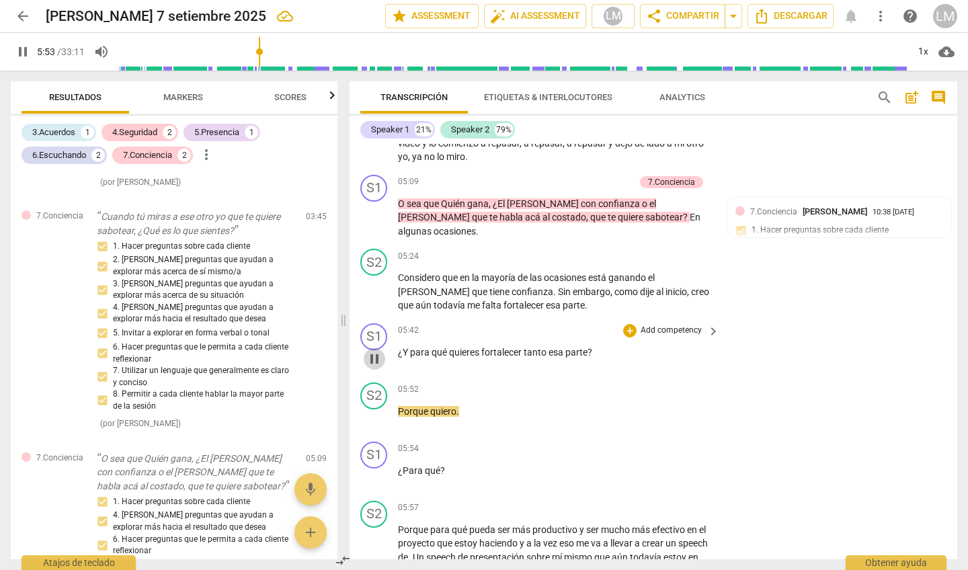
click at [373, 342] on span "pause" at bounding box center [374, 359] width 16 height 16
type input "354"
click at [562, 325] on p "Add competency" at bounding box center [671, 331] width 64 height 12
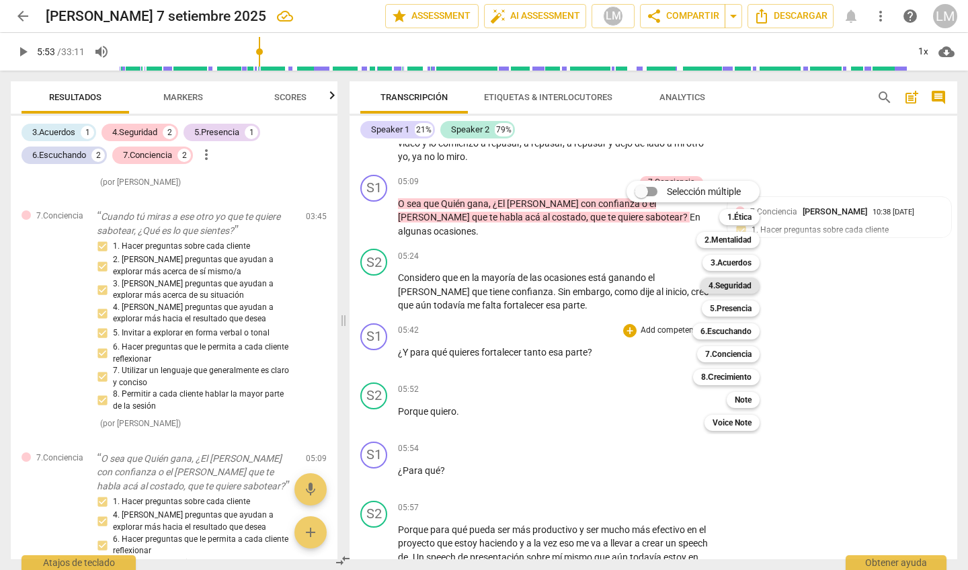
click at [562, 288] on b "4.Seguridad" at bounding box center [729, 286] width 43 height 16
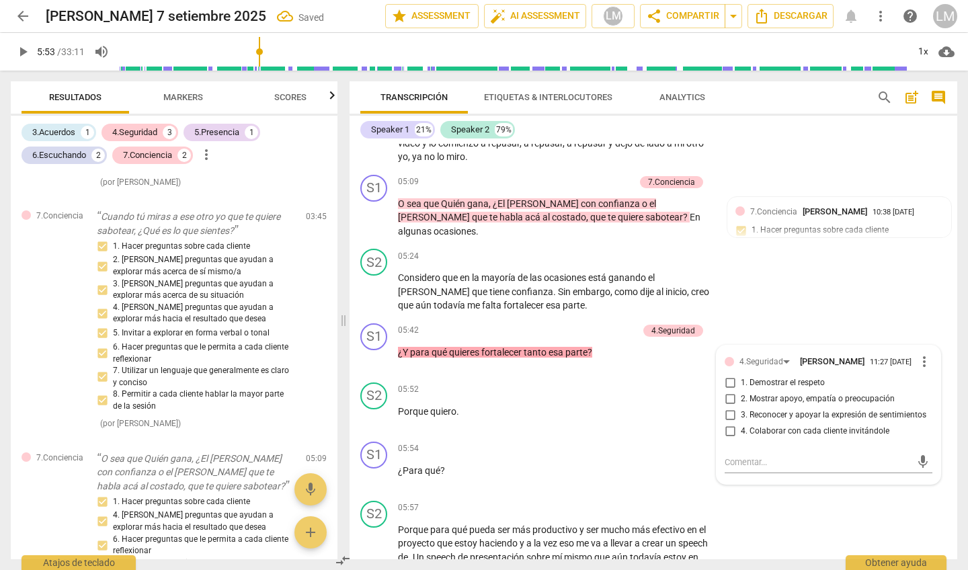
scroll to position [757, 0]
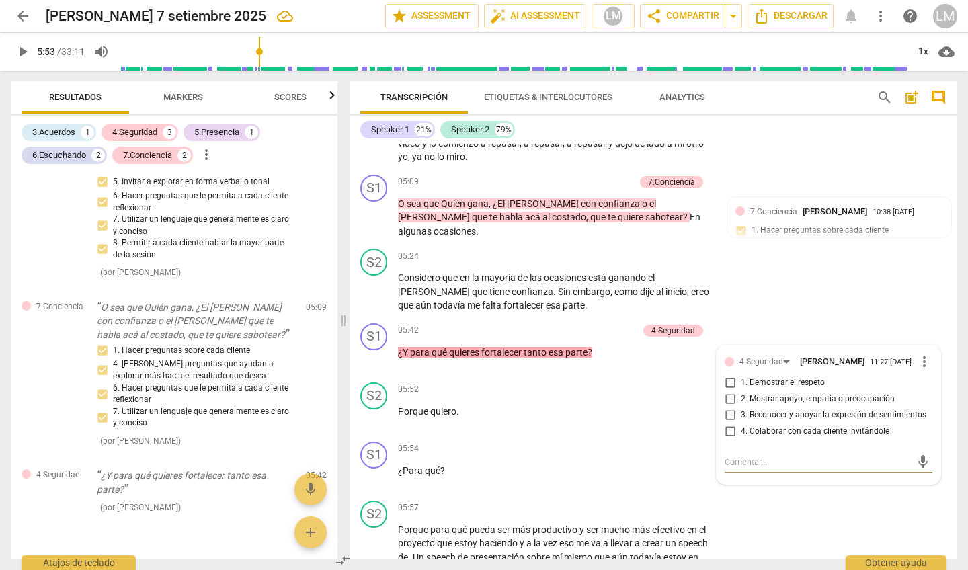
click at [179, 93] on span "Markers" at bounding box center [183, 97] width 40 height 10
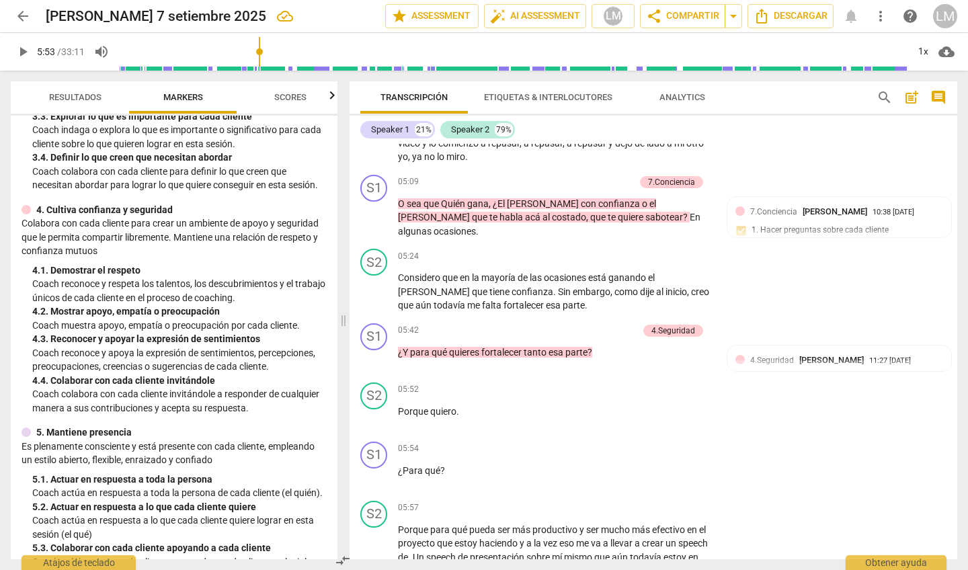
scroll to position [311, 0]
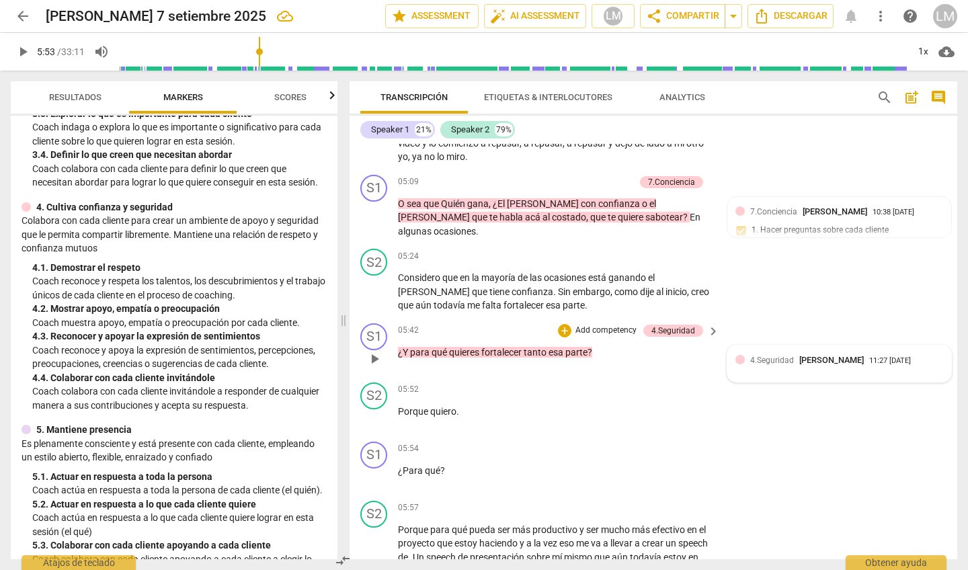
click at [562, 342] on div at bounding box center [739, 359] width 9 height 9
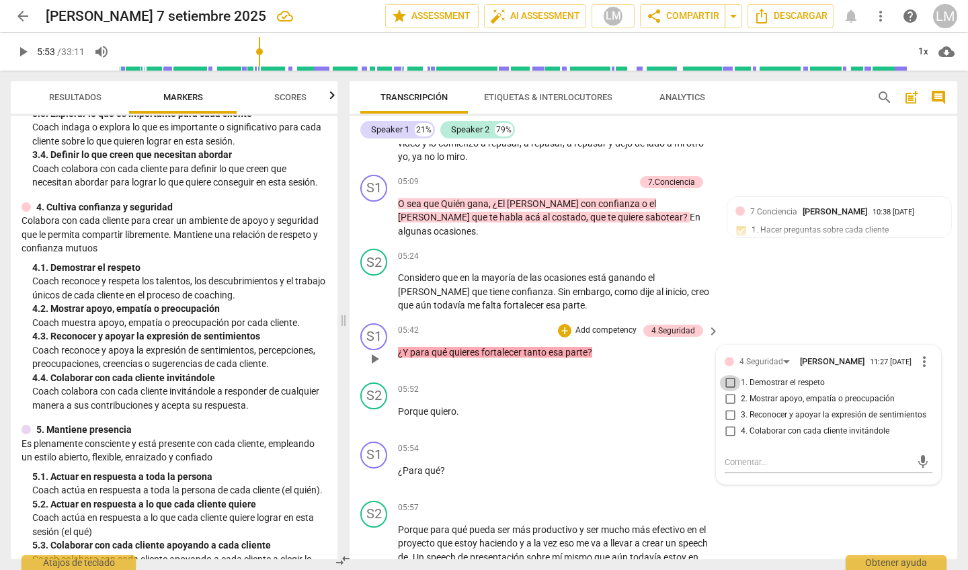
click at [562, 342] on input "1. Demostrar el respeto" at bounding box center [730, 383] width 22 height 16
checkbox input "true"
click at [562, 342] on input "3. Reconocer y apoyar la expresión de sentimientos" at bounding box center [730, 415] width 22 height 16
checkbox input "true"
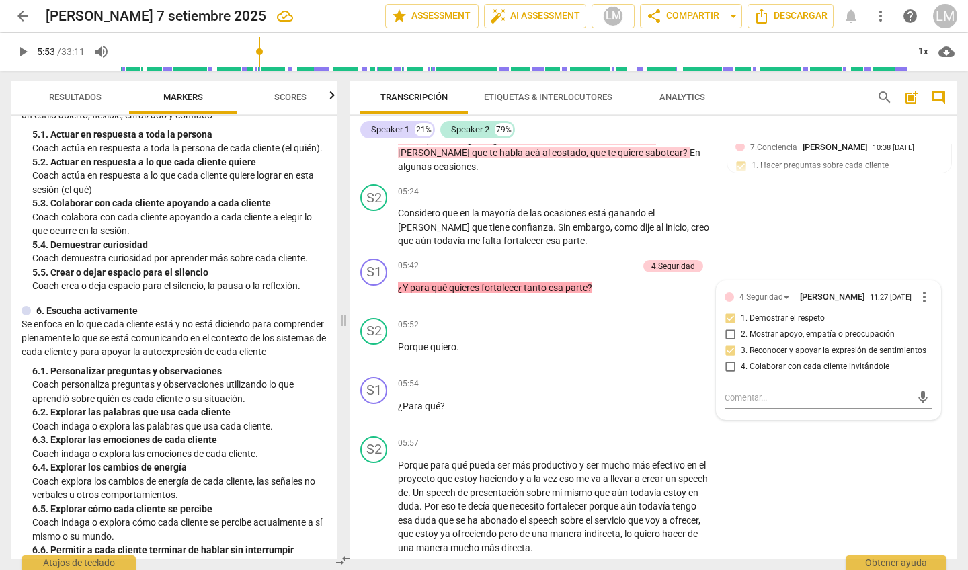
scroll to position [656, 0]
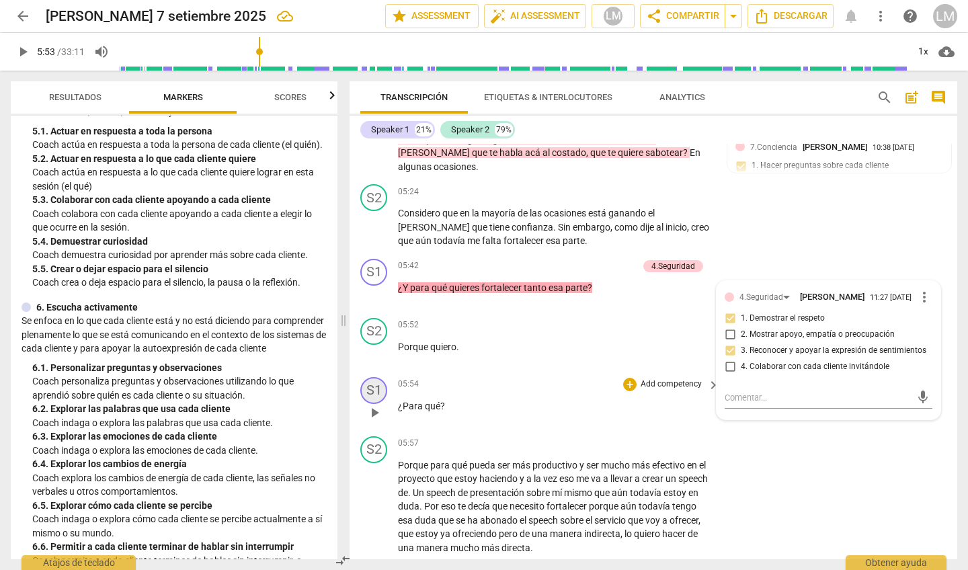
click at [377, 342] on div "S1" at bounding box center [373, 390] width 27 height 27
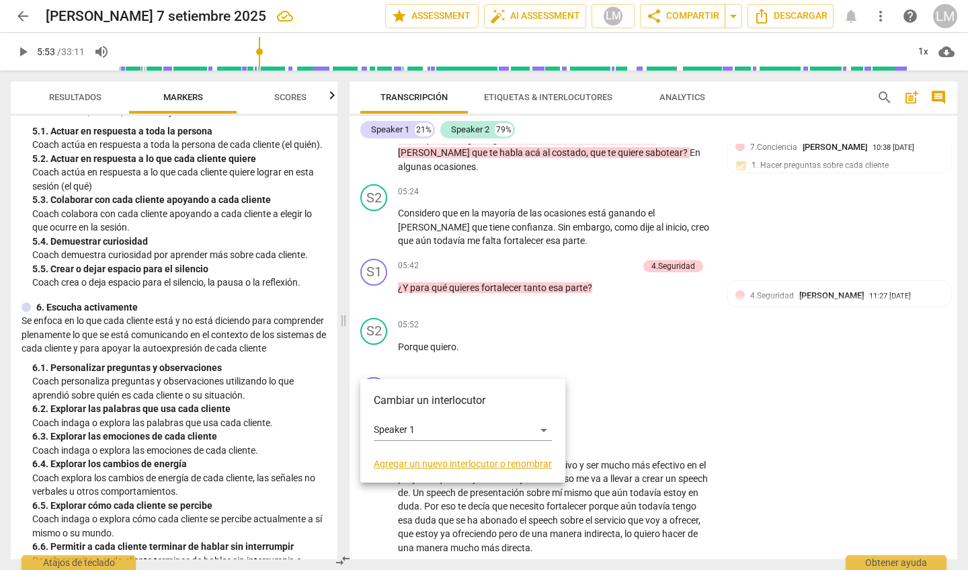
click at [462, 321] on div at bounding box center [484, 285] width 968 height 570
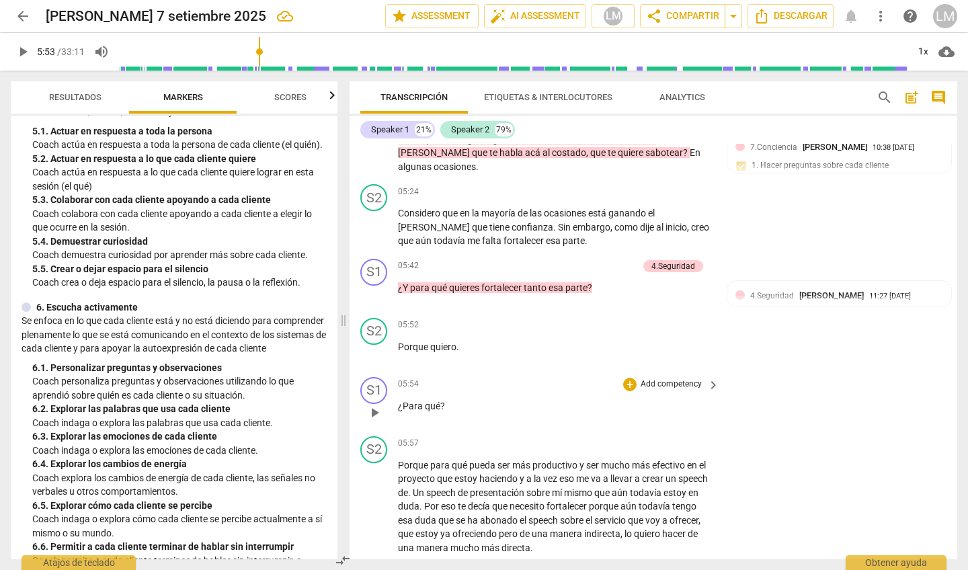
click at [562, 342] on p "Add competency" at bounding box center [671, 384] width 64 height 12
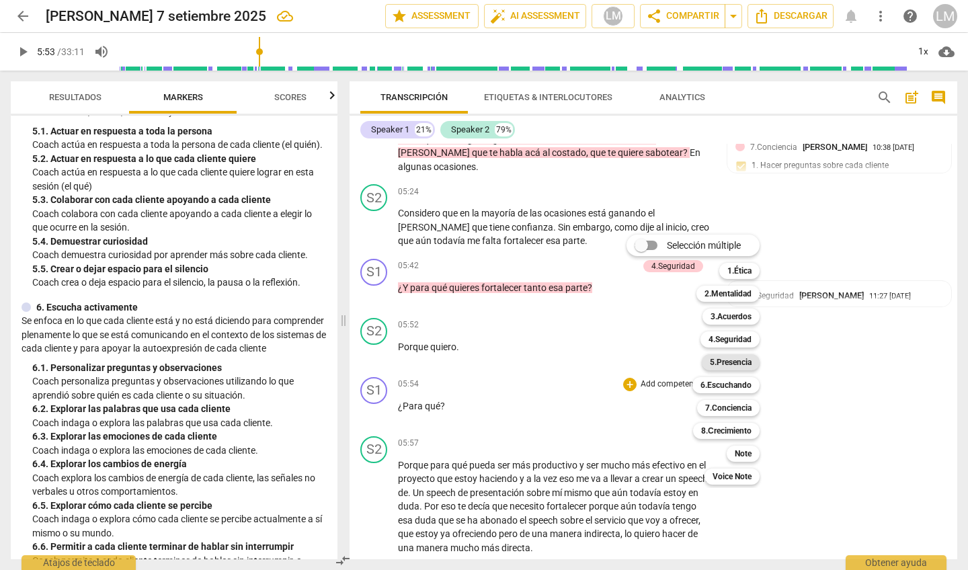
click at [562, 342] on b "5.Presencia" at bounding box center [731, 362] width 42 height 16
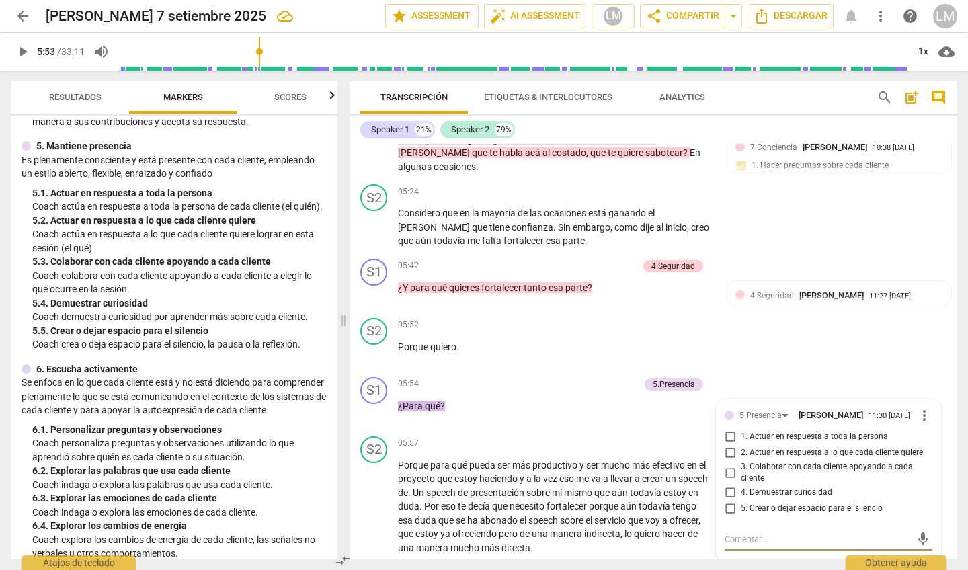
scroll to position [593, 0]
click at [562, 342] on input "2. Actuar en respuesta a lo que cada cliente quiere" at bounding box center [730, 453] width 22 height 16
checkbox input "true"
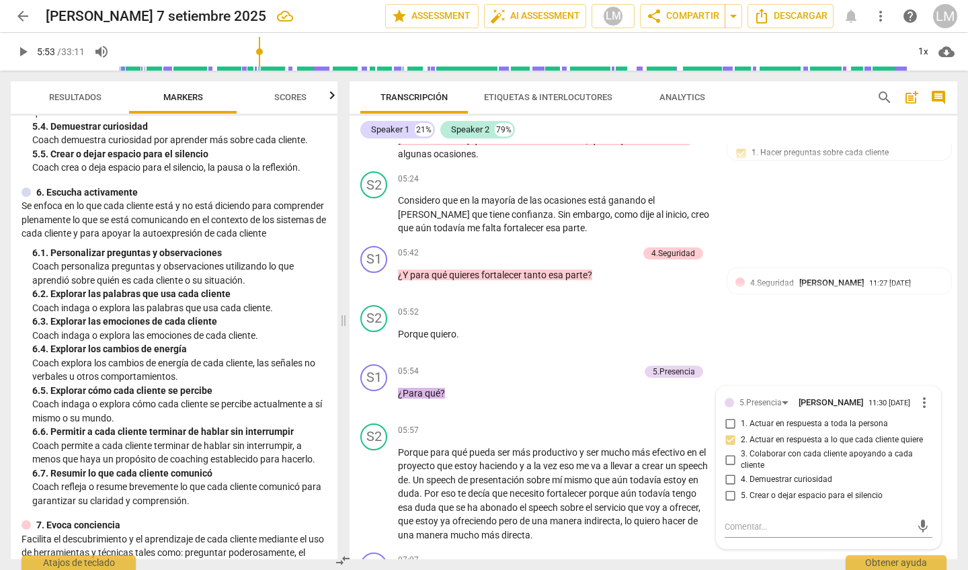
scroll to position [769, 0]
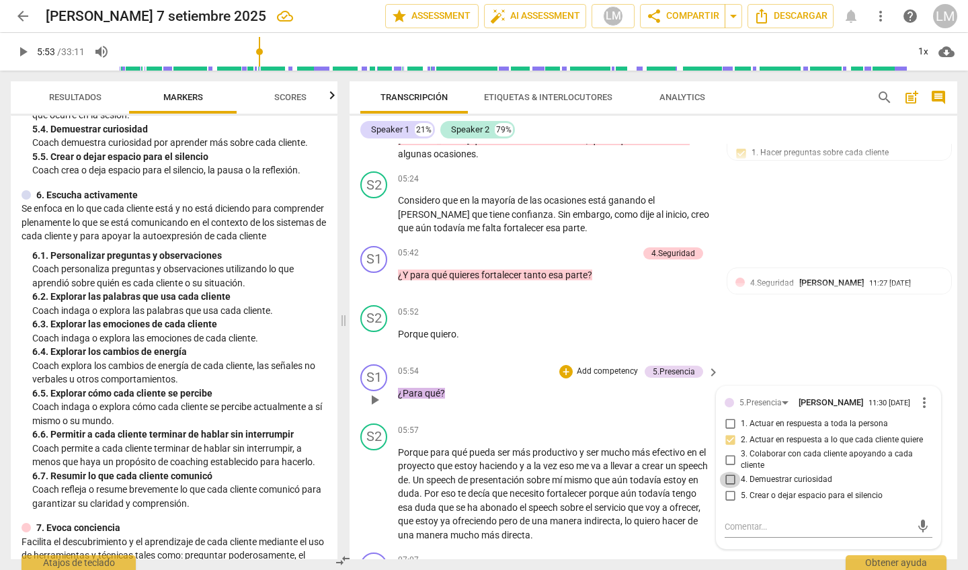
click at [562, 342] on input "4. Demuestrar curiosidad" at bounding box center [730, 480] width 22 height 16
checkbox input "true"
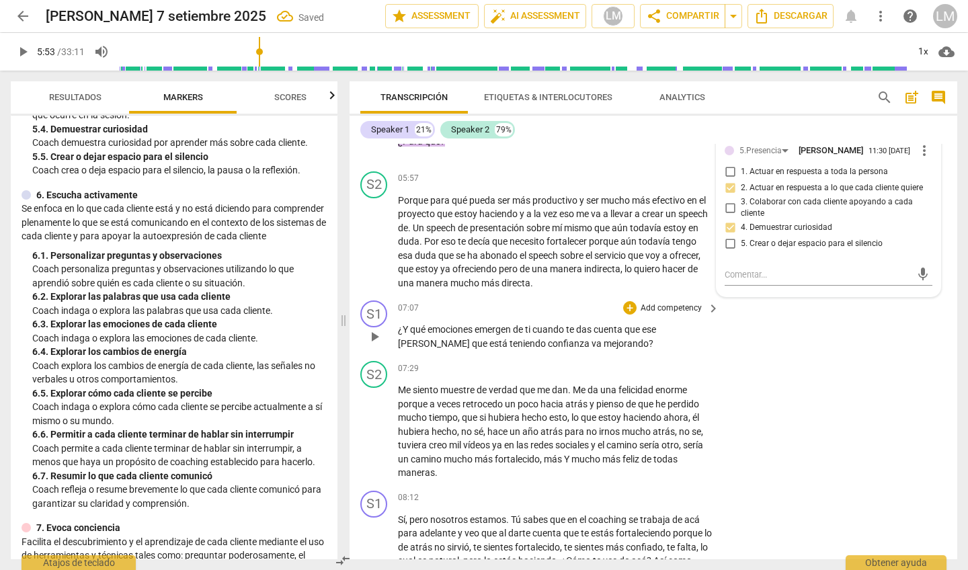
scroll to position [1203, 0]
click at [562, 302] on p "Add competency" at bounding box center [671, 308] width 64 height 12
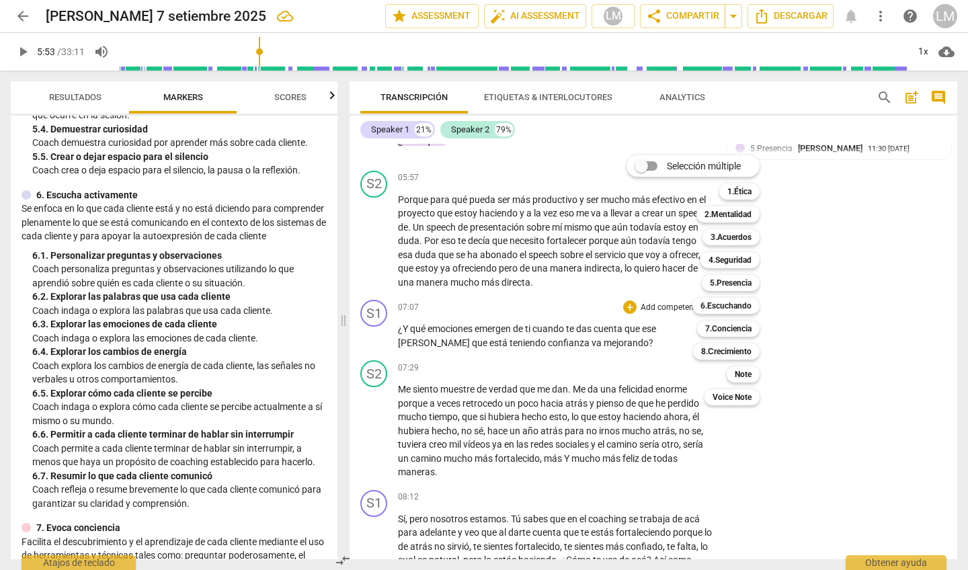
click at [358, 342] on div at bounding box center [484, 285] width 968 height 570
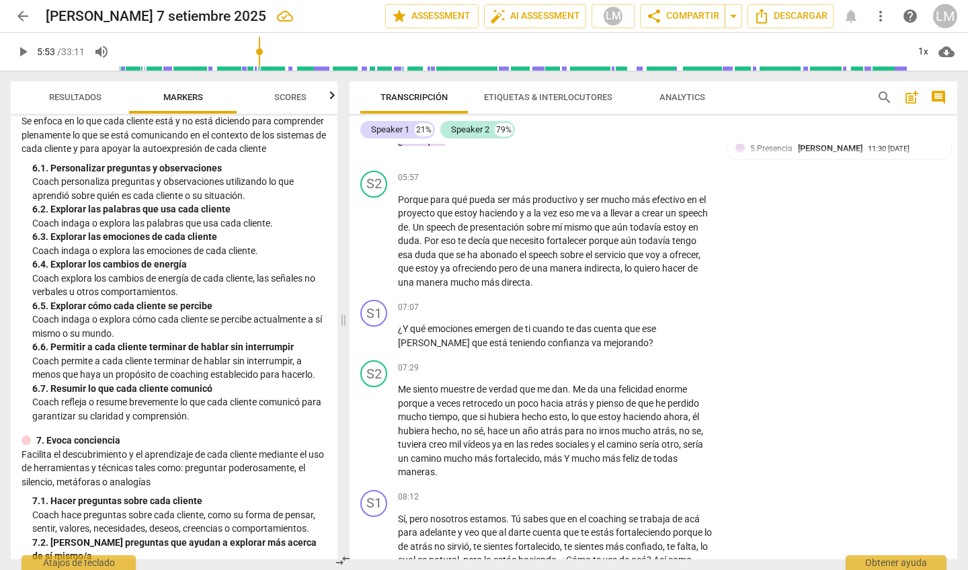
scroll to position [868, 0]
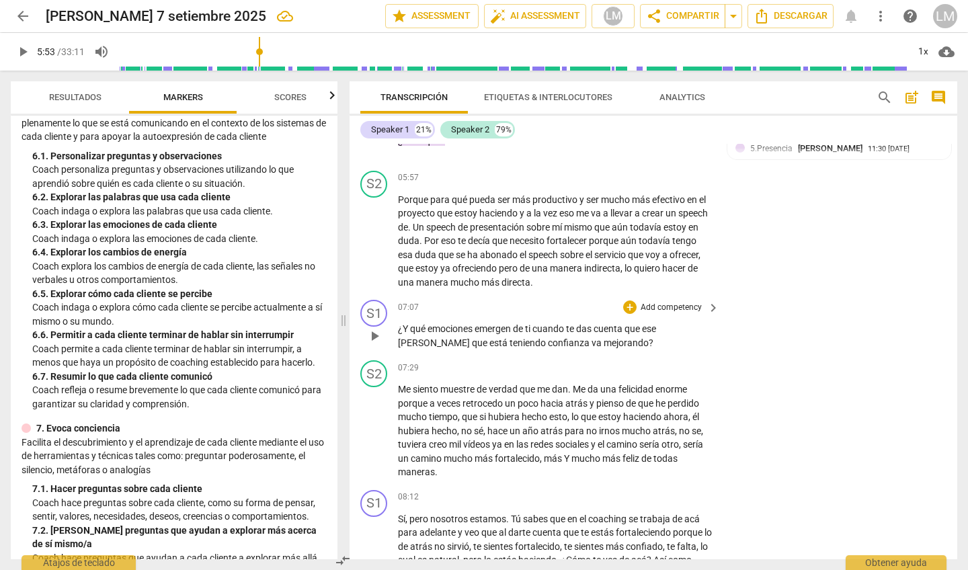
click at [562, 302] on p "Add competency" at bounding box center [671, 308] width 64 height 12
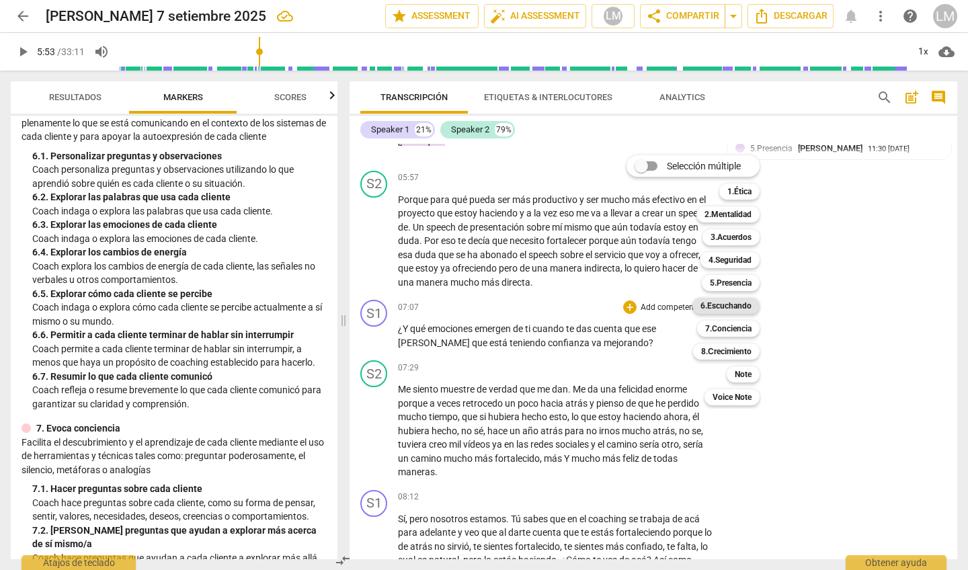
click at [562, 302] on b "6.Escuchando" at bounding box center [725, 306] width 51 height 16
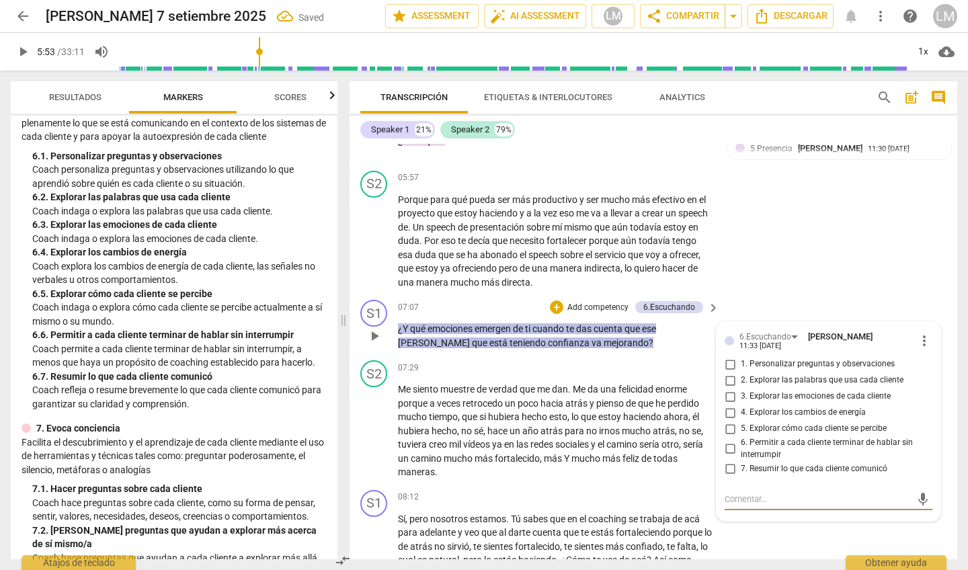
click at [562, 342] on span "3. Explorar las emociones de cada cliente" at bounding box center [815, 396] width 150 height 12
click at [562, 342] on input "3. Explorar las emociones de cada cliente" at bounding box center [730, 396] width 22 height 16
checkbox input "true"
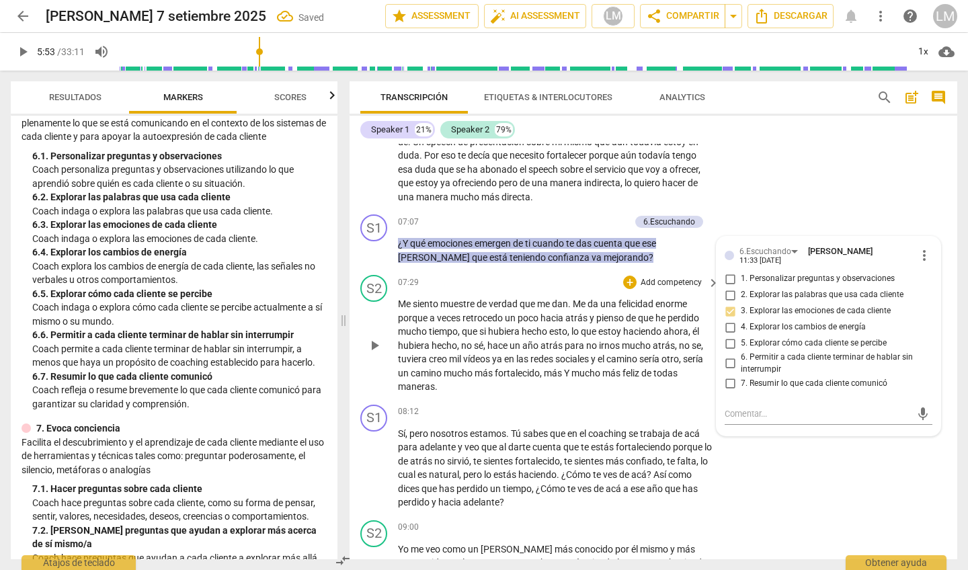
scroll to position [1290, 0]
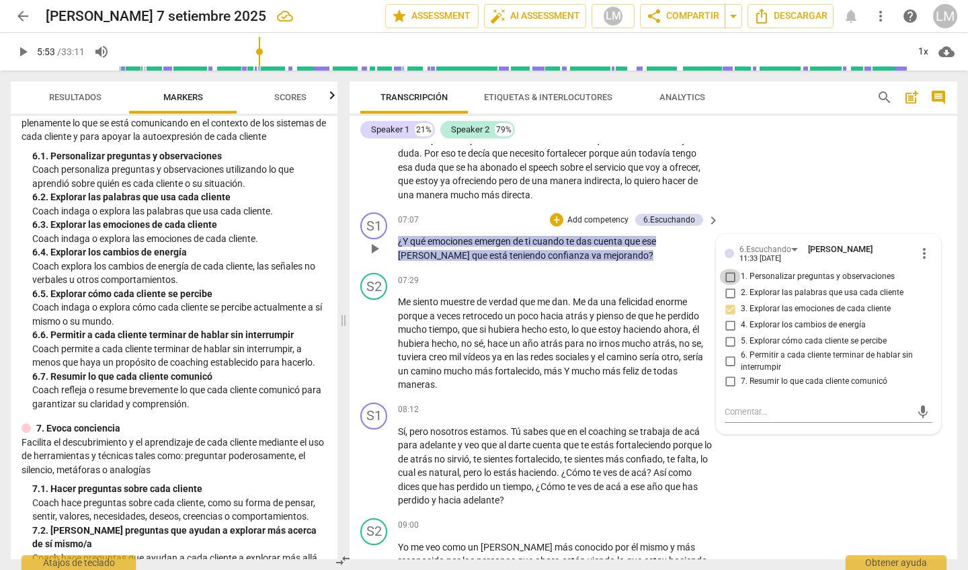
click at [562, 269] on input "1. Personalizar preguntas y observaciones" at bounding box center [730, 277] width 22 height 16
checkbox input "true"
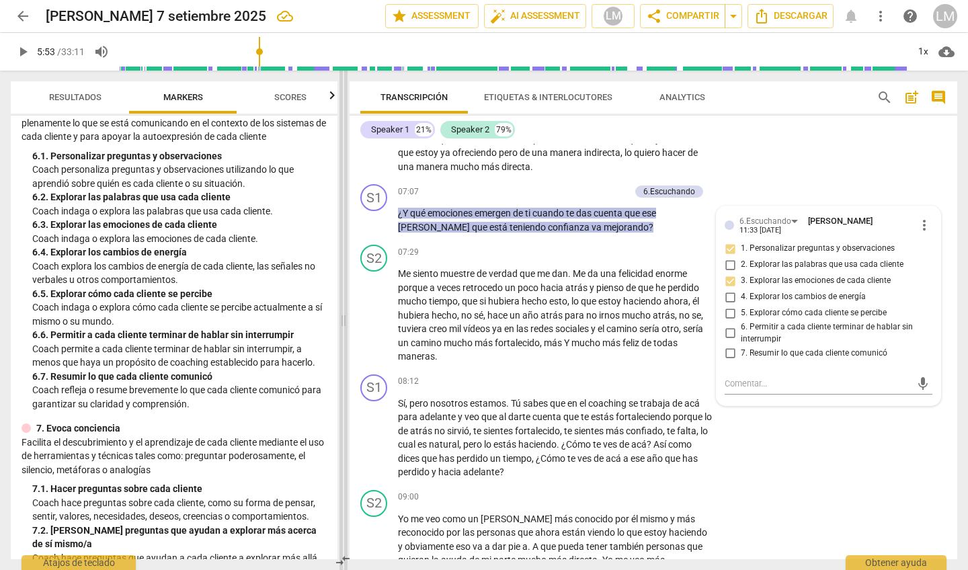
scroll to position [0, 0]
click at [379, 323] on div "play_arrow pause" at bounding box center [381, 315] width 34 height 88
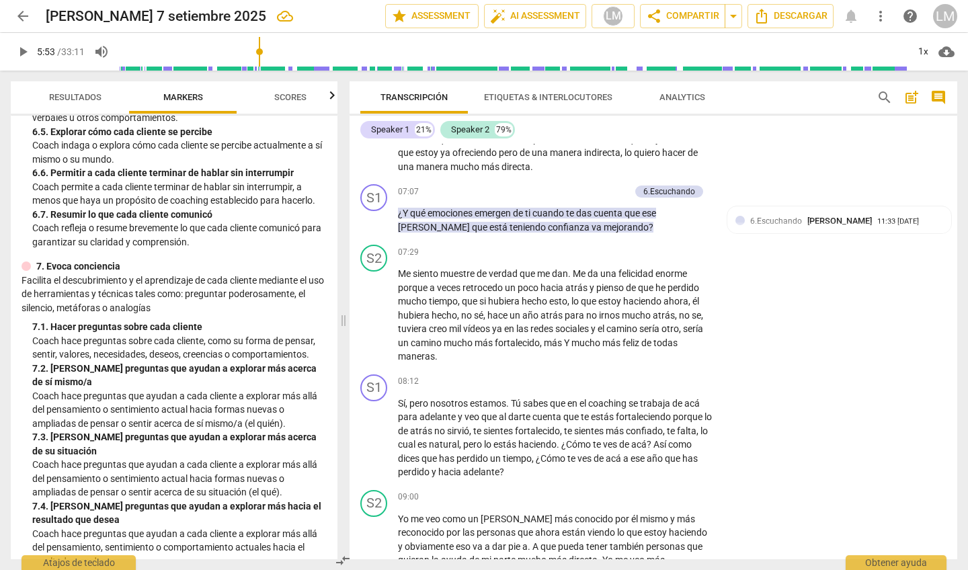
scroll to position [1025, 0]
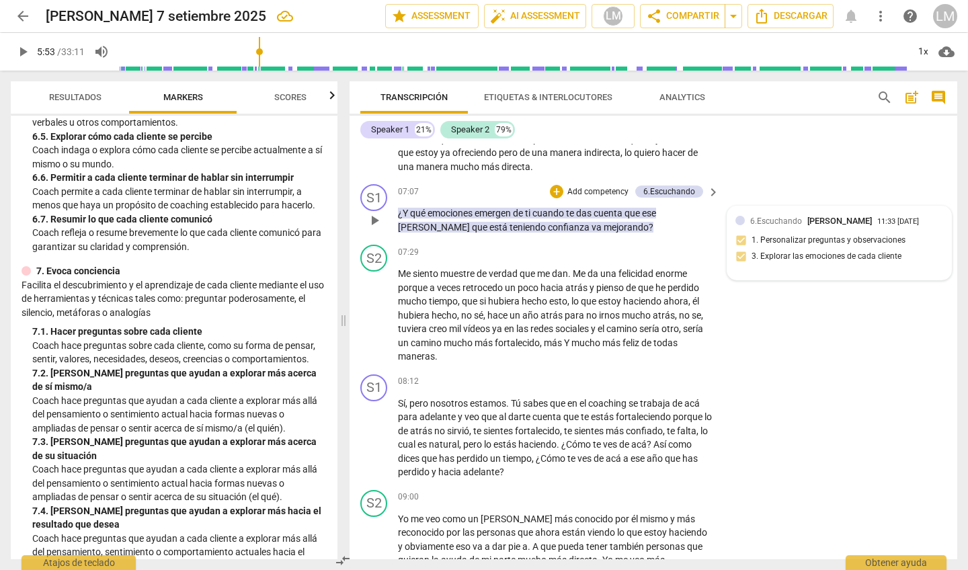
click at [562, 248] on div "6.[PERSON_NAME] 11:33 [DATE] 1. Personalizar preguntas y observaciones 3. Explo…" at bounding box center [839, 242] width 208 height 57
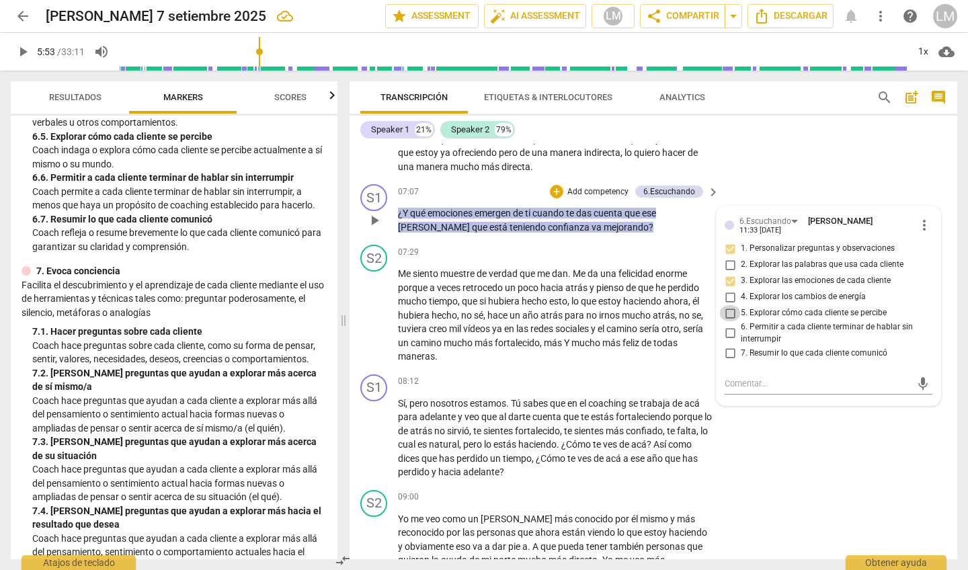
click at [562, 305] on input "5. Explorar cómo cada cliente se percibe" at bounding box center [730, 313] width 22 height 16
checkbox input "true"
click at [562, 325] on input "6. Permitir a cada cliente terminar de hablar sin interrumpir" at bounding box center [730, 333] width 22 height 16
checkbox input "true"
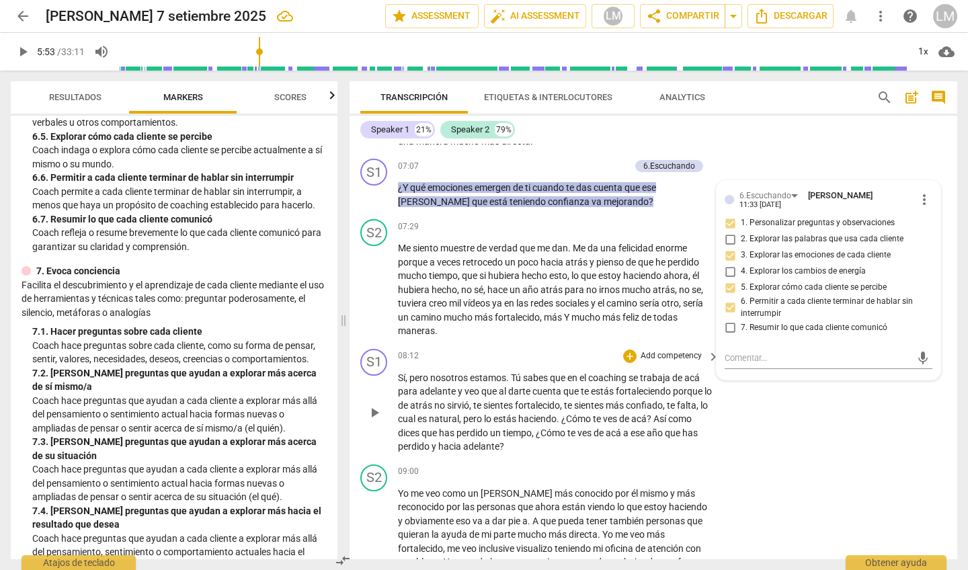
scroll to position [1336, 0]
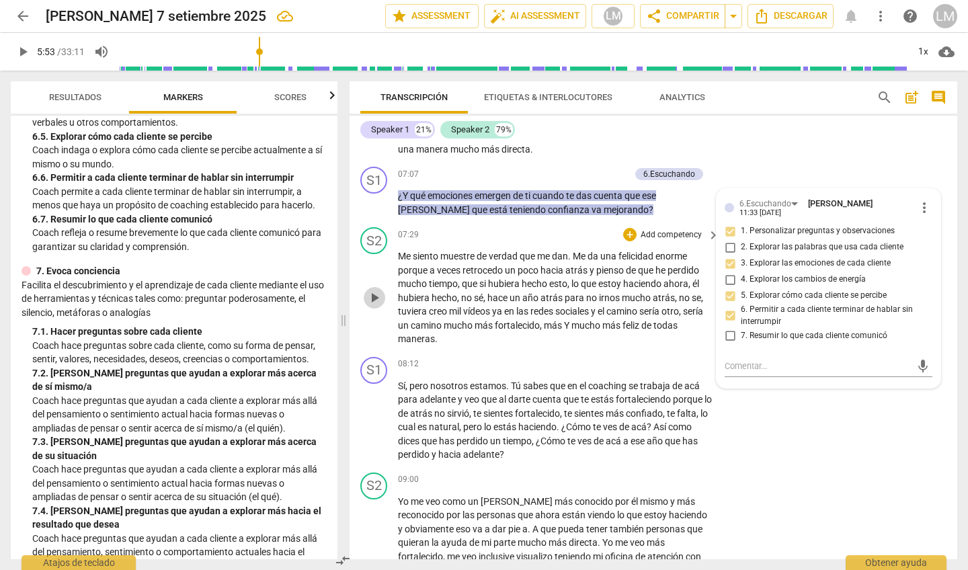
click at [378, 290] on span "play_arrow" at bounding box center [374, 298] width 16 height 16
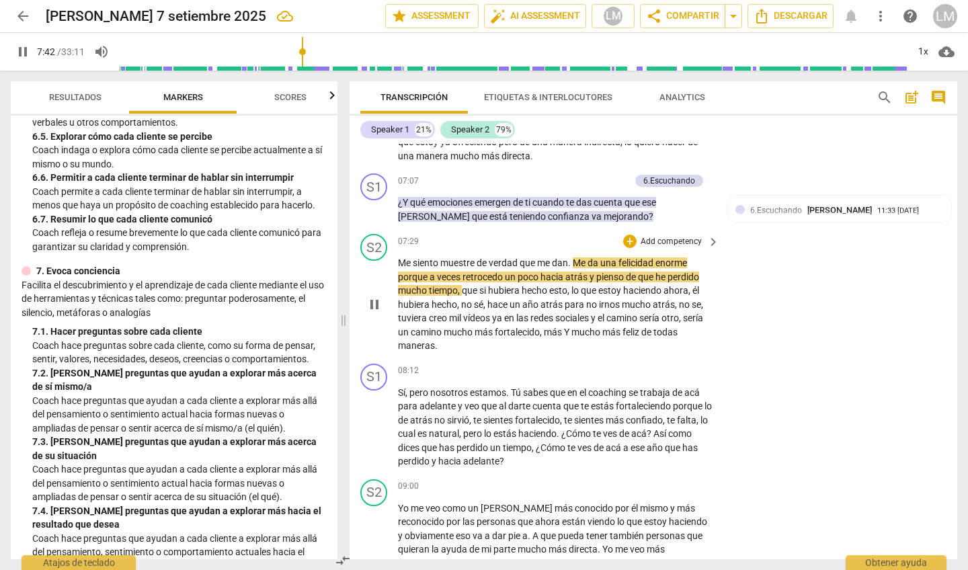
scroll to position [1330, 0]
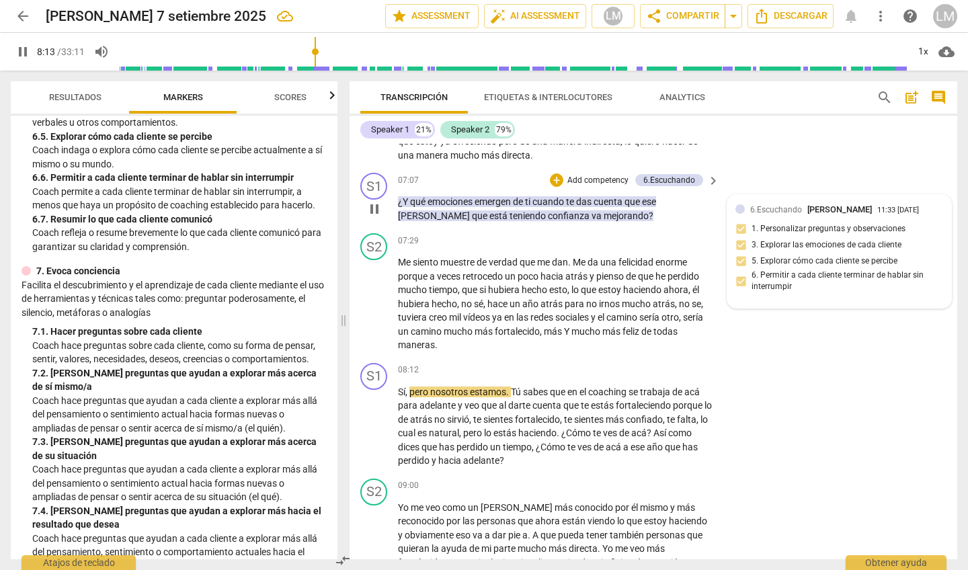
click at [562, 204] on div at bounding box center [739, 208] width 9 height 9
type input "494"
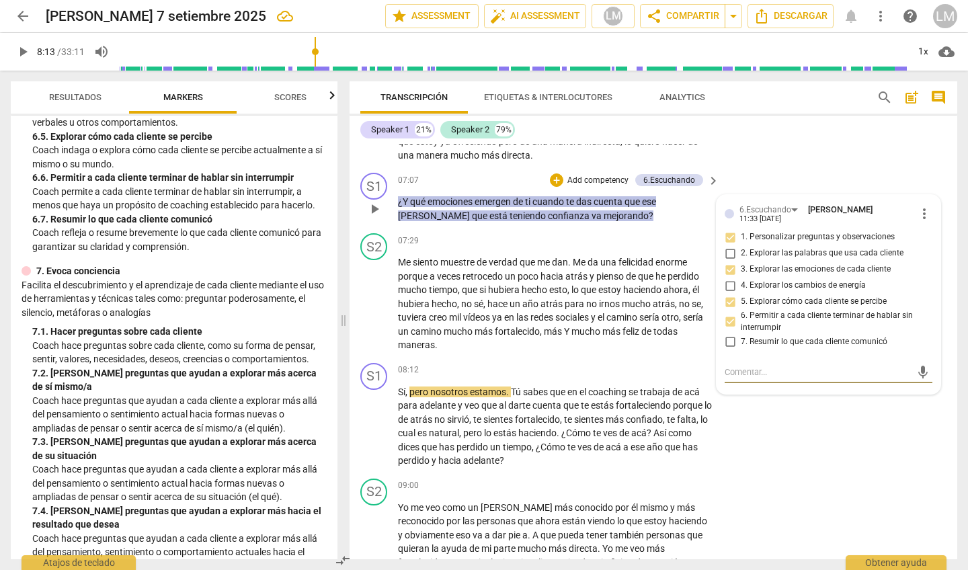
click at [562, 333] on input "7. Resumir lo que cada cliente comunicó" at bounding box center [730, 341] width 22 height 16
checkbox input "true"
click at [562, 327] on div "S2 play_arrow pause 07:29 + Add competency keyboard_arrow_right Me siento muest…" at bounding box center [652, 293] width 607 height 130
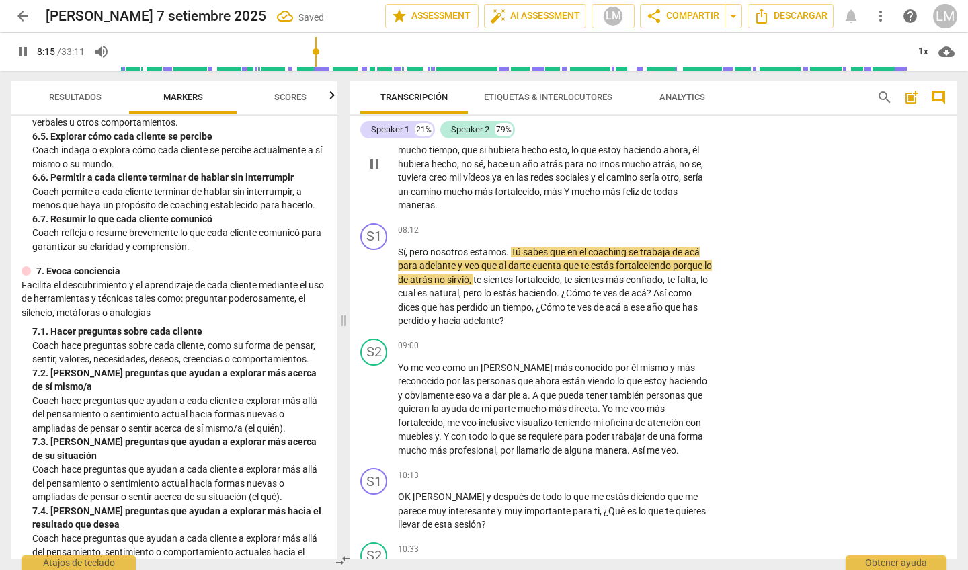
scroll to position [1476, 0]
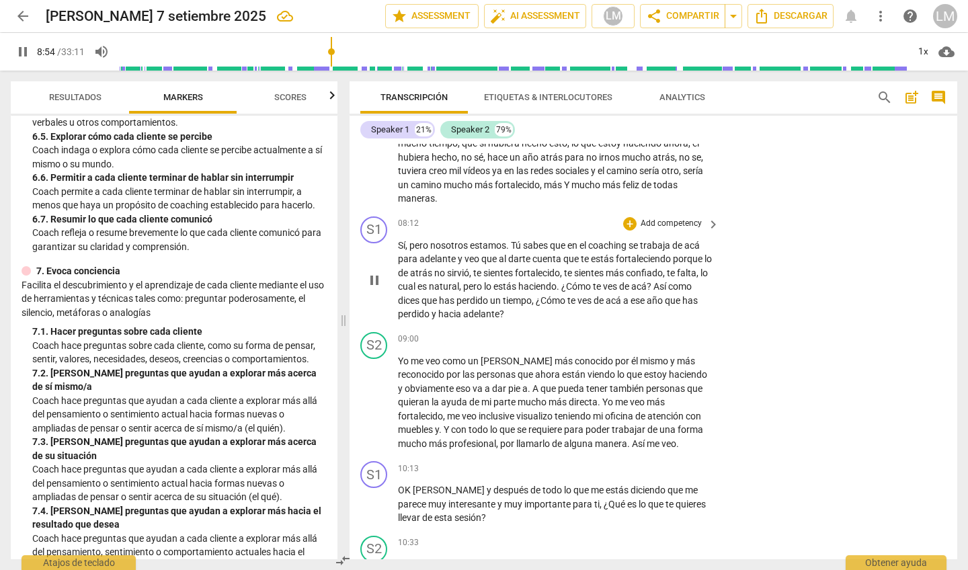
click at [562, 218] on p "Add competency" at bounding box center [671, 224] width 64 height 12
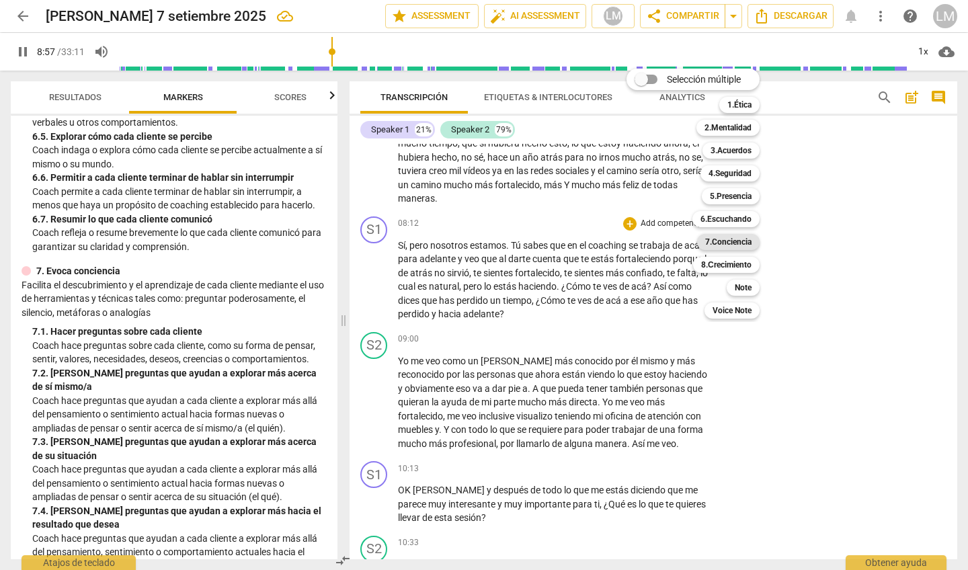
click at [562, 242] on b "7.Conciencia" at bounding box center [728, 242] width 46 height 16
type input "538"
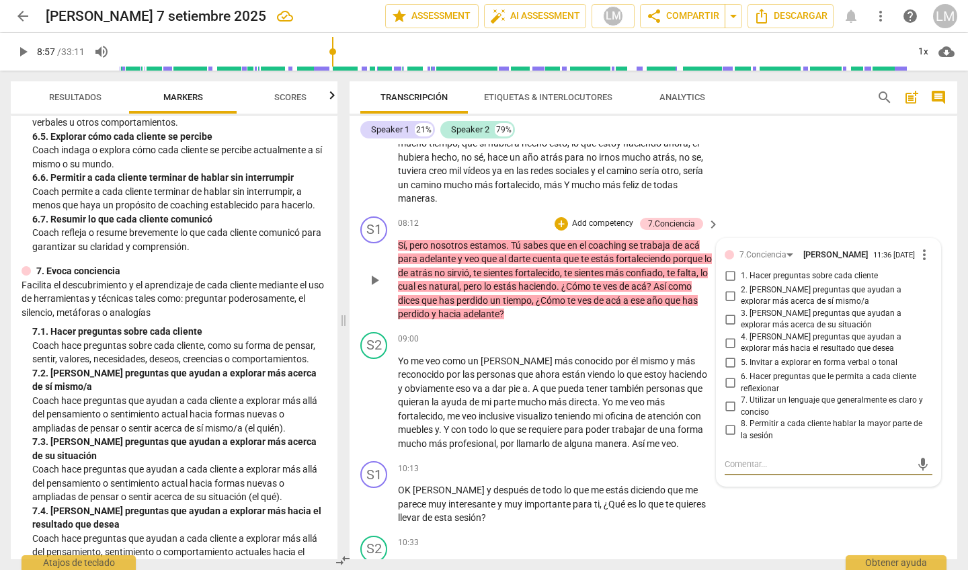
click at [562, 311] on input "3. [PERSON_NAME] preguntas que ayudan a explorar más acerca de su situación" at bounding box center [730, 319] width 22 height 16
checkbox input "true"
click at [562, 335] on input "4. [PERSON_NAME] preguntas que ayudan a explorar más hacia el resultado que des…" at bounding box center [730, 343] width 22 height 16
checkbox input "true"
type input "538"
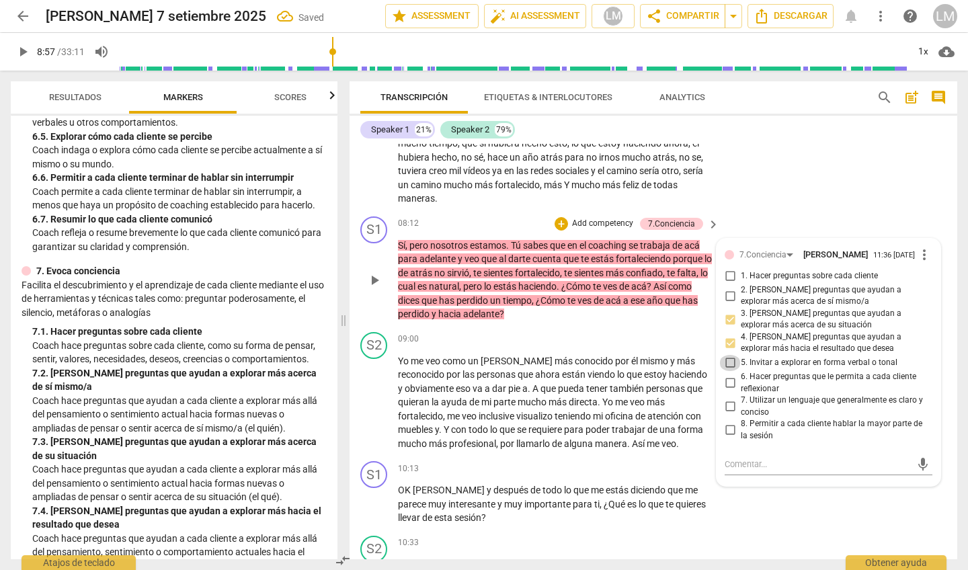
click at [562, 342] on input "5. Invitar a explorar en forma verbal o tonal" at bounding box center [730, 363] width 22 height 16
checkbox input "true"
type input "538"
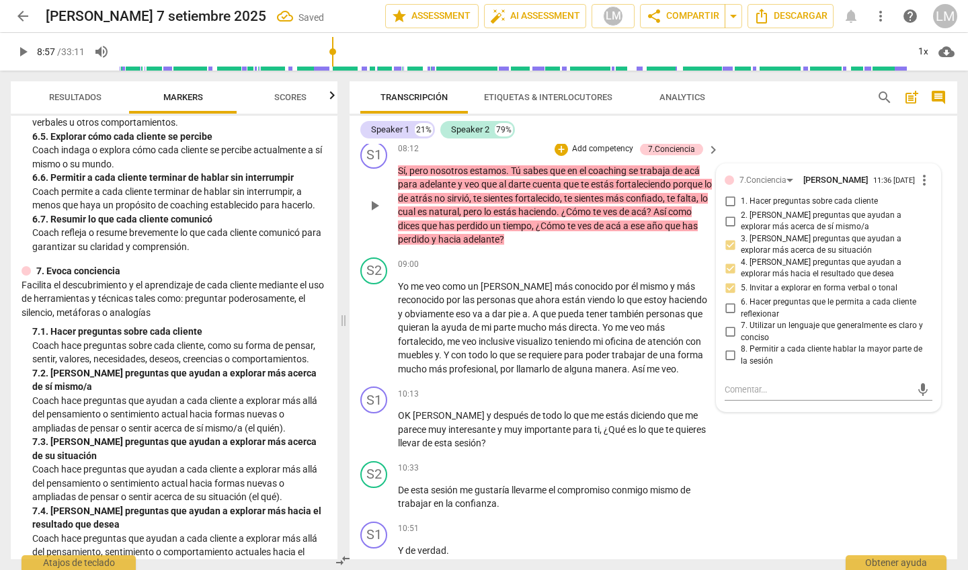
scroll to position [0, 0]
click at [562, 300] on input "6. Hacer preguntas que le permita a cada cliente reflexionar" at bounding box center [730, 308] width 22 height 16
checkbox input "true"
click at [562, 342] on input "8. Permitir a cada cliente hablar la mayor parte de la sesión" at bounding box center [730, 355] width 22 height 16
checkbox input "true"
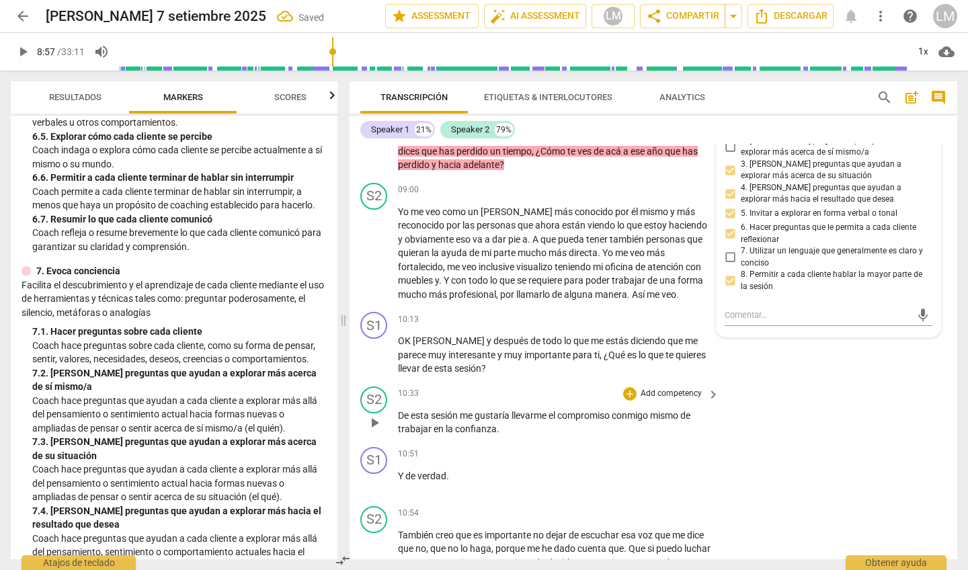
scroll to position [1633, 0]
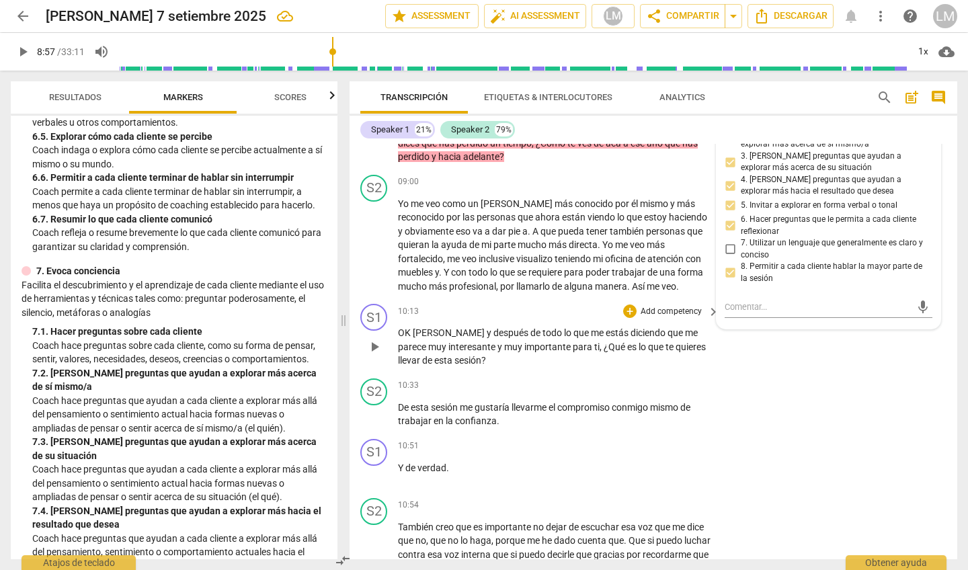
click at [562, 306] on p "Add competency" at bounding box center [671, 312] width 64 height 12
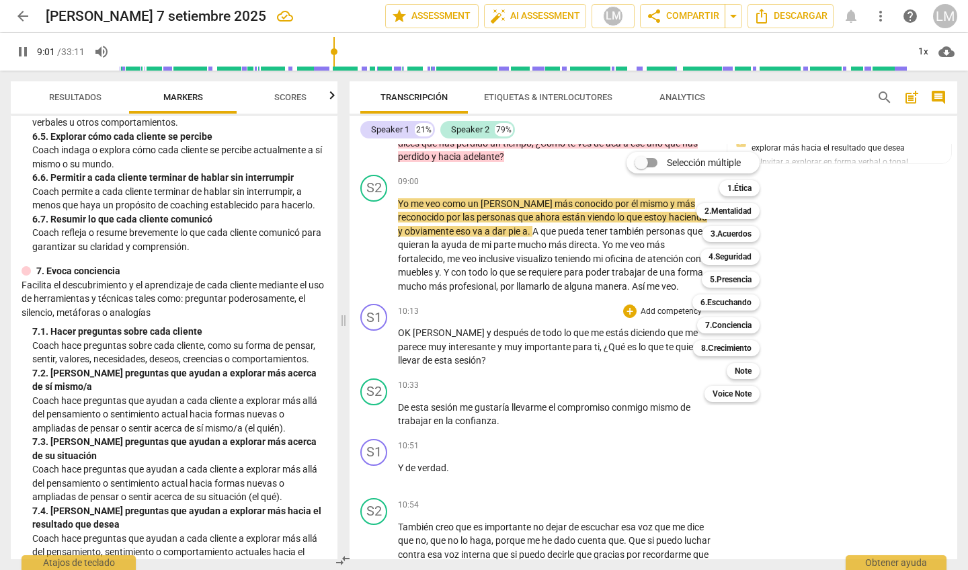
click at [562, 342] on div "Selección múltiple m 1.Ética 1 2.Mentalidad 2 3.Acuerdos 3 4.Seguridad 4 5.Pres…" at bounding box center [703, 276] width 164 height 257
click at [562, 152] on div at bounding box center [484, 285] width 968 height 570
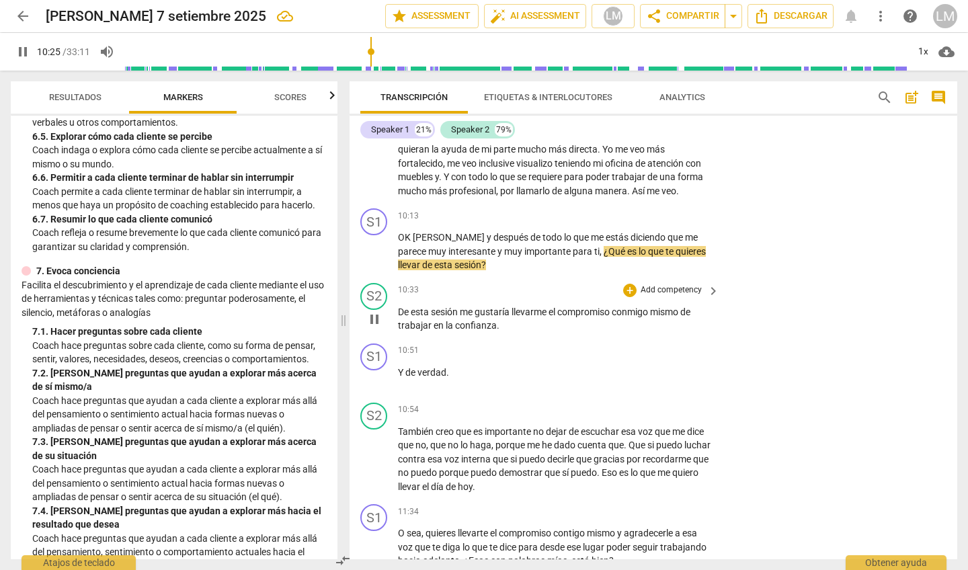
scroll to position [1721, 0]
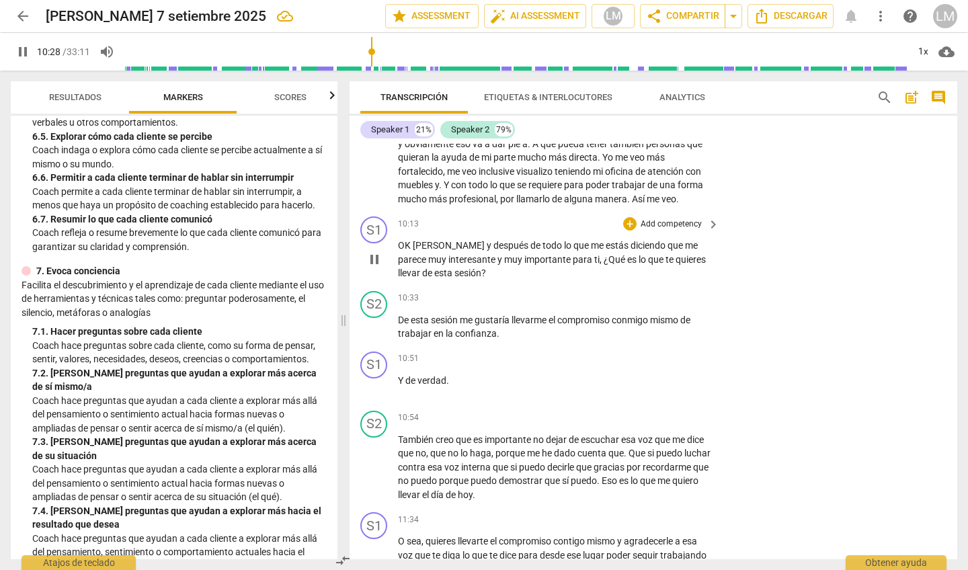
click at [562, 218] on p "Add competency" at bounding box center [671, 224] width 64 height 12
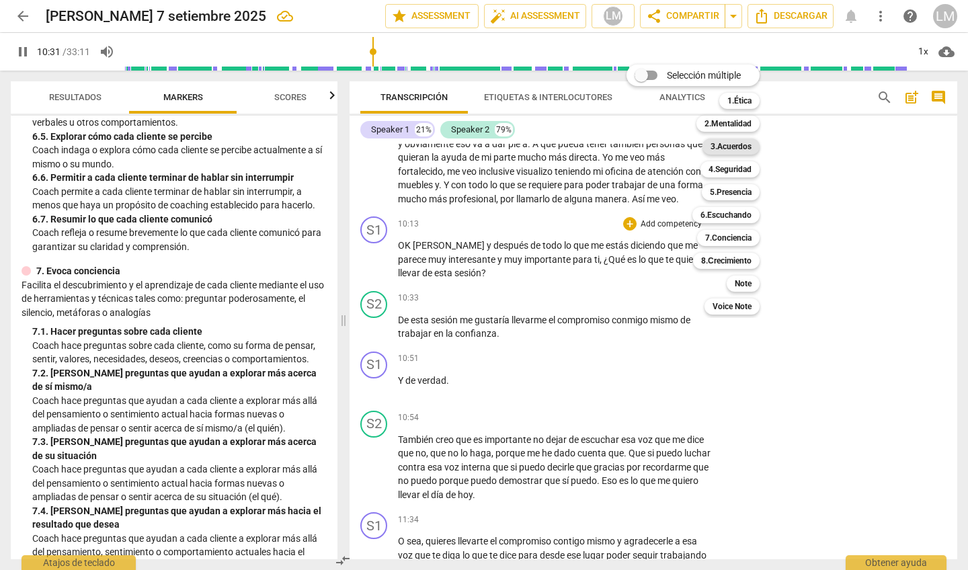
click at [562, 148] on b "3.Acuerdos" at bounding box center [730, 146] width 41 height 16
type input "632"
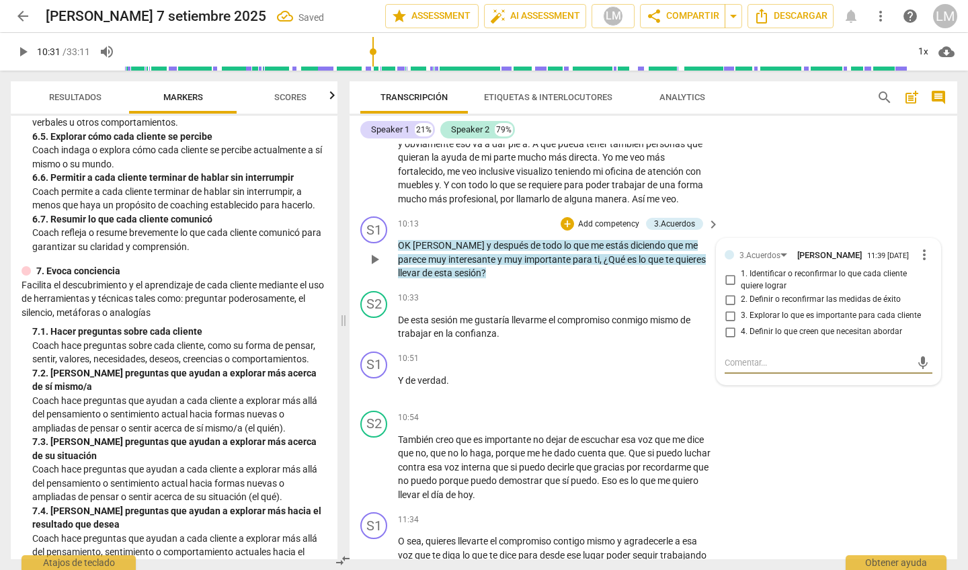
click at [562, 324] on input "4. Definir lo que creen que necesitan abordar" at bounding box center [730, 332] width 22 height 16
checkbox input "true"
click at [562, 342] on p "Add competency" at bounding box center [671, 359] width 64 height 12
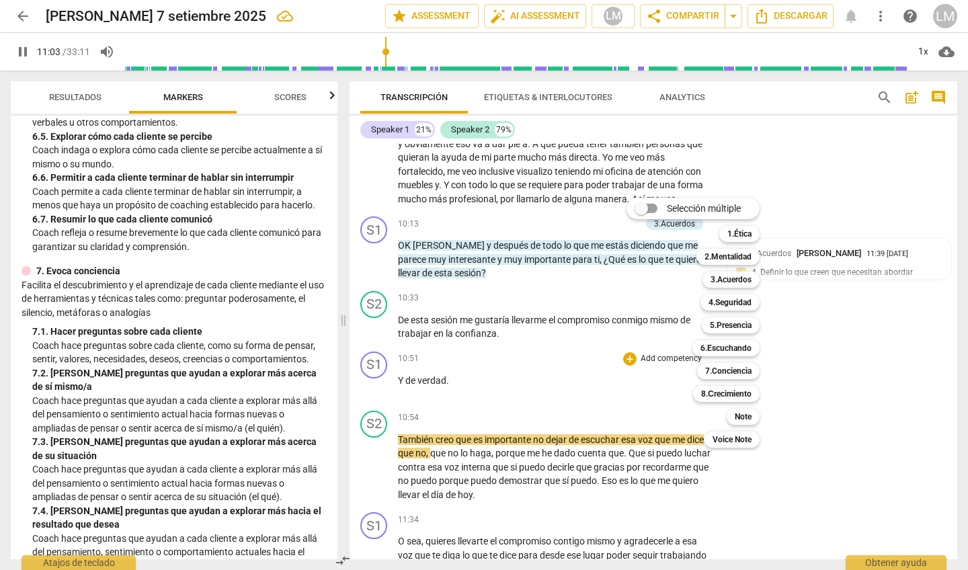
click at [562, 339] on div at bounding box center [484, 285] width 968 height 570
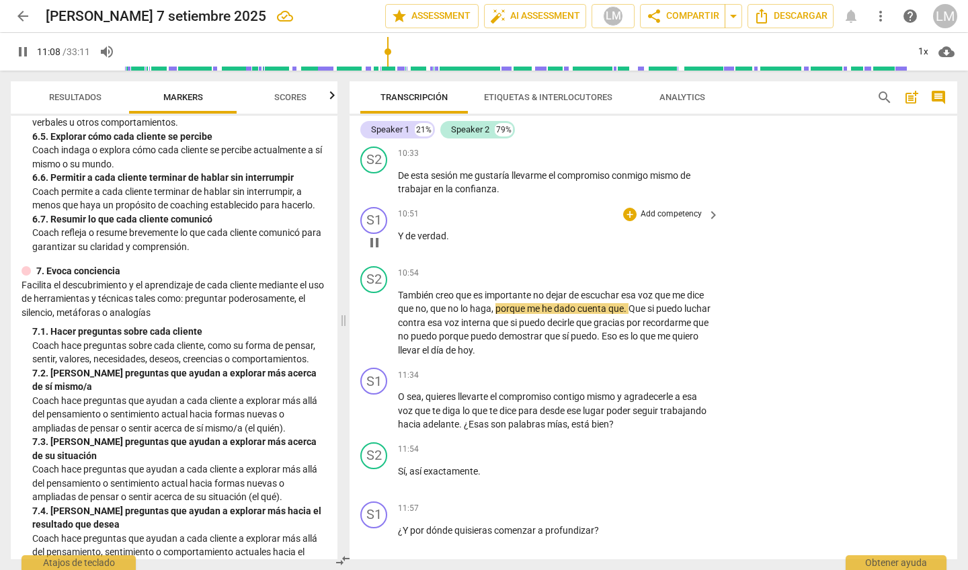
scroll to position [0, 0]
click at [410, 230] on span "de" at bounding box center [411, 235] width 12 height 11
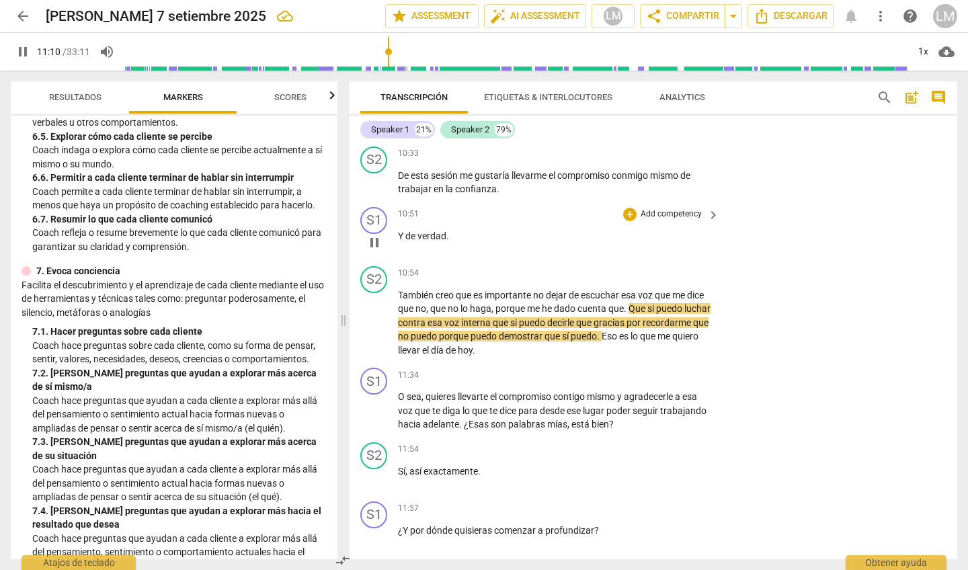
click at [376, 234] on span "pause" at bounding box center [374, 242] width 16 height 16
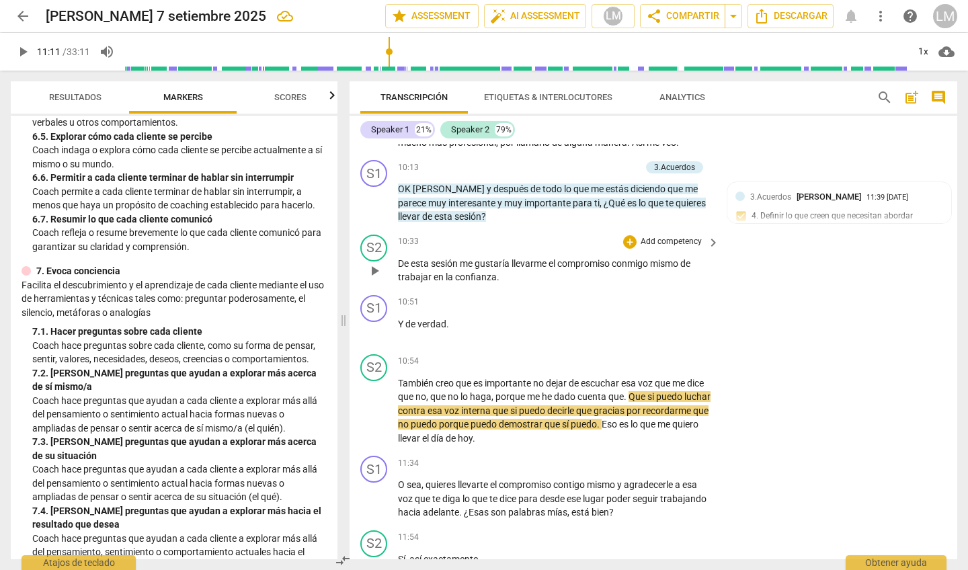
scroll to position [1774, 0]
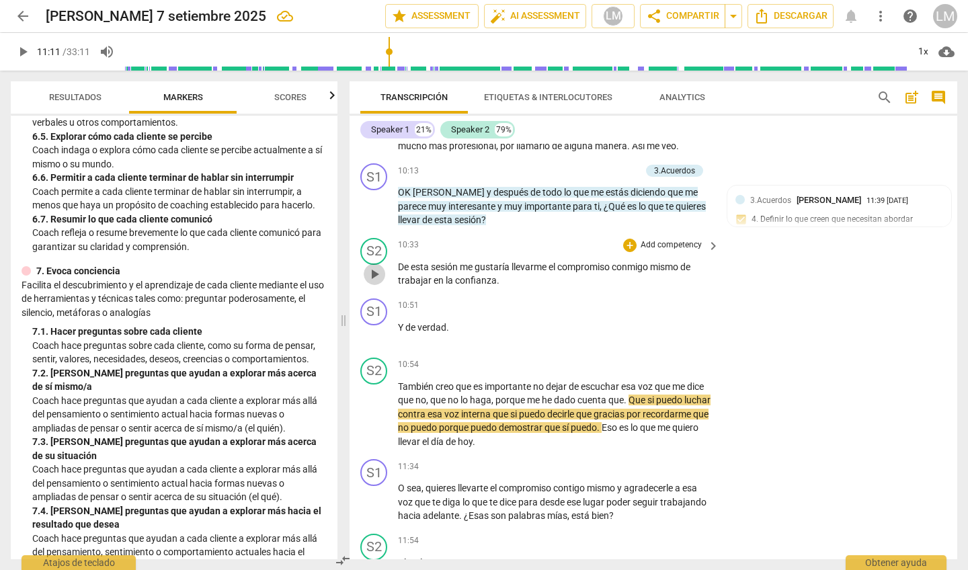
click at [371, 266] on span "play_arrow" at bounding box center [374, 274] width 16 height 16
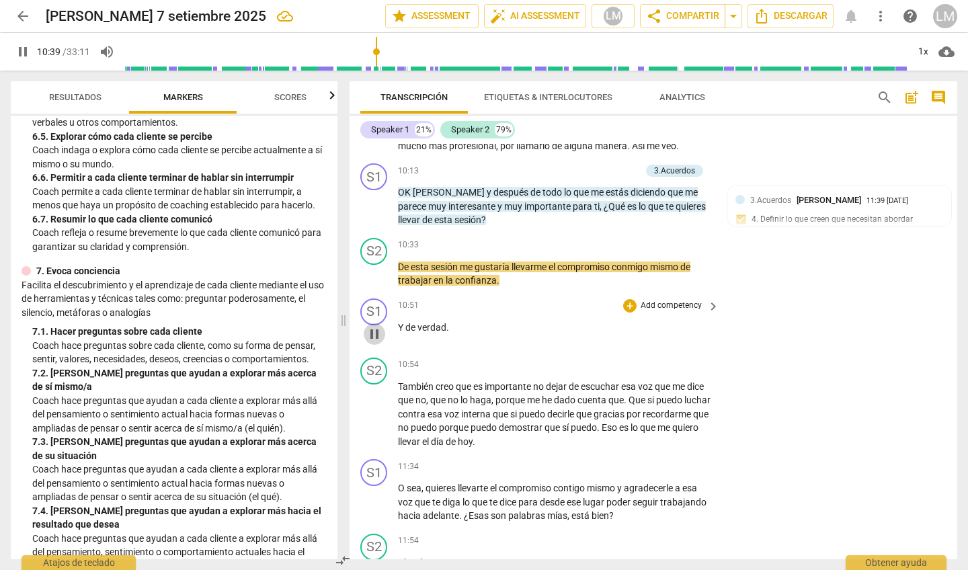
click at [374, 326] on span "pause" at bounding box center [374, 334] width 16 height 16
click at [373, 326] on span "play_arrow" at bounding box center [374, 334] width 16 height 16
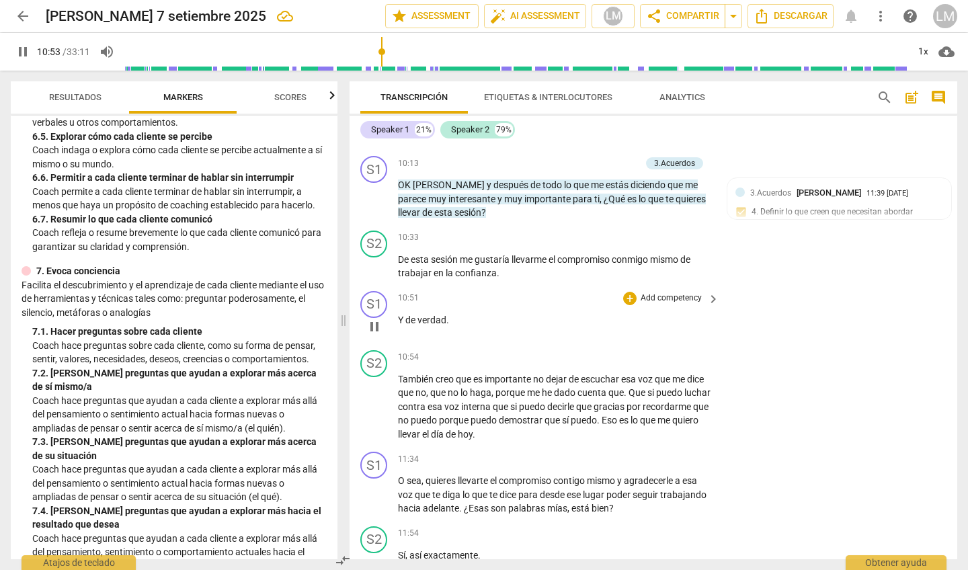
click at [373, 302] on div "S1 play_arrow pause" at bounding box center [379, 315] width 38 height 48
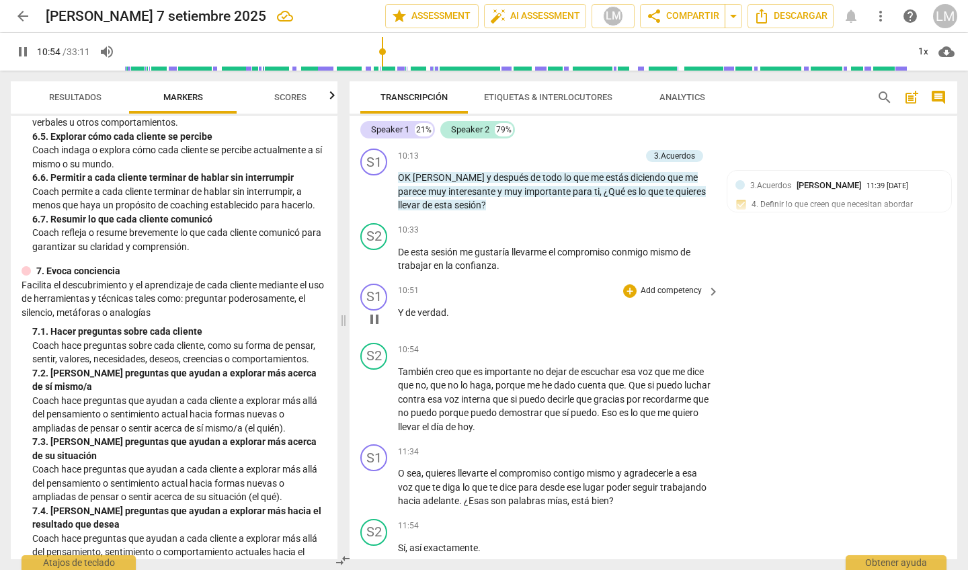
scroll to position [1795, 0]
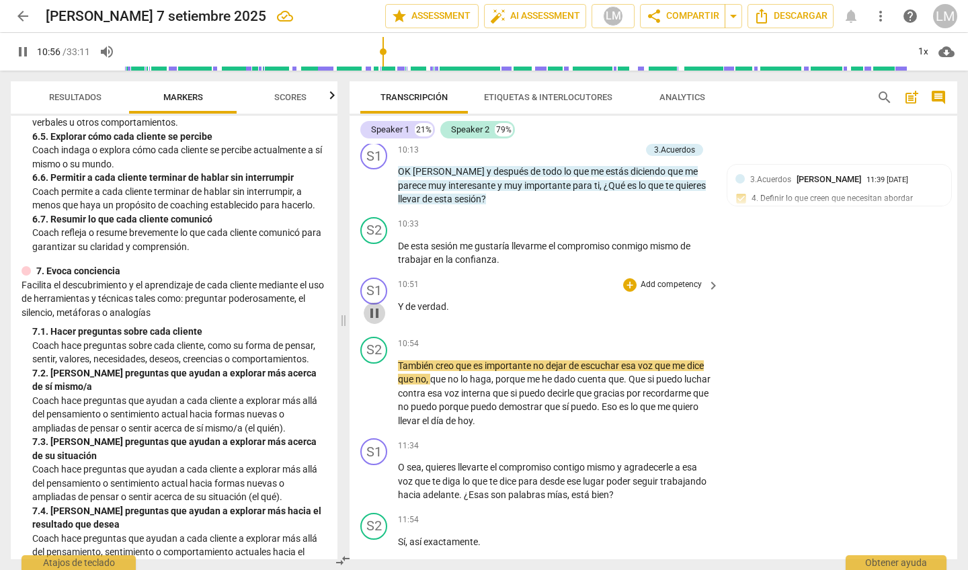
click at [374, 305] on span "pause" at bounding box center [374, 313] width 16 height 16
type input "657"
click at [396, 278] on div "S1 play_arrow pause" at bounding box center [379, 302] width 38 height 48
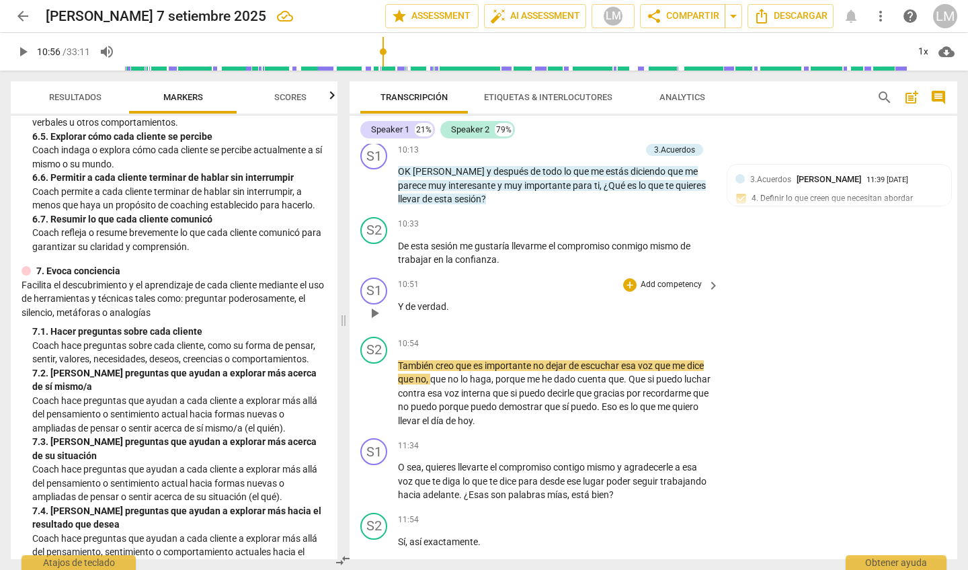
click at [396, 278] on div "S1 play_arrow pause" at bounding box center [379, 302] width 38 height 48
click at [400, 300] on p "Y de verdad ." at bounding box center [555, 307] width 314 height 14
click at [505, 239] on p "De esta sesión me gustaría llevarme el compromiso conmigo mismo de trabajar en …" at bounding box center [555, 253] width 314 height 28
click at [450, 300] on p "Y de verdad ." at bounding box center [555, 307] width 314 height 14
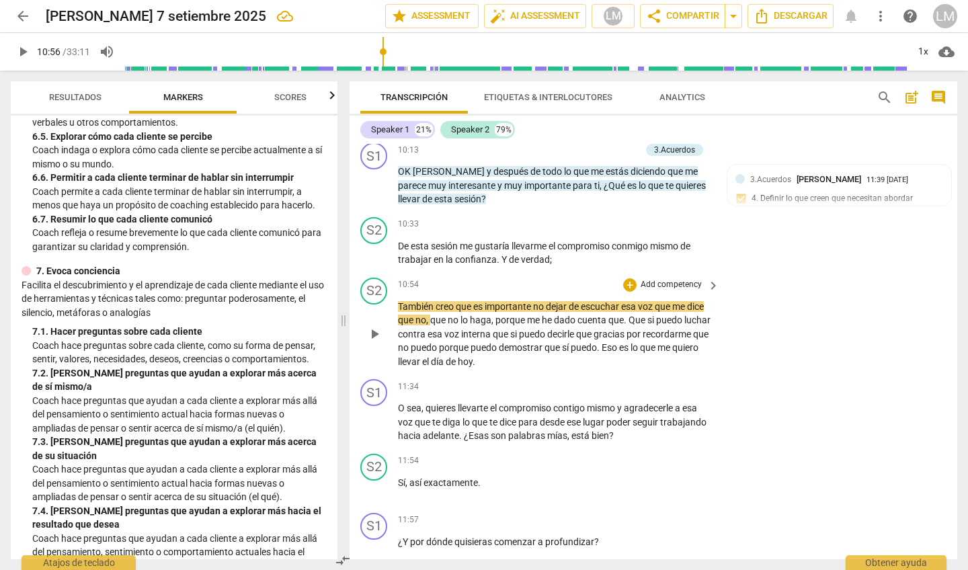
click at [374, 326] on span "play_arrow" at bounding box center [374, 334] width 16 height 16
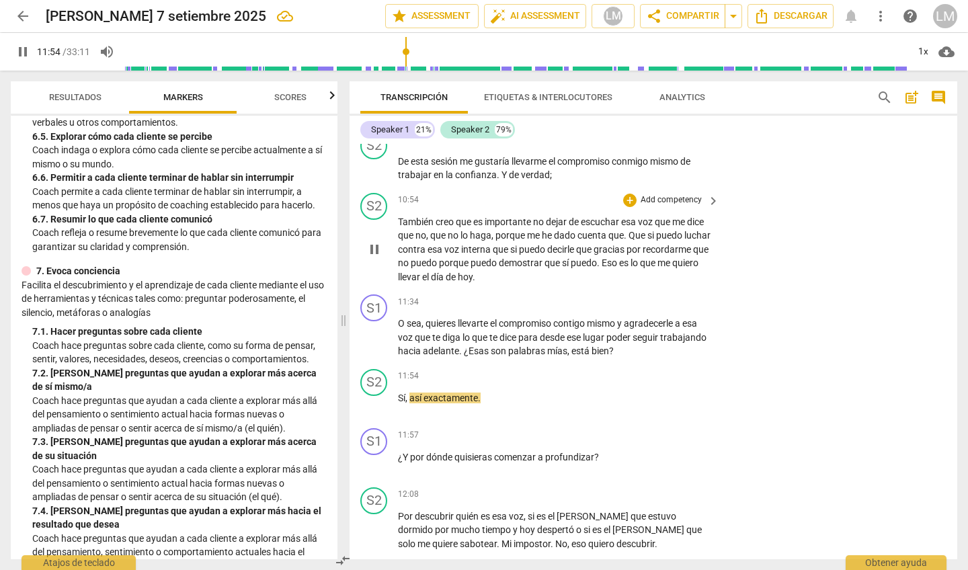
scroll to position [1883, 0]
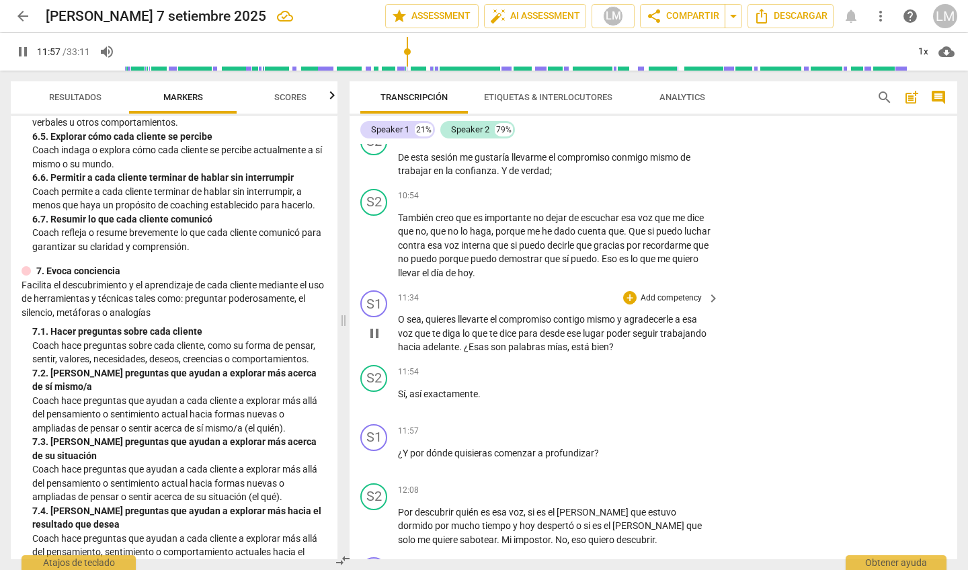
click at [562, 292] on p "Add competency" at bounding box center [671, 298] width 64 height 12
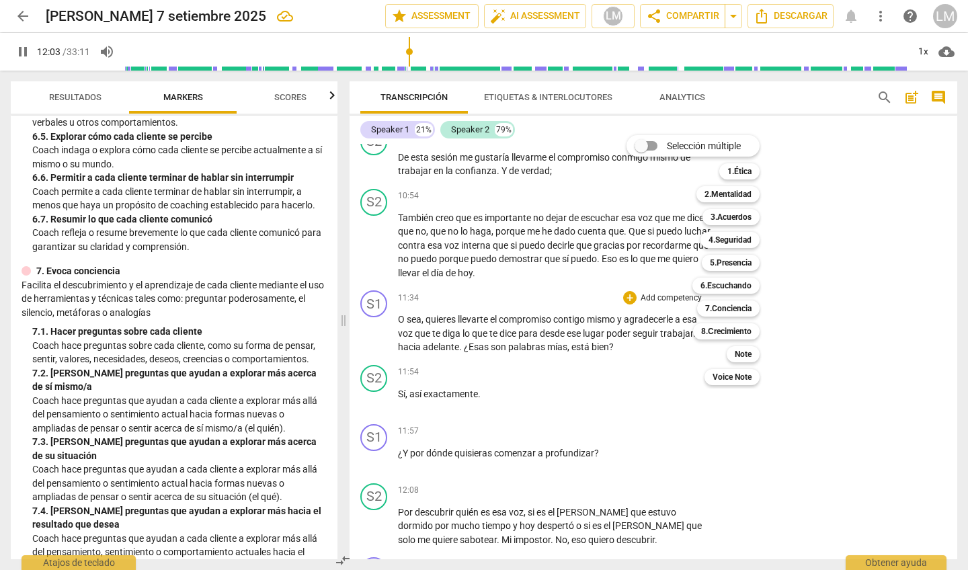
click at [375, 342] on div at bounding box center [484, 285] width 968 height 570
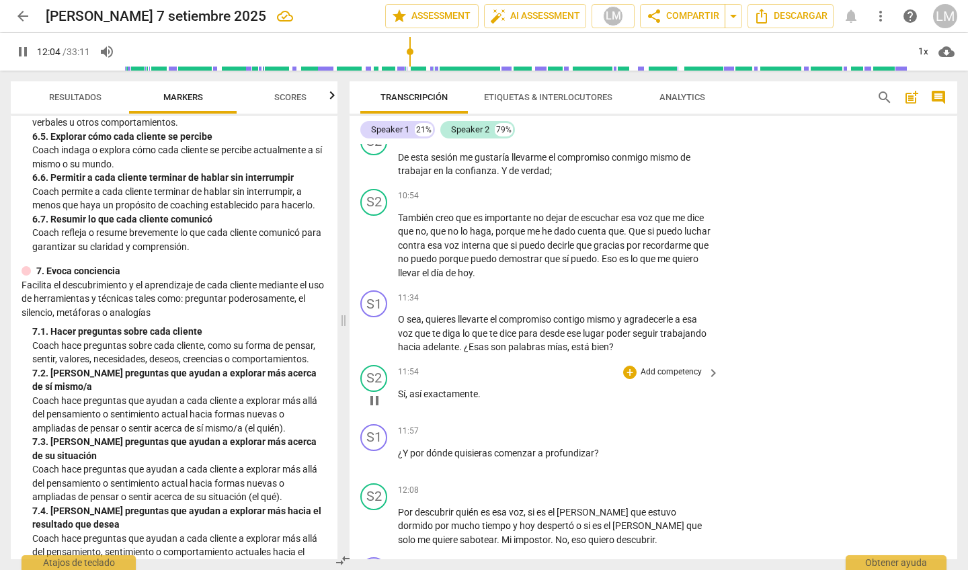
click at [371, 342] on span "pause" at bounding box center [374, 400] width 16 height 16
type input "725"
click at [562, 292] on p "Add competency" at bounding box center [671, 298] width 64 height 12
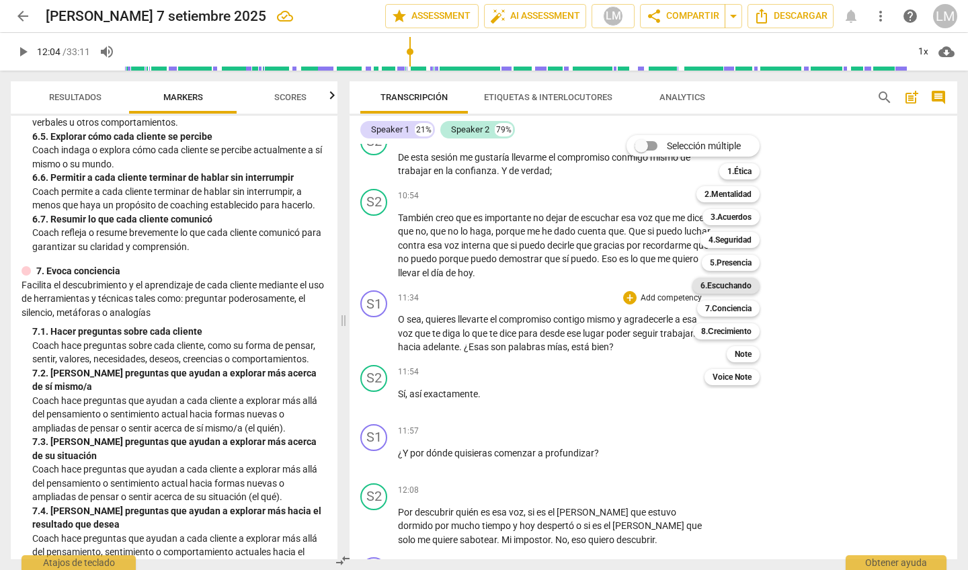
click at [562, 284] on b "6.Escuchando" at bounding box center [725, 286] width 51 height 16
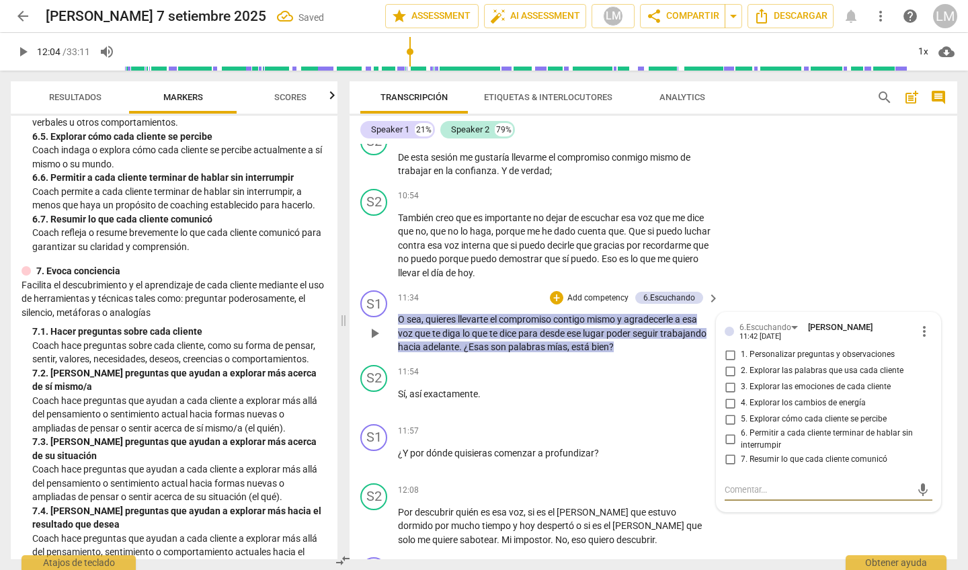
click at [562, 342] on input "7. Resumir lo que cada cliente comunicó" at bounding box center [730, 459] width 22 height 16
checkbox input "true"
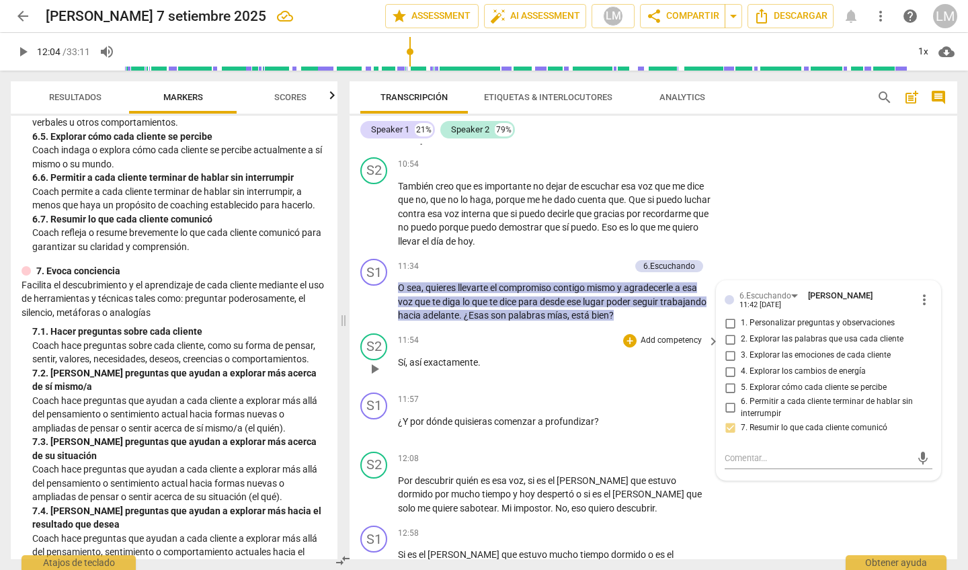
scroll to position [1914, 0]
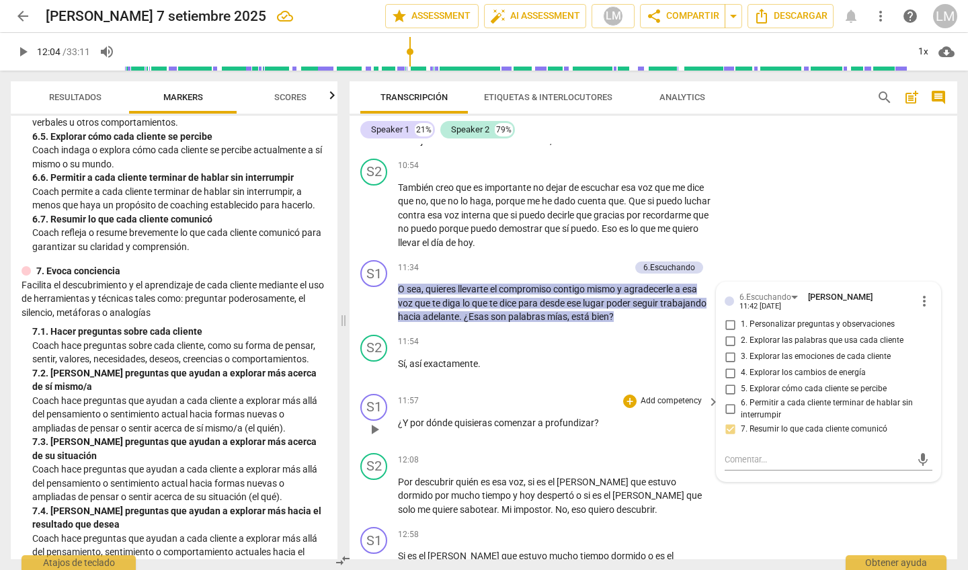
click at [562, 342] on span "profundizar" at bounding box center [569, 422] width 49 height 11
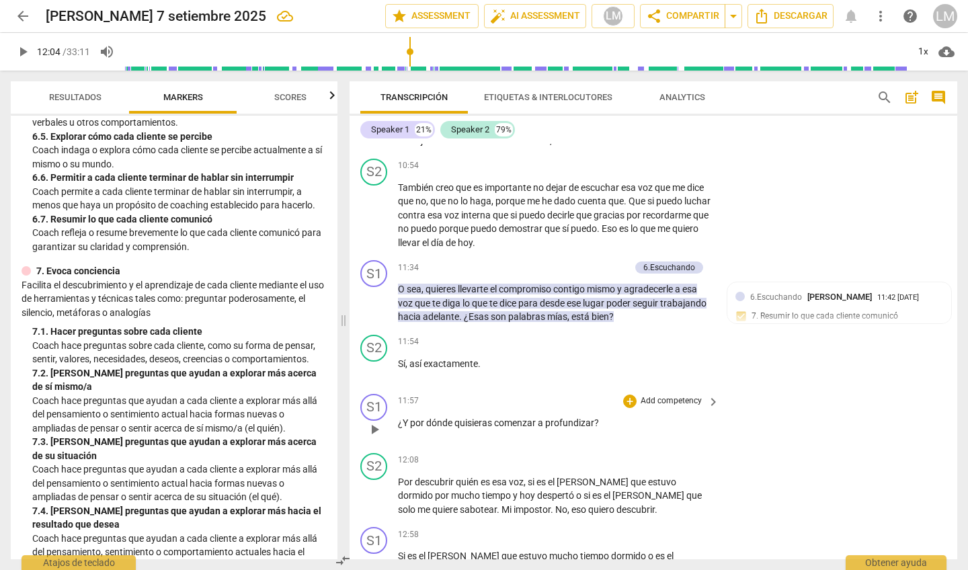
click at [562, 342] on p "Add competency" at bounding box center [671, 401] width 64 height 12
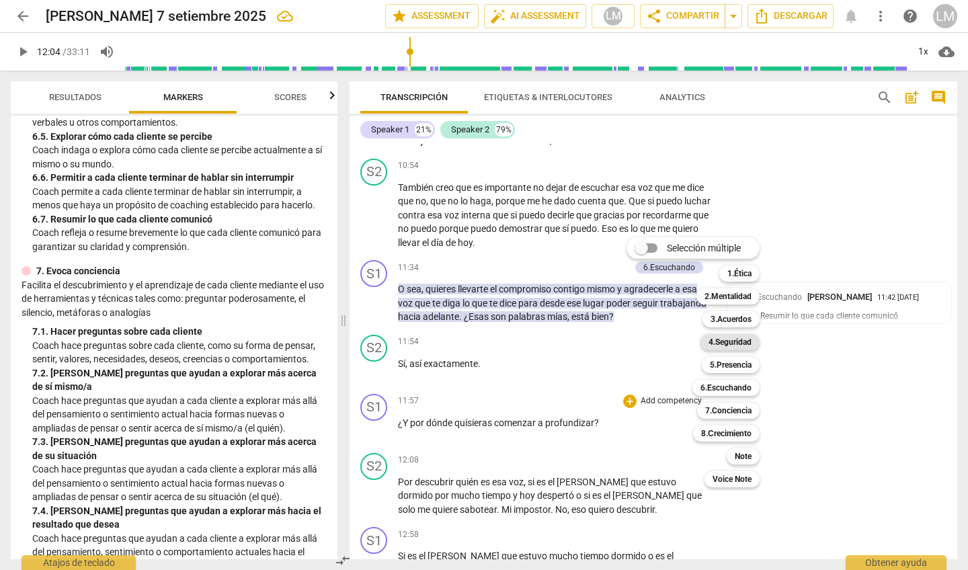
click at [562, 341] on b "4.Seguridad" at bounding box center [729, 342] width 43 height 16
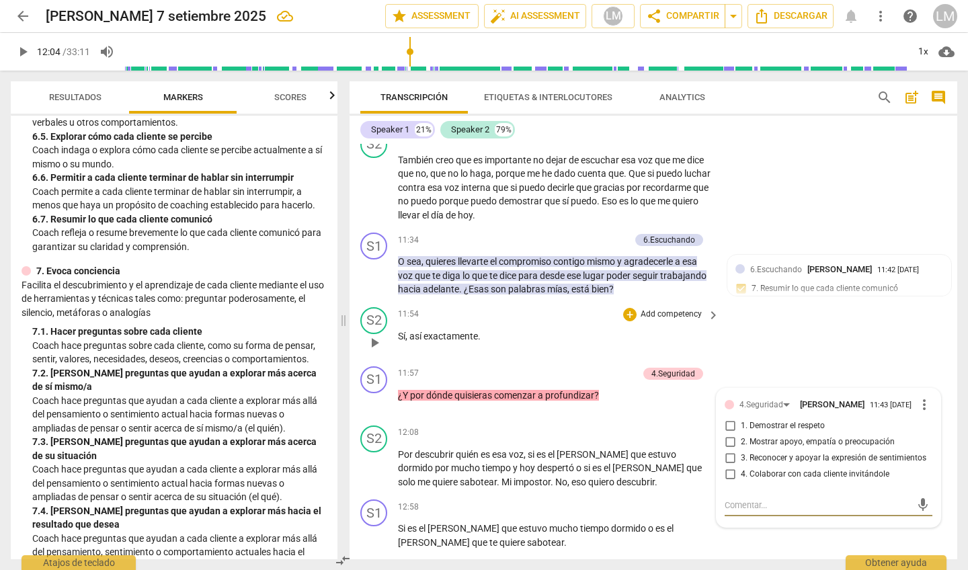
scroll to position [1953, 0]
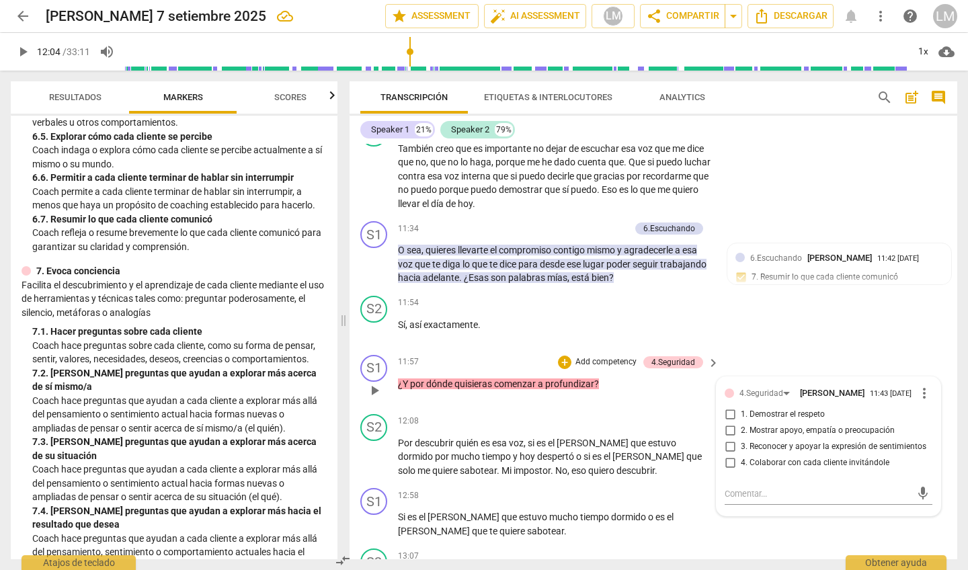
click at [562, 342] on span "3. Reconocer y apoyar la expresión de sentimientos" at bounding box center [832, 447] width 185 height 12
click at [562, 342] on input "3. Reconocer y apoyar la expresión de sentimientos" at bounding box center [730, 447] width 22 height 16
click at [562, 342] on span "3. Reconocer y apoyar la expresión de sentimientos" at bounding box center [832, 447] width 185 height 12
click at [562, 342] on input "3. Reconocer y apoyar la expresión de sentimientos" at bounding box center [730, 447] width 22 height 16
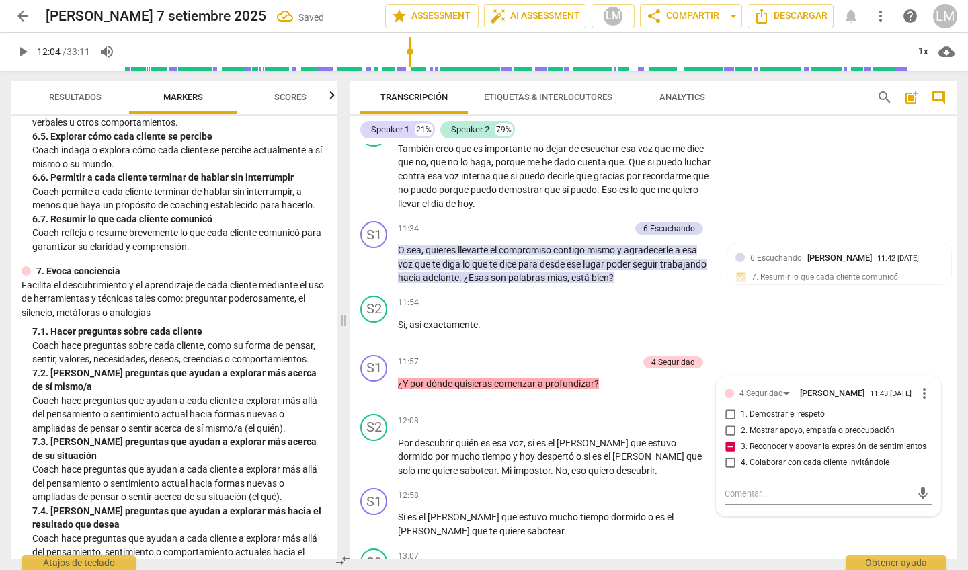
click at [56, 290] on p "Facilita el descubrimiento y el aprendizaje de cada cliente mediante el uso de …" at bounding box center [174, 299] width 305 height 42
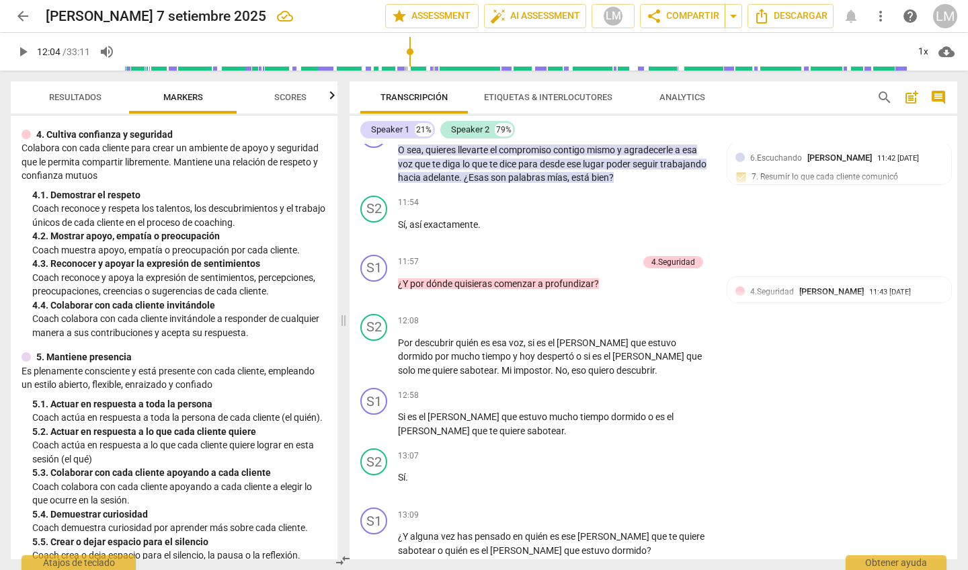
scroll to position [2071, 0]
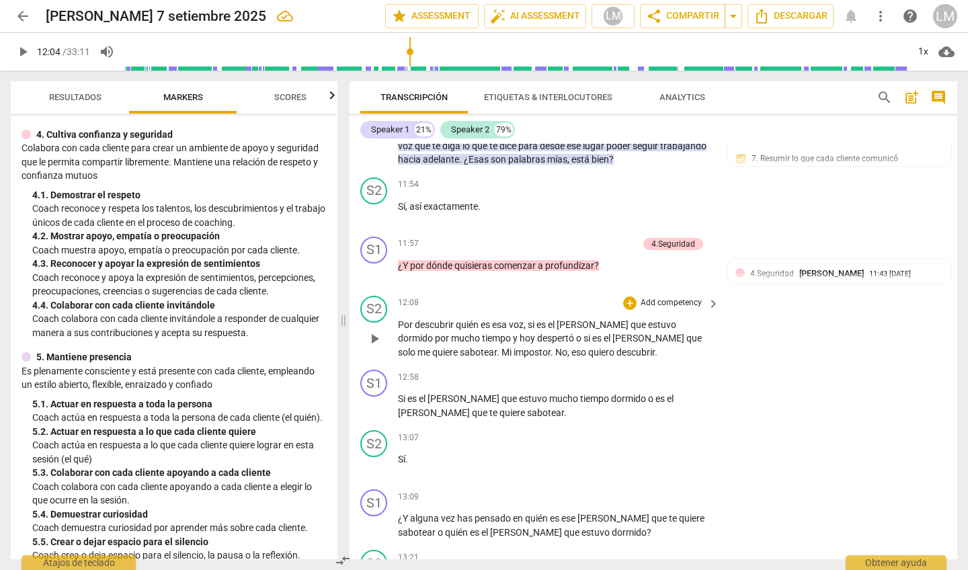
click at [562, 297] on p "Add competency" at bounding box center [671, 303] width 64 height 12
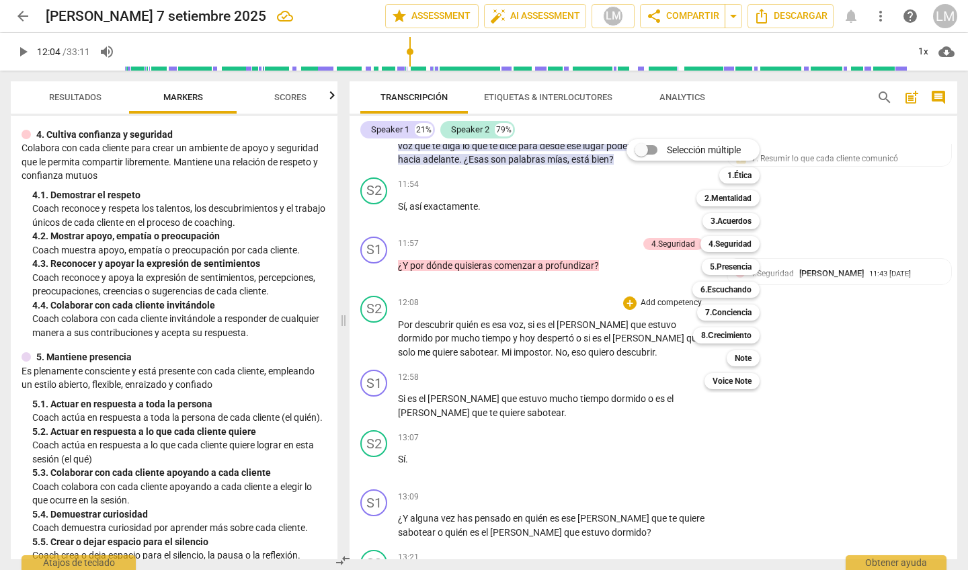
click at [562, 277] on div "Selección múltiple m 1.Ética 1 2.Mentalidad 2 3.Acuerdos 3 4.Seguridad 4 5.Pres…" at bounding box center [703, 264] width 164 height 257
click at [562, 258] on div "Selección múltiple m 1.Ética 1 2.Mentalidad 2 3.Acuerdos 3 4.Seguridad 4 5.Pres…" at bounding box center [703, 264] width 164 height 257
click at [562, 282] on div at bounding box center [484, 285] width 968 height 570
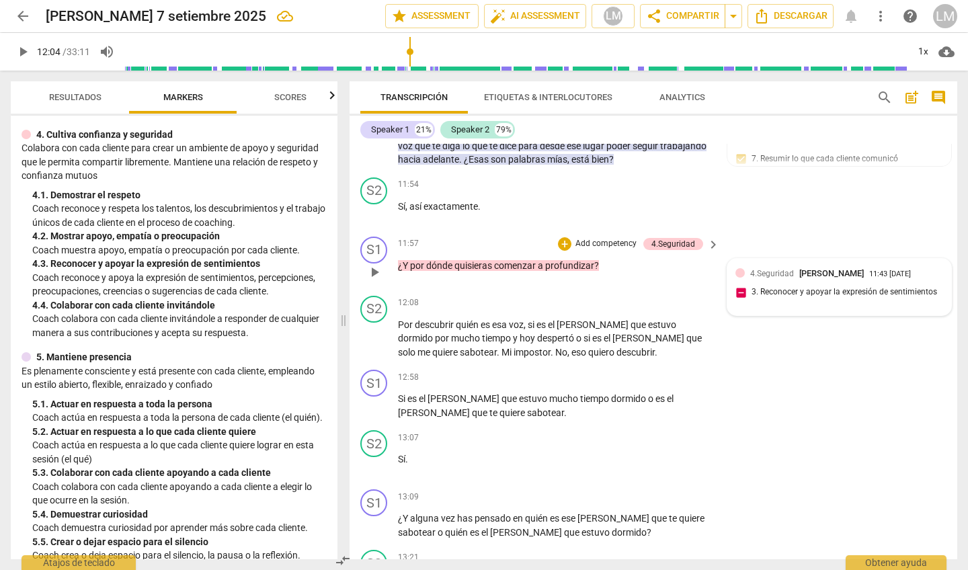
click at [562, 267] on div "4.Seguridad [PERSON_NAME] 11:43 [DATE] 3. Reconocer y apoyar la expresión de se…" at bounding box center [839, 287] width 208 height 41
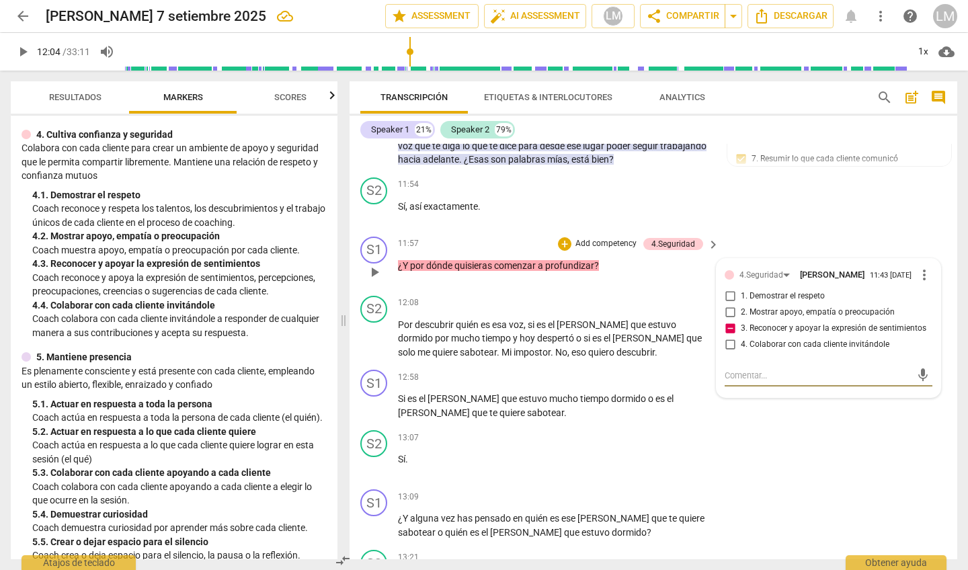
click at [562, 321] on input "3. Reconocer y apoyar la expresión de sentimientos" at bounding box center [730, 329] width 22 height 16
checkbox input "false"
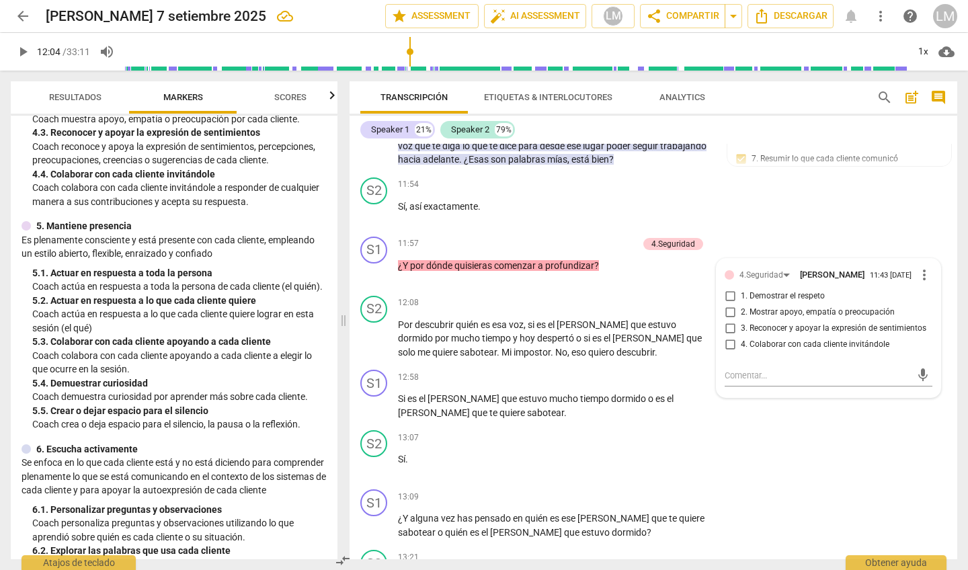
scroll to position [517, 0]
